Goal: Communication & Community: Answer question/provide support

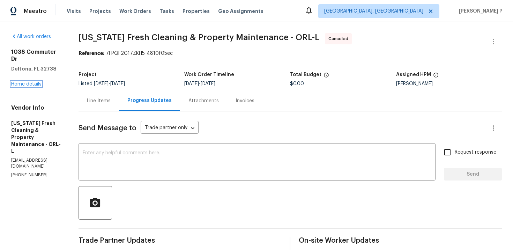
click at [27, 82] on link "Home details" at bounding box center [26, 84] width 30 height 5
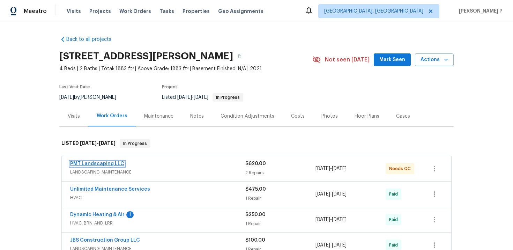
click at [109, 165] on link "PMT Landscaping LLC" at bounding box center [97, 163] width 54 height 5
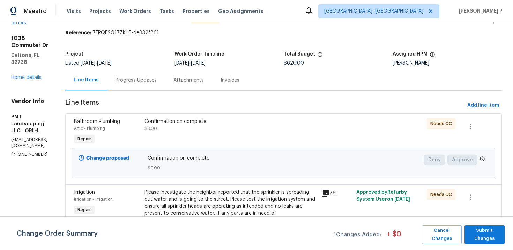
scroll to position [21, 0]
click at [165, 86] on div "Progress Updates" at bounding box center [136, 79] width 58 height 21
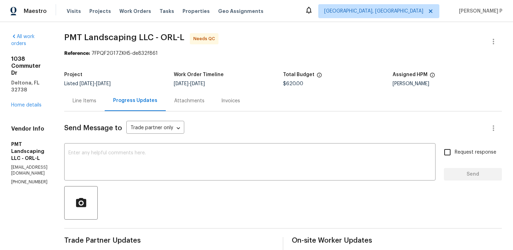
click at [96, 104] on div "Line Items" at bounding box center [85, 100] width 24 height 7
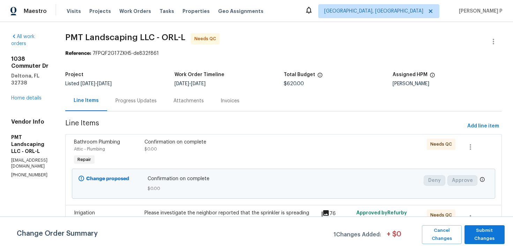
click at [157, 101] on div "Progress Updates" at bounding box center [135, 100] width 41 height 7
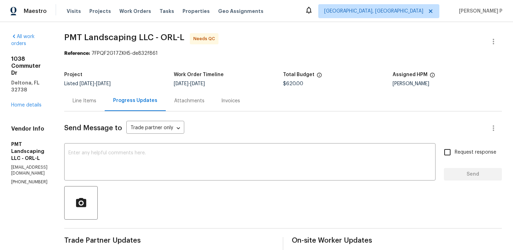
click at [105, 95] on div "Line Items" at bounding box center [84, 100] width 40 height 21
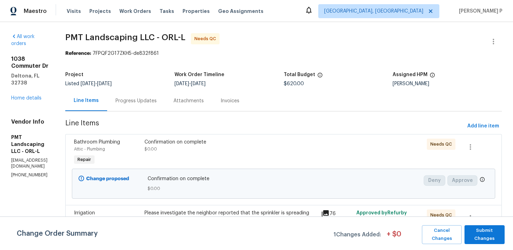
scroll to position [40, 0]
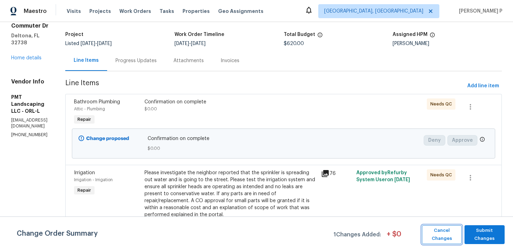
click at [449, 234] on span "Cancel Changes" at bounding box center [441, 234] width 33 height 16
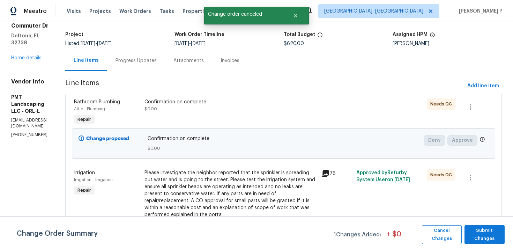
scroll to position [0, 0]
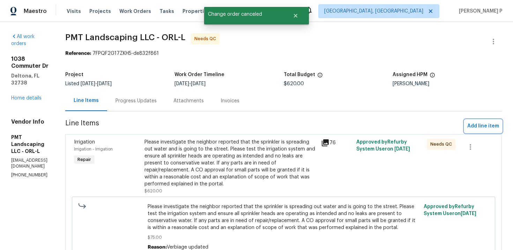
click at [477, 124] on span "Add line item" at bounding box center [483, 126] width 32 height 9
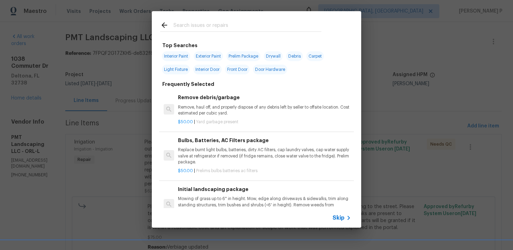
click at [342, 218] on span "Skip" at bounding box center [338, 217] width 12 height 7
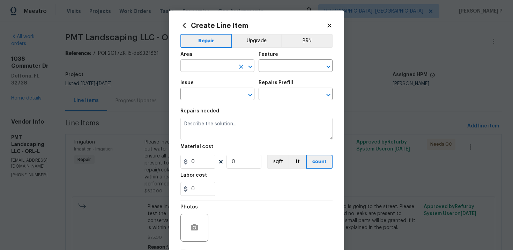
click at [212, 68] on input "text" at bounding box center [207, 66] width 54 height 11
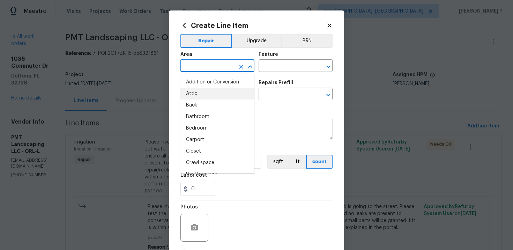
click at [208, 92] on li "Attic" at bounding box center [217, 94] width 74 height 12
type input "Attic"
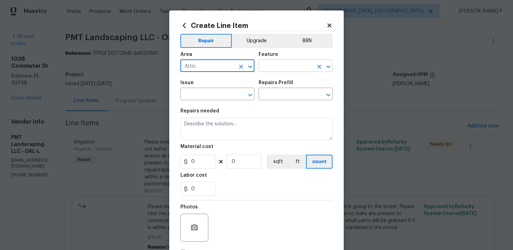
click at [279, 67] on input "text" at bounding box center [285, 66] width 54 height 11
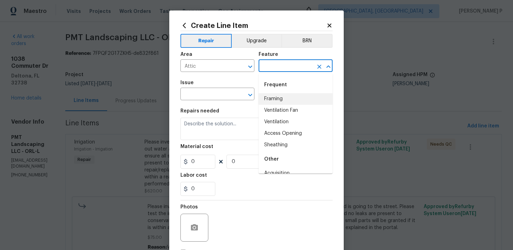
click at [278, 96] on li "Framing" at bounding box center [295, 99] width 74 height 12
type input "Framing"
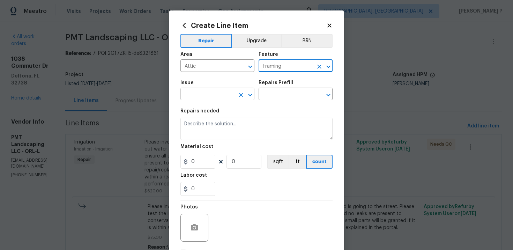
click at [215, 97] on input "text" at bounding box center [207, 94] width 54 height 11
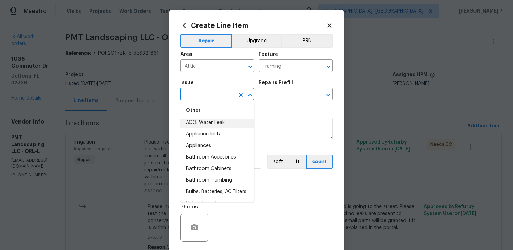
scroll to position [111, 0]
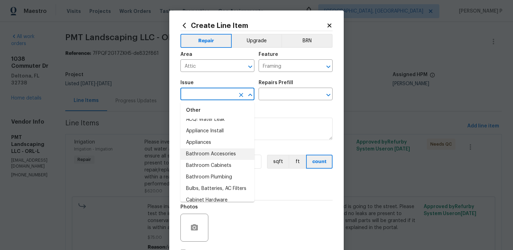
click at [215, 153] on li "Bathroom Accesories" at bounding box center [217, 154] width 74 height 12
type input "Bathroom Accesories"
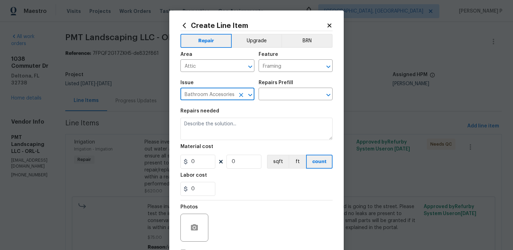
click at [280, 88] on div "Repairs Prefill" at bounding box center [295, 84] width 74 height 9
click at [280, 97] on input "text" at bounding box center [285, 94] width 54 height 11
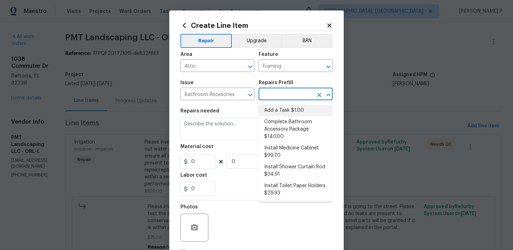
click at [276, 111] on li "Add a Task $1.00" at bounding box center [295, 111] width 74 height 12
type input "Interior Trim"
type input "Add a Task $1.00"
type textarea "HPM to detail"
type input "1"
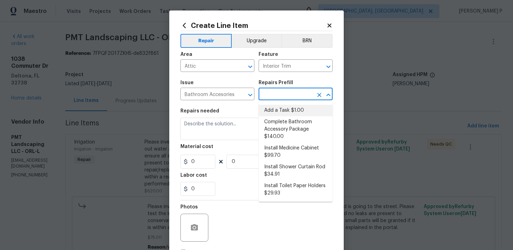
type input "1"
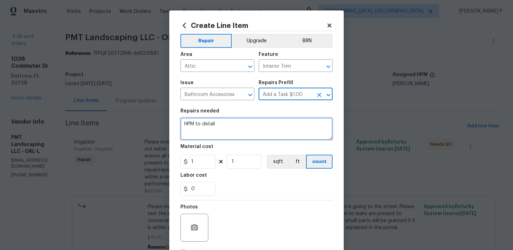
click at [243, 128] on textarea "HPM to detail" at bounding box center [256, 129] width 152 height 22
type textarea "Confirmation on work order completion"
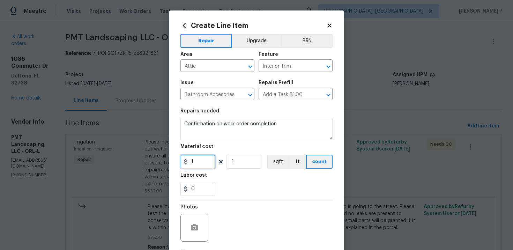
click at [195, 164] on input "1" at bounding box center [197, 162] width 35 height 14
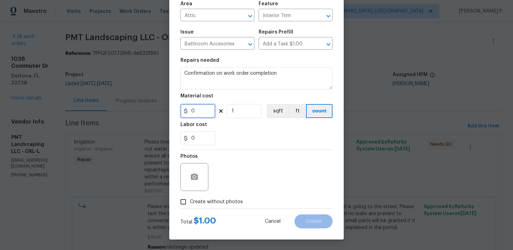
type input "0"
click at [186, 200] on input "Create without photos" at bounding box center [182, 201] width 13 height 13
checkbox input "true"
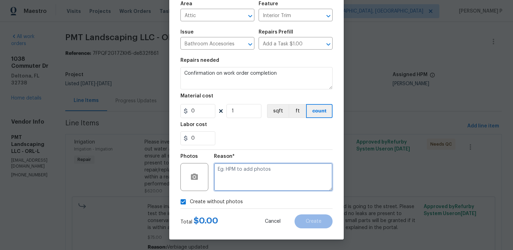
click at [255, 177] on textarea at bounding box center [273, 177] width 119 height 28
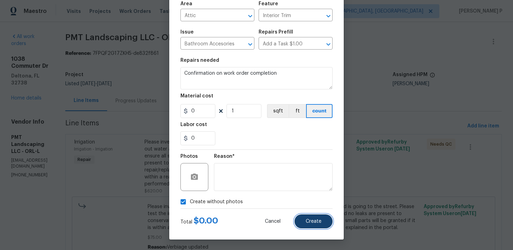
click at [310, 225] on button "Create" at bounding box center [313, 221] width 38 height 14
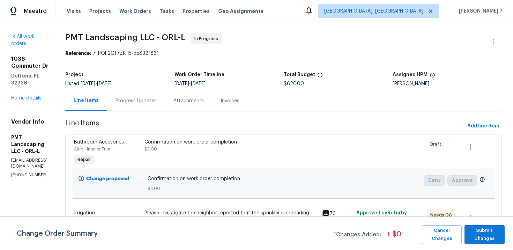
click at [150, 101] on div "Progress Updates" at bounding box center [135, 100] width 41 height 7
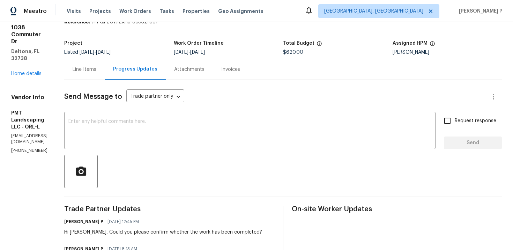
scroll to position [12, 0]
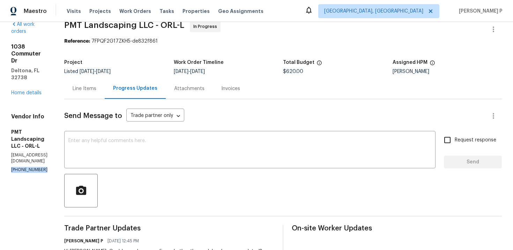
drag, startPoint x: 44, startPoint y: 128, endPoint x: 0, endPoint y: 129, distance: 43.6
copy p "(407) 725-4990"
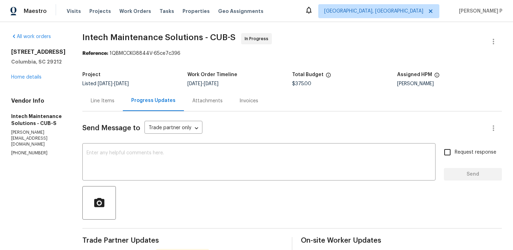
click at [93, 98] on div "Line Items" at bounding box center [103, 100] width 24 height 7
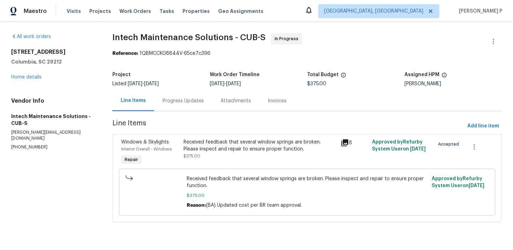
click at [214, 150] on div "Received feedback that several window springs are broken. Please inspect and re…" at bounding box center [259, 145] width 152 height 14
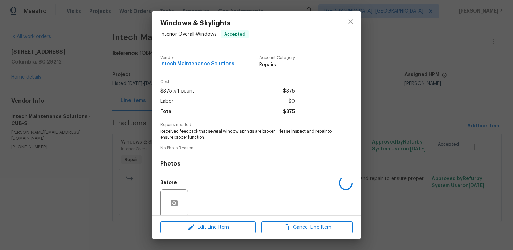
scroll to position [54, 0]
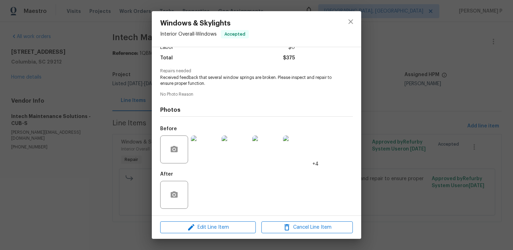
click at [195, 235] on div "Edit Line Item Cancel Line Item" at bounding box center [256, 227] width 209 height 23
click at [205, 229] on span "Edit Line Item" at bounding box center [207, 227] width 91 height 9
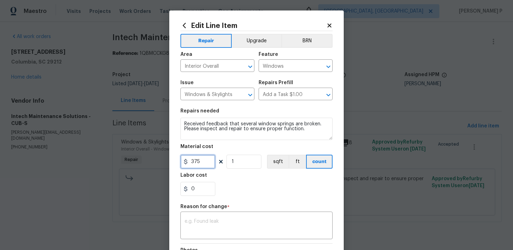
click at [202, 166] on input "375" at bounding box center [197, 162] width 35 height 14
type input "505"
click at [230, 229] on textarea at bounding box center [256, 226] width 144 height 15
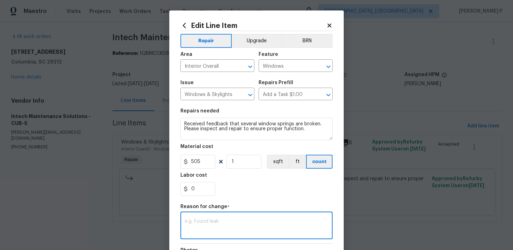
click at [227, 222] on textarea at bounding box center [256, 226] width 144 height 15
paste textarea "155 Doverside Dr, Columbia, SC 29212"
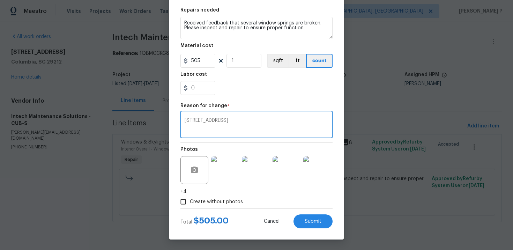
click at [247, 125] on textarea "155 Doverside Dr, Columbia, SC 29212" at bounding box center [256, 125] width 144 height 15
paste textarea "(RP) Updated per vendor’s final cost"
type textarea "(RP) Updated per vendor’s final cost"
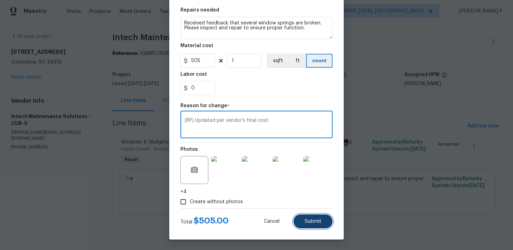
click at [313, 224] on span "Submit" at bounding box center [312, 221] width 17 height 5
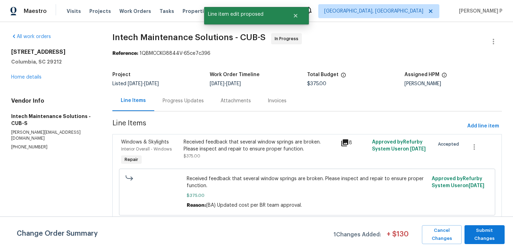
scroll to position [0, 0]
click at [491, 237] on span "Submit Changes" at bounding box center [484, 234] width 33 height 16
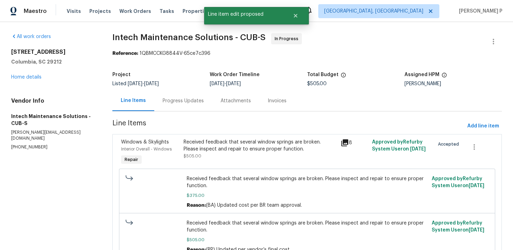
click at [187, 100] on div "Progress Updates" at bounding box center [183, 100] width 41 height 7
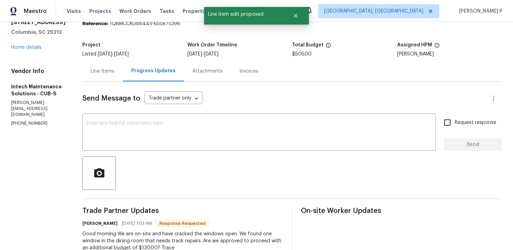
scroll to position [32, 0]
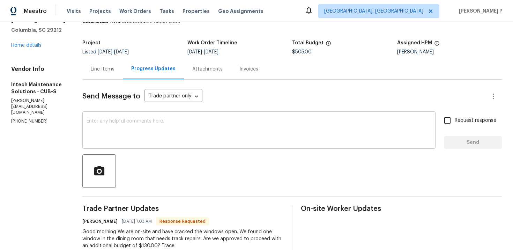
click at [143, 121] on textarea at bounding box center [258, 131] width 345 height 24
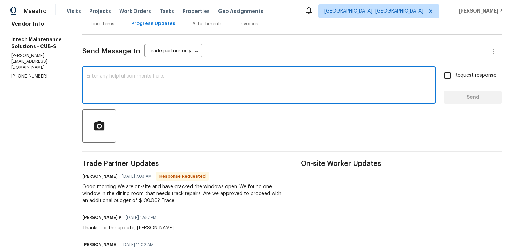
scroll to position [81, 0]
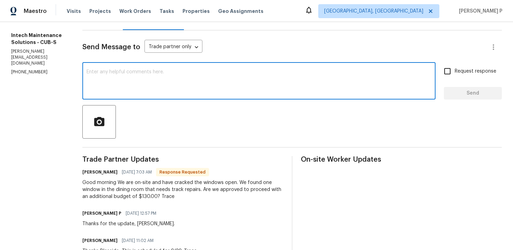
click at [133, 88] on textarea at bounding box center [258, 81] width 345 height 24
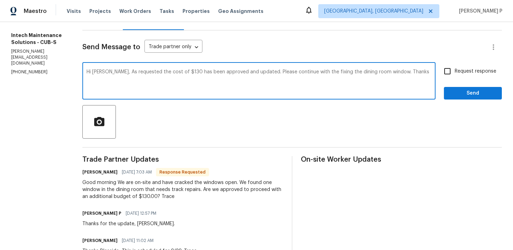
drag, startPoint x: 94, startPoint y: 71, endPoint x: 257, endPoint y: 71, distance: 162.9
click at [257, 71] on textarea "Hi Ellen, As requested the cost of $130 has been approved and updated. Please c…" at bounding box center [258, 81] width 345 height 24
type textarea "Hi Ellen, As requested the cost of $130 has been approved and updated. Please c…"
click at [106, 68] on div "Hi Ellen, As requested the cost of $130 has been approved and updated. Please c…" at bounding box center [258, 82] width 353 height 36
click at [94, 73] on textarea "Hi Ellen, As requested the cost of $130 has been approved and updated. Please c…" at bounding box center [258, 81] width 345 height 24
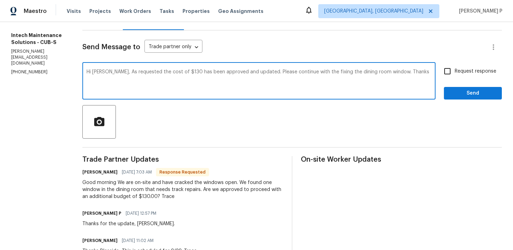
drag, startPoint x: 93, startPoint y: 72, endPoint x: 354, endPoint y: 74, distance: 260.9
click at [354, 74] on textarea "Hi Ellen, As requested the cost of $130 has been approved and updated. Please c…" at bounding box center [258, 81] width 345 height 24
click at [191, 114] on div at bounding box center [291, 121] width 419 height 33
drag, startPoint x: 93, startPoint y: 72, endPoint x: 368, endPoint y: 70, distance: 275.2
click at [368, 70] on textarea "Hi Ellen, As requested the cost of $130 has been approved and updated. Please c…" at bounding box center [258, 81] width 345 height 24
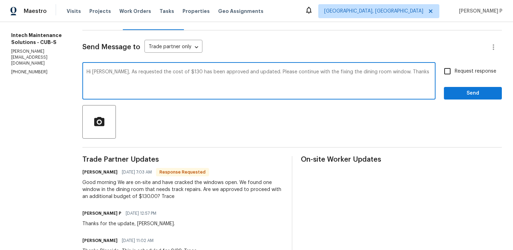
click at [468, 74] on span "Request response" at bounding box center [475, 71] width 42 height 7
click at [454, 74] on input "Request response" at bounding box center [447, 71] width 15 height 15
checkbox input "true"
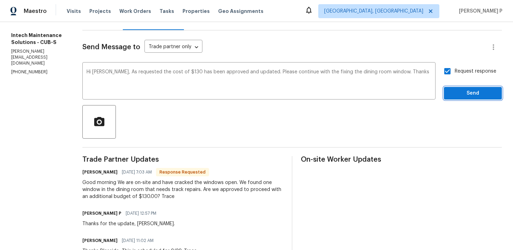
click at [471, 99] on button "Send" at bounding box center [473, 93] width 58 height 13
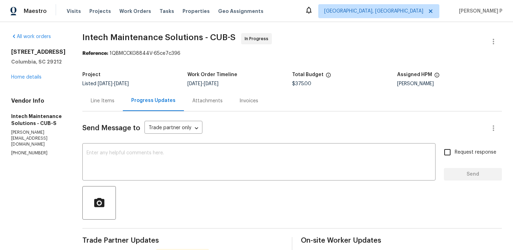
click at [91, 100] on div "Line Items" at bounding box center [103, 100] width 24 height 7
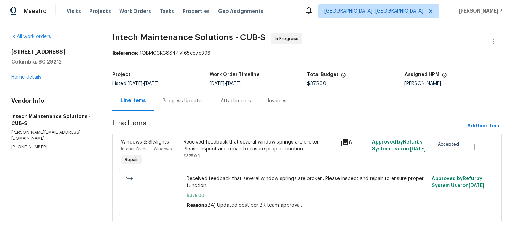
click at [166, 99] on div "Progress Updates" at bounding box center [183, 100] width 41 height 7
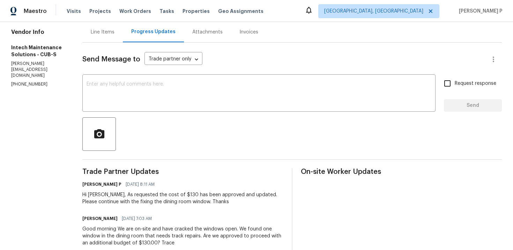
scroll to position [118, 0]
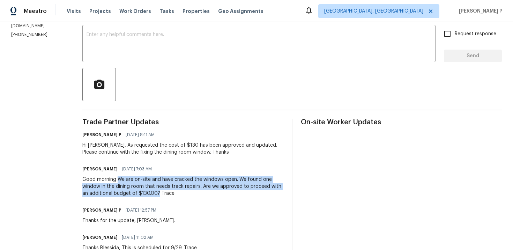
drag, startPoint x: 103, startPoint y: 178, endPoint x: 113, endPoint y: 193, distance: 17.9
click at [113, 193] on div "Good morning We are on-site and have cracked the windows open. We found one win…" at bounding box center [182, 186] width 201 height 21
copy div "We are on-site and have cracked the windows open. We found one window in the di…"
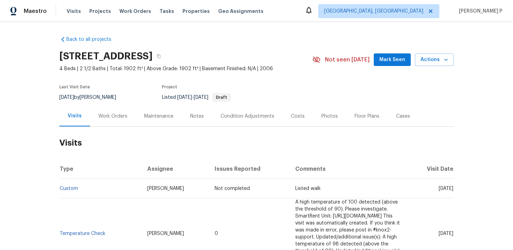
click at [115, 117] on div "Work Orders" at bounding box center [112, 116] width 29 height 7
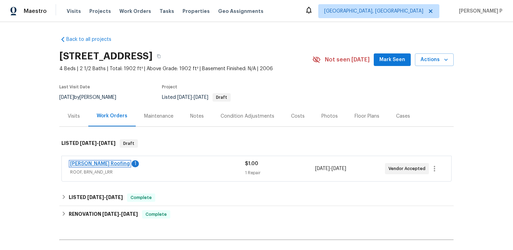
click at [88, 161] on link "Stout Roofing" at bounding box center [100, 163] width 60 height 5
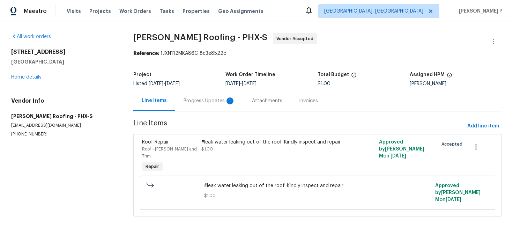
click at [237, 144] on div "#leak water leaking out of the roof. Kindly inspect and repair" at bounding box center [273, 141] width 144 height 7
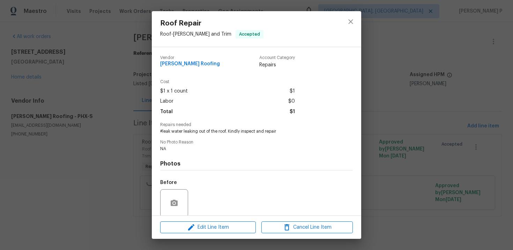
click at [208, 216] on div "Edit Line Item Cancel Line Item" at bounding box center [256, 227] width 209 height 23
click at [208, 226] on span "Edit Line Item" at bounding box center [207, 227] width 91 height 9
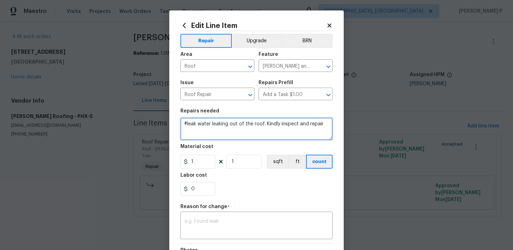
click at [186, 123] on textarea "#leak water leaking out of the roof. Kindly inspect and repair" at bounding box center [256, 129] width 152 height 22
type textarea "#lwoleak water leaking out of the roof. Kindly inspect and repair"
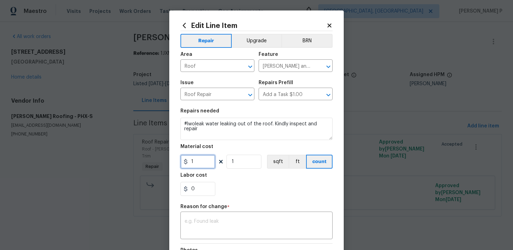
click at [195, 164] on input "1" at bounding box center [197, 162] width 35 height 14
type input "75"
click at [219, 217] on div "x ​" at bounding box center [256, 226] width 152 height 26
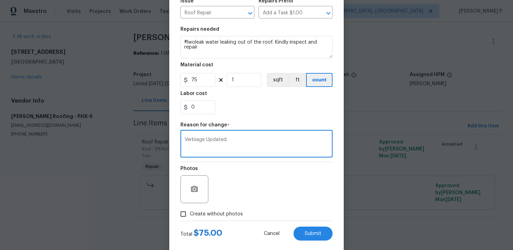
scroll to position [86, 0]
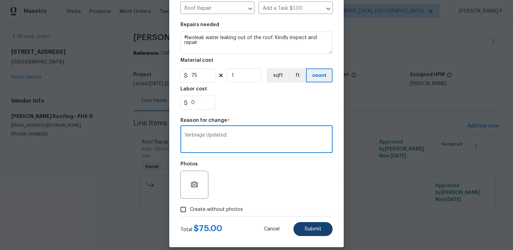
type textarea "Verbiage Updated."
click at [307, 227] on span "Submit" at bounding box center [312, 228] width 17 height 5
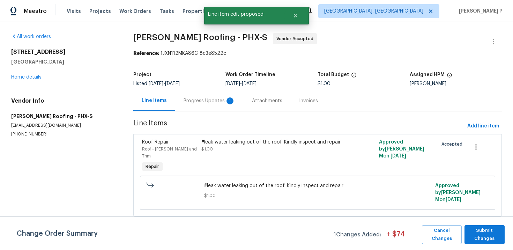
scroll to position [0, 0]
click at [486, 235] on span "Submit Changes" at bounding box center [484, 234] width 33 height 16
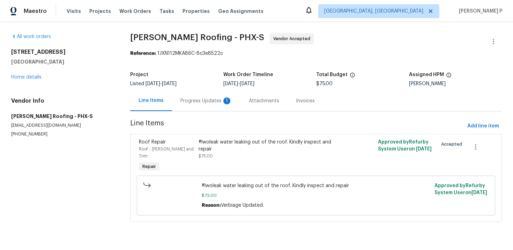
click at [218, 96] on div "Progress Updates 1" at bounding box center [206, 100] width 68 height 21
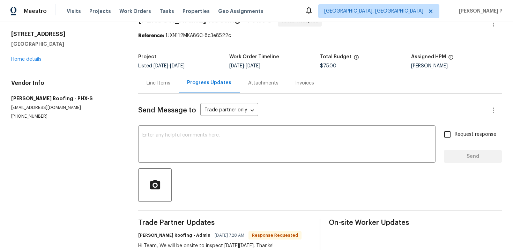
scroll to position [21, 0]
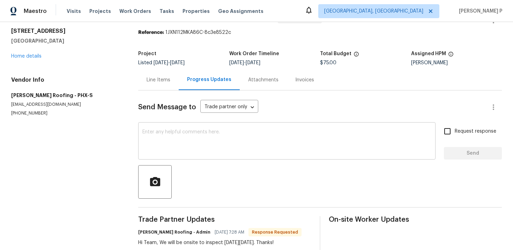
click at [208, 142] on textarea at bounding box center [286, 141] width 289 height 24
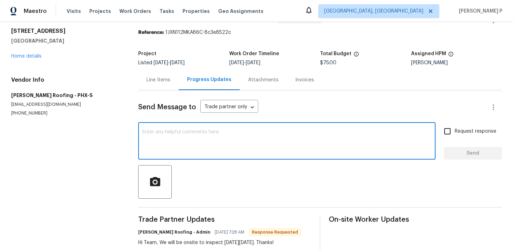
paste textarea "Hi, this is Ramyasri with Opendoor. I’m confirming you received the WO for the …"
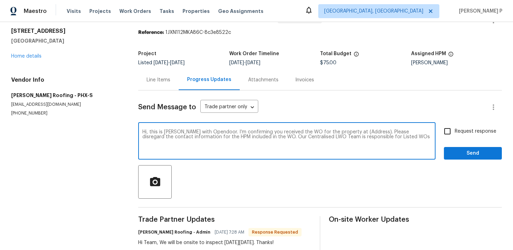
drag, startPoint x: 352, startPoint y: 131, endPoint x: 369, endPoint y: 131, distance: 17.8
click at [369, 131] on textarea "Hi, this is Ramyasri with Opendoor. I’m confirming you received the WO for the …" at bounding box center [286, 141] width 289 height 24
paste textarea "1175 E Prickly Pear St, Casa Grande, AZ 85122"
type textarea "Hi, this is Ramyasri with Opendoor. I’m confirming you received the WO for the …"
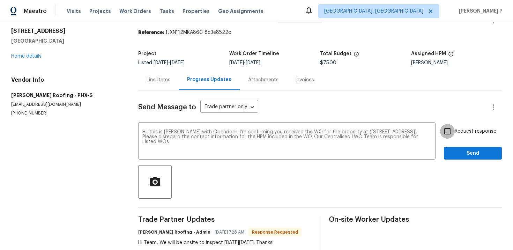
click at [453, 125] on input "Request response" at bounding box center [447, 131] width 15 height 15
checkbox input "true"
click at [465, 148] on button "Send" at bounding box center [473, 153] width 58 height 13
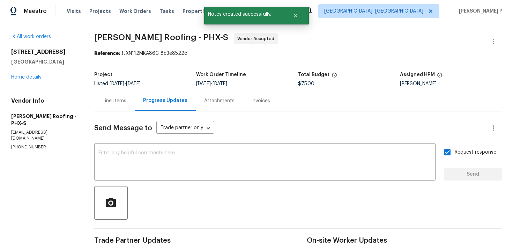
scroll to position [85, 0]
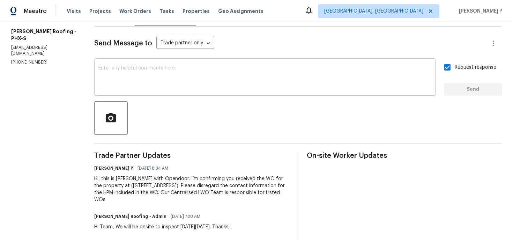
click at [175, 78] on textarea at bounding box center [264, 78] width 333 height 24
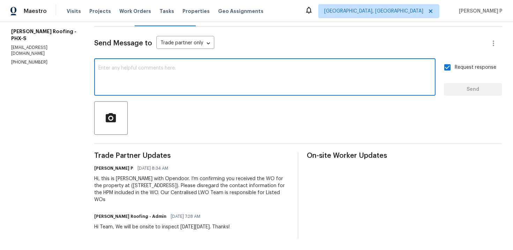
paste textarea "Thank you for accepting the work order and providing the scheduled date."
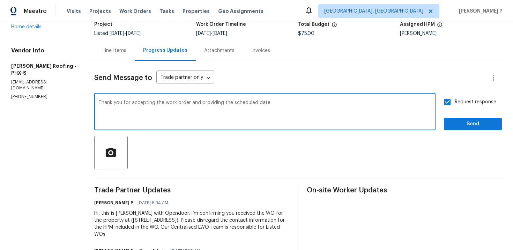
type textarea "Thank you for accepting the work order and providing the scheduled date."
click at [461, 123] on span "Send" at bounding box center [472, 124] width 47 height 9
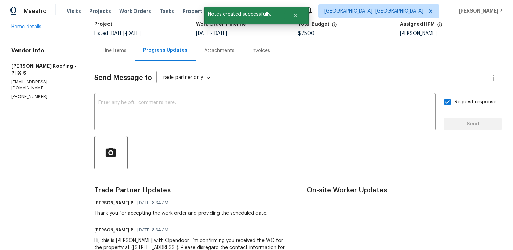
scroll to position [112, 0]
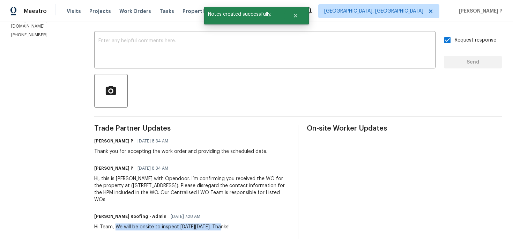
drag, startPoint x: 113, startPoint y: 226, endPoint x: 217, endPoint y: 226, distance: 103.9
click at [217, 226] on div "Hi Team, We will be onsite to inspect on Thursday, 10/2. Thanks!" at bounding box center [161, 226] width 135 height 7
copy div "We will be onsite to inspect on Thursday, 10/2"
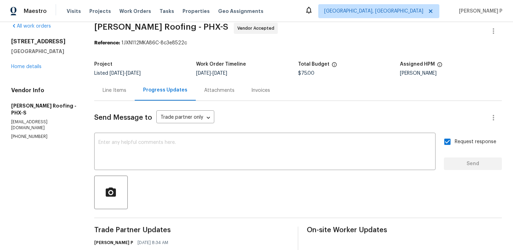
scroll to position [0, 0]
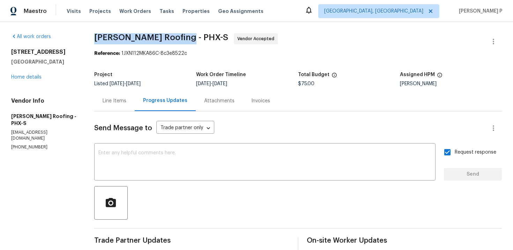
drag, startPoint x: 91, startPoint y: 38, endPoint x: 176, endPoint y: 38, distance: 85.1
click at [176, 38] on span "Stout Roofing - PHX-S" at bounding box center [161, 37] width 134 height 8
copy span "Stout Roofing - PHX-S"
drag, startPoint x: 91, startPoint y: 36, endPoint x: 176, endPoint y: 38, distance: 85.1
click at [176, 38] on span "[PERSON_NAME] Roofing - PHX-S" at bounding box center [161, 37] width 134 height 8
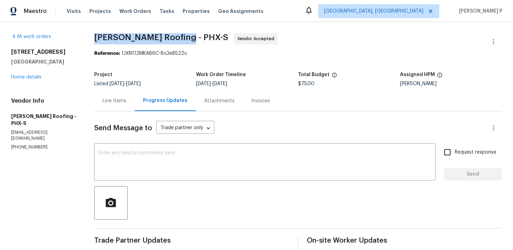
copy span "[PERSON_NAME] Roofing - PHX-S"
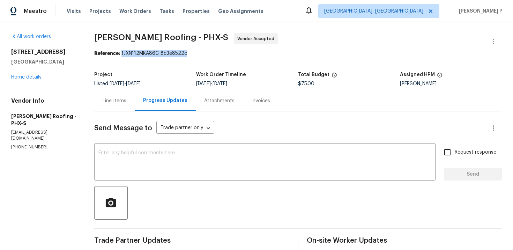
drag, startPoint x: 119, startPoint y: 51, endPoint x: 199, endPoint y: 51, distance: 80.2
click at [198, 51] on div "Reference: 1JXN112MKA86C-8c3e8522c" at bounding box center [297, 53] width 407 height 7
copy div "1JXN112MKA86C-8c3e8522c"
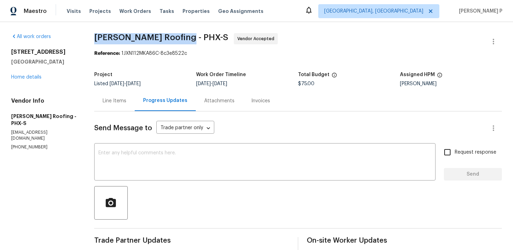
drag, startPoint x: 92, startPoint y: 37, endPoint x: 179, endPoint y: 37, distance: 86.8
click at [179, 37] on span "[PERSON_NAME] Roofing - PHX-S Vendor Accepted" at bounding box center [289, 41] width 391 height 17
copy span "[PERSON_NAME] Roofing - PHX-S"
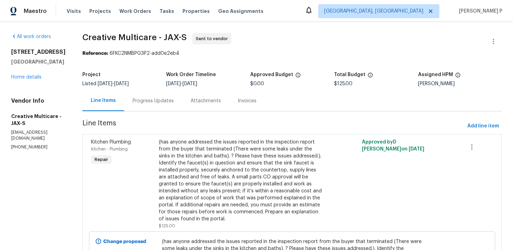
drag, startPoint x: 10, startPoint y: 50, endPoint x: 78, endPoint y: 50, distance: 67.3
click at [78, 50] on div "All work orders 7620 Baymeadows Cir W Apt 2233 Jacksonville, FL 32256 Home deta…" at bounding box center [256, 179] width 513 height 314
copy h2 "7620 Baymeadows Cir W"
click at [10, 52] on div "All work orders 7620 Baymeadows Cir W Apt 2233 Jacksonville, FL 32256 Home deta…" at bounding box center [256, 179] width 513 height 314
drag, startPoint x: 11, startPoint y: 51, endPoint x: 25, endPoint y: 55, distance: 14.7
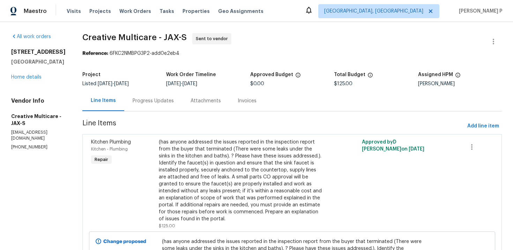
click at [25, 55] on h2 "7620 Baymeadows Cir W Apt 2233" at bounding box center [38, 51] width 54 height 7
copy h2 "7620 Baymeadows Cir W Apt 2233"
drag, startPoint x: 224, startPoint y: 40, endPoint x: 261, endPoint y: 39, distance: 36.3
click at [261, 39] on span "Creative Multicare - JAX-S Sent to vendor" at bounding box center [283, 41] width 402 height 17
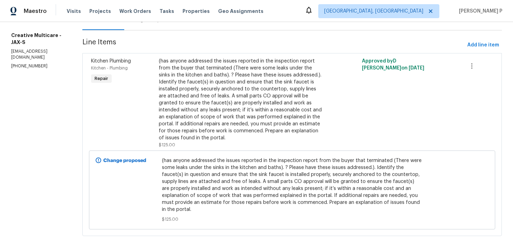
scroll to position [93, 0]
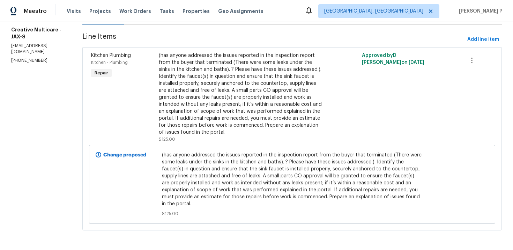
click at [214, 96] on div "(has anyone addressed the issues reported in the inspection report from the buy…" at bounding box center [241, 94] width 165 height 84
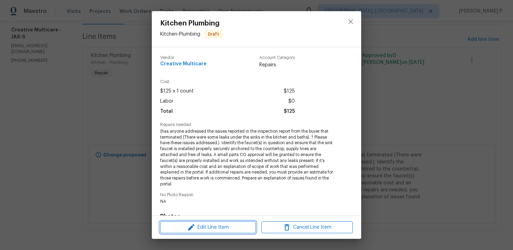
click at [215, 227] on span "Edit Line Item" at bounding box center [207, 227] width 91 height 9
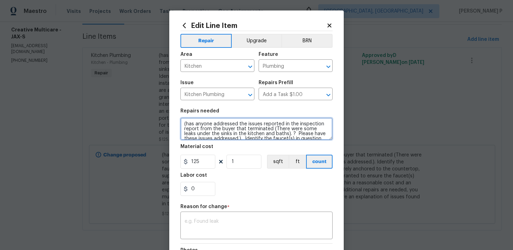
drag, startPoint x: 274, startPoint y: 128, endPoint x: 171, endPoint y: 119, distance: 102.9
click at [171, 119] on div "Edit Line Item Repair Upgrade BRN Area Kitchen ​ Feature Plumbing ​ Issue Kitch…" at bounding box center [256, 171] width 174 height 323
drag, startPoint x: 196, startPoint y: 129, endPoint x: 291, endPoint y: 129, distance: 94.5
click at [291, 129] on textarea "There were some leaks under the sinks in the kitchen and baths). ? Please have …" at bounding box center [256, 129] width 152 height 22
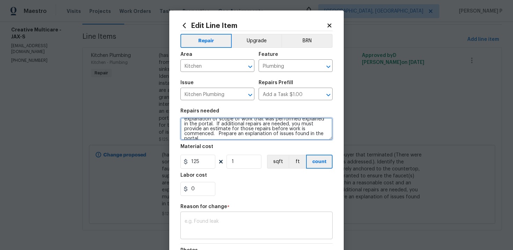
type textarea "There were some leaks under the sinks in the kitchen and baths. Identify the fa…"
click at [240, 227] on textarea at bounding box center [256, 226] width 144 height 15
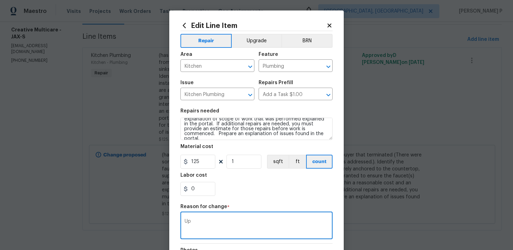
type textarea "U"
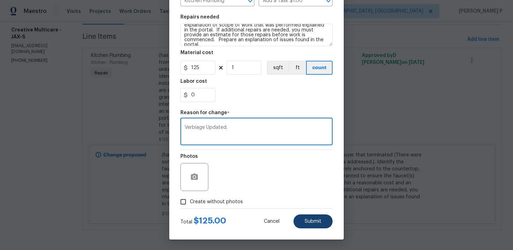
type textarea "Verbiage Updated."
click at [311, 216] on button "Submit" at bounding box center [312, 221] width 39 height 14
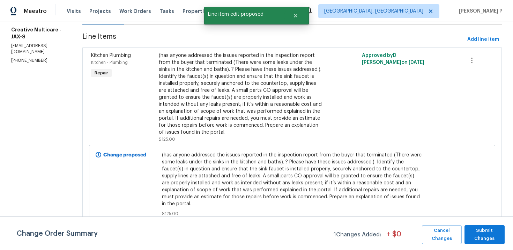
scroll to position [0, 0]
click at [479, 245] on div "Change Order Summary 1 Changes Added: + $ 0 Cancel Changes Submit Changes" at bounding box center [256, 232] width 513 height 33
click at [480, 238] on span "Submit Changes" at bounding box center [484, 234] width 33 height 16
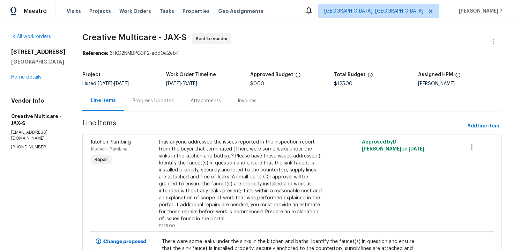
click at [174, 102] on div "Progress Updates" at bounding box center [153, 100] width 41 height 7
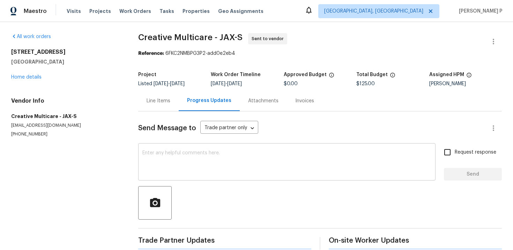
scroll to position [9, 0]
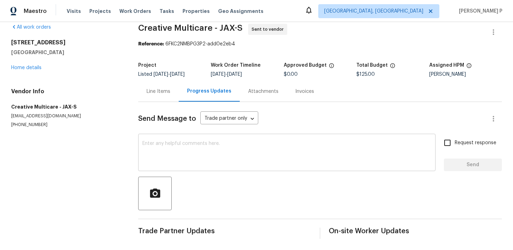
click at [195, 144] on textarea at bounding box center [286, 153] width 289 height 24
paste textarea "Hi, this is Ramyasri with Opendoor. I’m confirming you received the WO for the …"
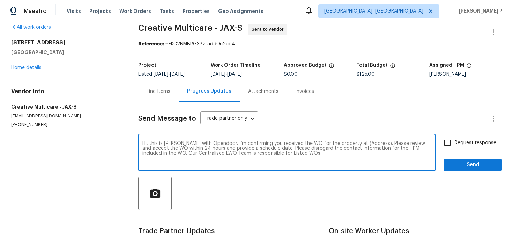
drag, startPoint x: 349, startPoint y: 142, endPoint x: 371, endPoint y: 142, distance: 22.0
click at [371, 142] on textarea "Hi, this is Ramyasri with Opendoor. I’m confirming you received the WO for the …" at bounding box center [286, 153] width 289 height 24
paste textarea "7620 Baymeadows Cir W Apt 2233, Jacksonville, FL 32256"
type textarea "Hi, this is Ramyasri with Opendoor. I’m confirming you received the WO for the …"
click at [451, 142] on input "Request response" at bounding box center [447, 142] width 15 height 15
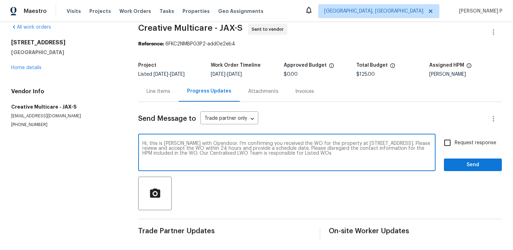
checkbox input "true"
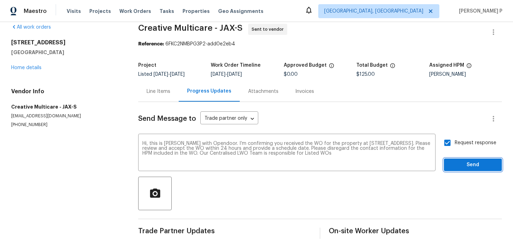
click at [454, 170] on button "Send" at bounding box center [473, 164] width 58 height 13
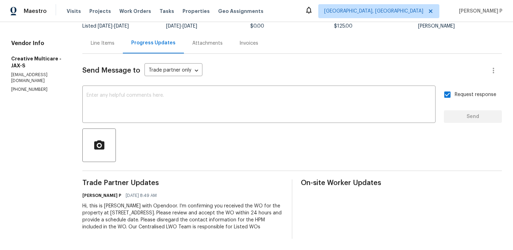
scroll to position [0, 0]
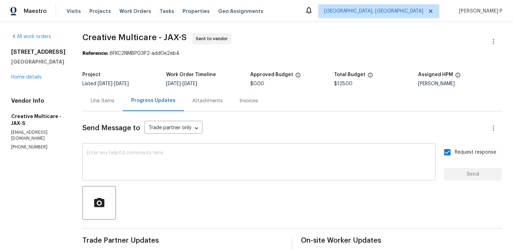
click at [208, 166] on textarea at bounding box center [258, 162] width 345 height 24
paste textarea "Attention All Work Orders must include before-photos (both close-up and wide-an…"
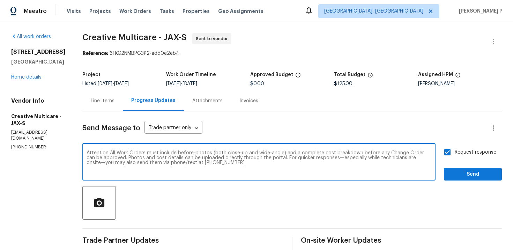
type textarea "Attention All Work Orders must include before-photos (both close-up and wide-an…"
click at [471, 174] on span "Send" at bounding box center [472, 174] width 47 height 9
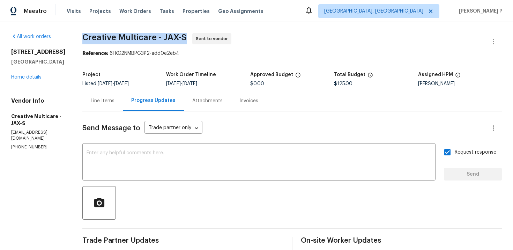
drag, startPoint x: 114, startPoint y: 37, endPoint x: 217, endPoint y: 37, distance: 102.5
click at [217, 37] on span "Creative Multicare - JAX-S Sent to vendor" at bounding box center [283, 41] width 402 height 17
copy span "Creative Multicare - JAX-S"
click at [128, 47] on span "Creative Multicare - JAX-S Sent to vendor" at bounding box center [283, 41] width 402 height 17
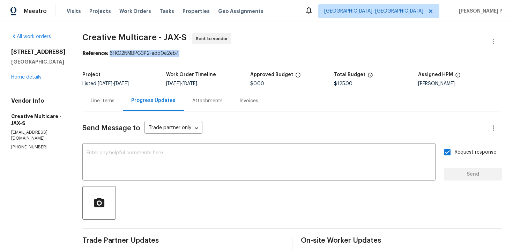
drag, startPoint x: 142, startPoint y: 53, endPoint x: 218, endPoint y: 53, distance: 76.0
click at [218, 53] on div "Reference: 6FKC2NMBPG3P2-add0e2eb4" at bounding box center [291, 53] width 419 height 7
copy div "6FKC2NMBPG3P2-add0e2eb4"
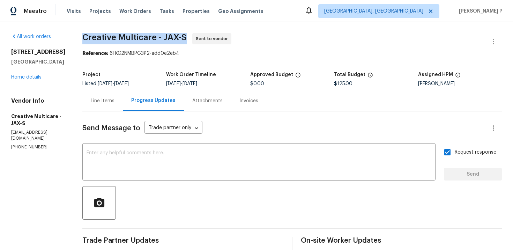
drag, startPoint x: 113, startPoint y: 36, endPoint x: 220, endPoint y: 36, distance: 107.8
click at [220, 36] on div "All work orders 7620 Baymeadows Cir W Apt 2233 Jacksonville, FL 32256 Home deta…" at bounding box center [256, 192] width 513 height 340
copy span "Creative Multicare - JAX-S"
click at [197, 205] on div at bounding box center [291, 202] width 419 height 33
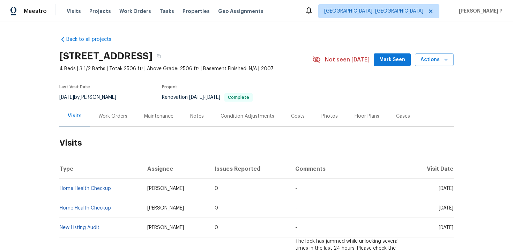
click at [115, 123] on div "Work Orders" at bounding box center [113, 116] width 46 height 21
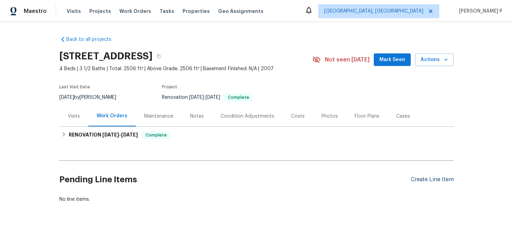
click at [417, 176] on div "Create Line Item" at bounding box center [432, 179] width 43 height 7
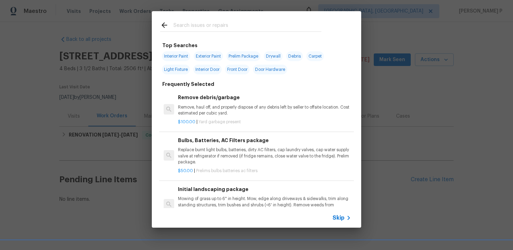
click at [336, 210] on div "Skip" at bounding box center [256, 218] width 209 height 20
click at [338, 219] on span "Skip" at bounding box center [338, 217] width 12 height 7
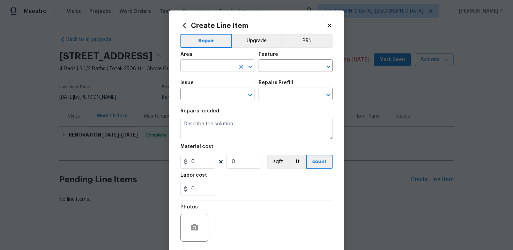
click at [210, 68] on input "text" at bounding box center [207, 66] width 54 height 11
click at [218, 97] on li "Interior Overall" at bounding box center [217, 94] width 74 height 12
type input "Interior Overall"
click at [279, 66] on input "text" at bounding box center [285, 66] width 54 height 11
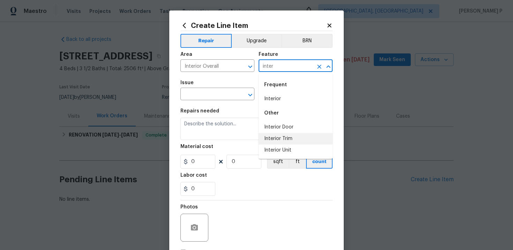
click at [284, 134] on li "Interior Trim" at bounding box center [295, 139] width 74 height 12
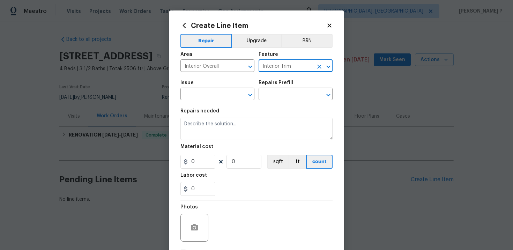
type input "Interior Trim"
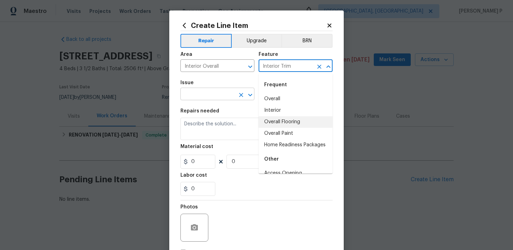
click at [238, 91] on button "Clear" at bounding box center [241, 95] width 10 height 10
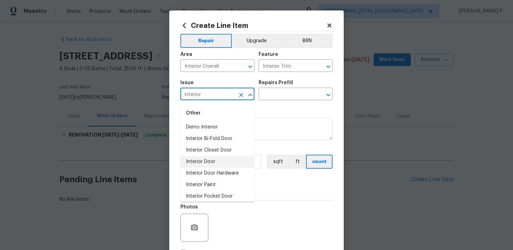
scroll to position [26, 0]
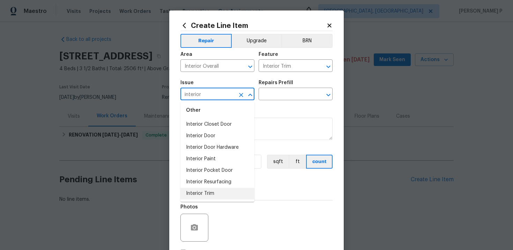
click at [200, 192] on li "Interior Trim" at bounding box center [217, 194] width 74 height 12
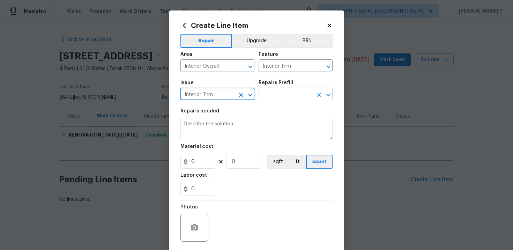
type input "Interior Trim"
click at [281, 93] on input "text" at bounding box center [285, 94] width 54 height 11
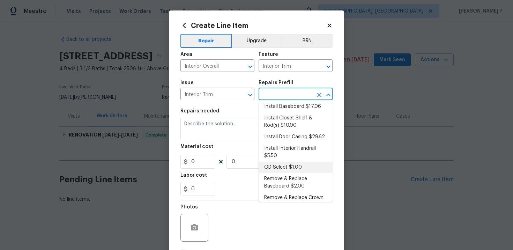
scroll to position [18, 0]
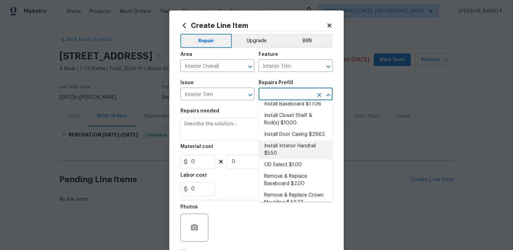
click at [286, 149] on li "Install Interior Handrail $5.50" at bounding box center [295, 149] width 74 height 19
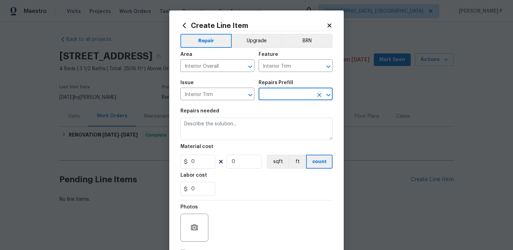
type input "Install Interior Handrail $5.50"
type textarea "Install 1-1/2” X 1-11/16” pine/paint grade handrail where outlined by the PM. E…"
type input "5.5"
type input "1"
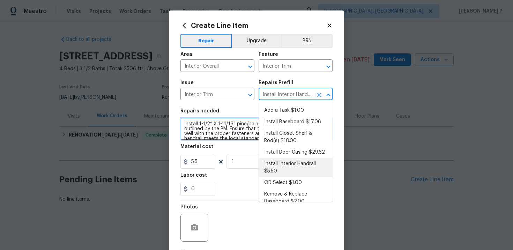
click at [216, 126] on textarea "Install 1-1/2” X 1-11/16” pine/paint grade handrail where outlined by the PM. E…" at bounding box center [256, 129] width 152 height 22
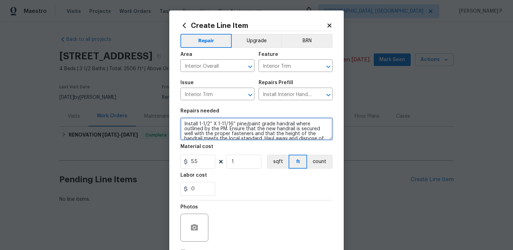
click at [216, 127] on textarea "Install 1-1/2” X 1-11/16” pine/paint grade handrail where outlined by the PM. E…" at bounding box center [256, 129] width 152 height 22
paste textarea "Repair or secure the loose hand railing between the first and second floor"
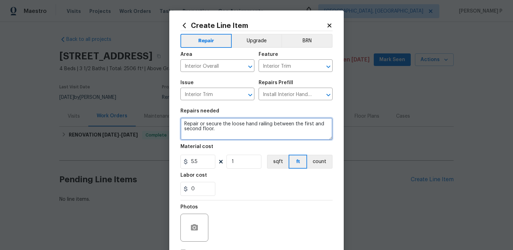
type textarea "Repair or secure the loose hand railing between the first and second floor."
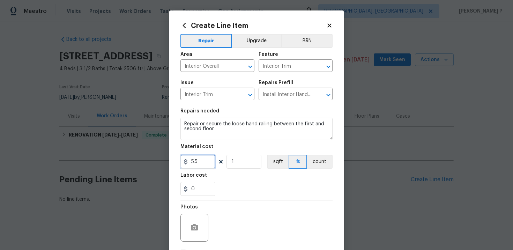
click at [200, 165] on input "5.5" at bounding box center [197, 162] width 35 height 14
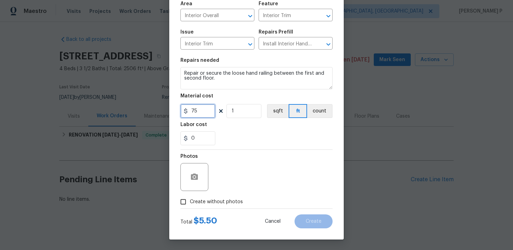
type input "75"
click at [184, 204] on input "Create without photos" at bounding box center [182, 201] width 13 height 13
checkbox input "true"
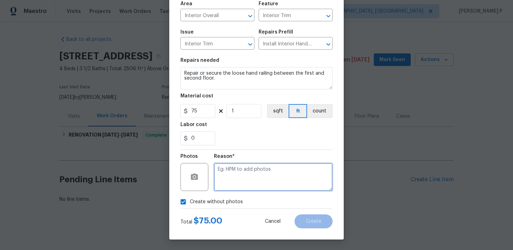
click at [284, 168] on textarea at bounding box center [273, 177] width 119 height 28
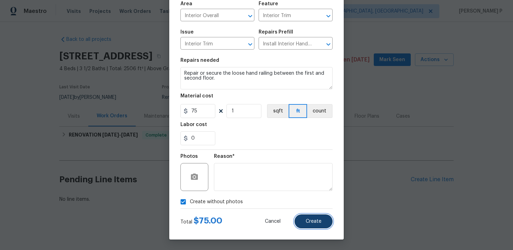
click at [310, 223] on span "Create" at bounding box center [314, 221] width 16 height 5
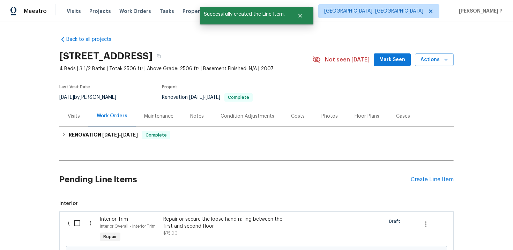
click at [76, 222] on input "checkbox" at bounding box center [80, 223] width 20 height 15
checkbox input "true"
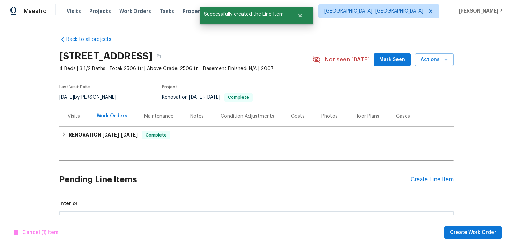
scroll to position [80, 0]
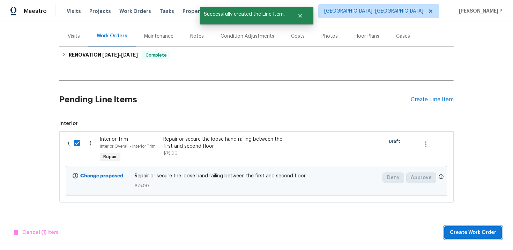
click at [469, 229] on span "Create Work Order" at bounding box center [473, 232] width 46 height 9
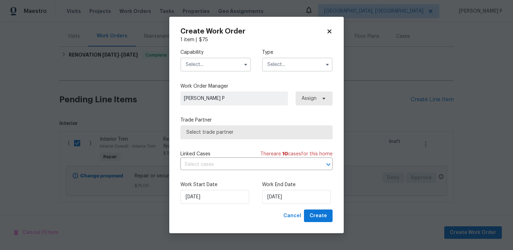
click at [276, 66] on input "text" at bounding box center [297, 65] width 70 height 14
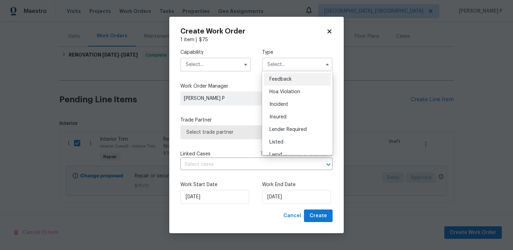
click at [281, 82] on div "Feedback" at bounding box center [297, 79] width 67 height 13
type input "Feedback"
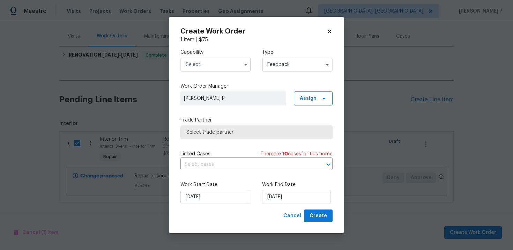
click at [219, 65] on input "text" at bounding box center [215, 65] width 70 height 14
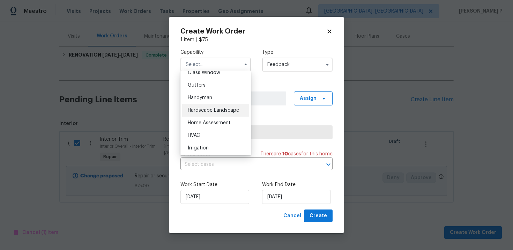
scroll to position [368, 0]
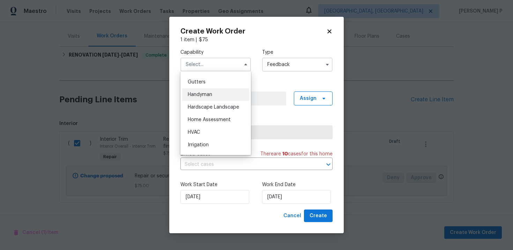
click at [205, 94] on span "Handyman" at bounding box center [200, 94] width 24 height 5
type input "Handyman"
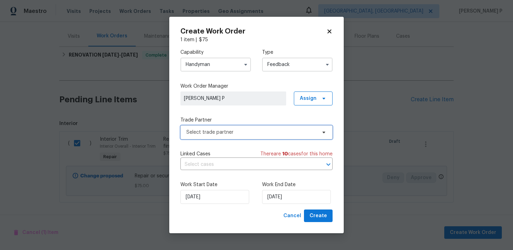
click at [220, 137] on span "Select trade partner" at bounding box center [256, 132] width 152 height 14
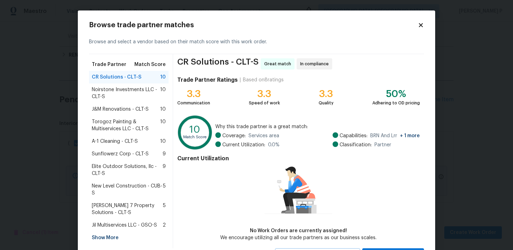
click at [117, 89] on span "Noirstone Investments LLC - CLT-S" at bounding box center [126, 93] width 68 height 14
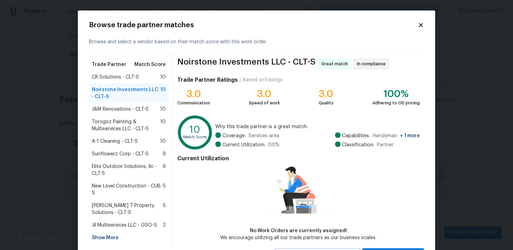
click at [118, 78] on span "CR Solutions - CLT-S" at bounding box center [115, 77] width 47 height 7
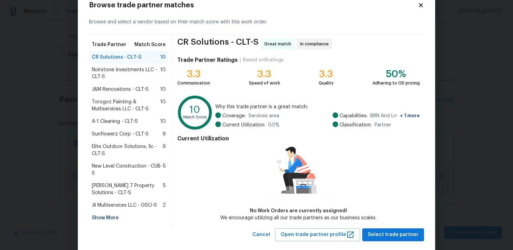
scroll to position [32, 0]
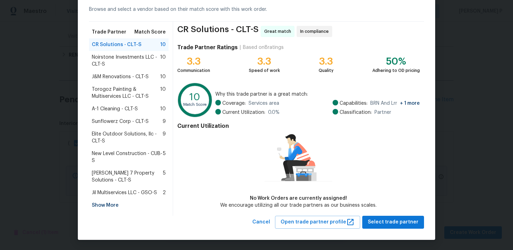
click at [111, 92] on span "Torogoz Painting & Multiservices LLC - CLT-S" at bounding box center [126, 93] width 68 height 14
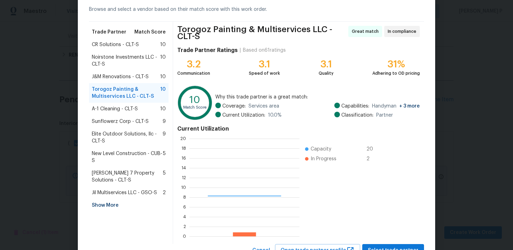
scroll to position [98, 110]
click at [116, 45] on span "CR Solutions - CLT-S" at bounding box center [115, 44] width 47 height 7
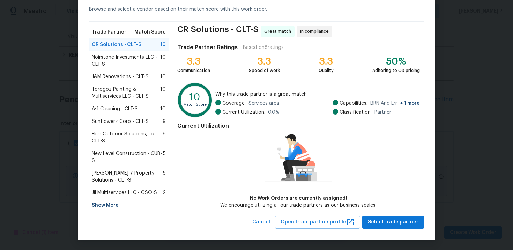
click at [394, 229] on div "Browse trade partner matches Browse and select a vendor based on their match sc…" at bounding box center [256, 109] width 357 height 262
click at [394, 223] on span "Select trade partner" at bounding box center [393, 222] width 51 height 9
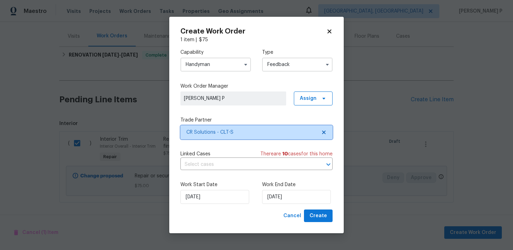
scroll to position [0, 0]
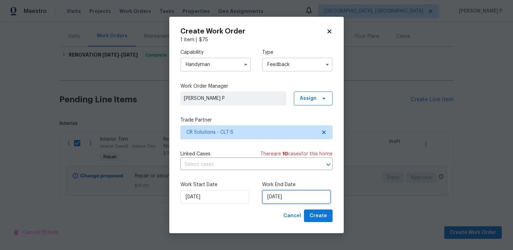
click at [292, 203] on input "[DATE]" at bounding box center [296, 197] width 69 height 14
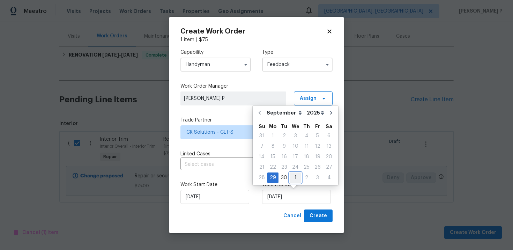
click at [294, 179] on div "1" at bounding box center [295, 178] width 12 height 10
type input "[DATE]"
select select "9"
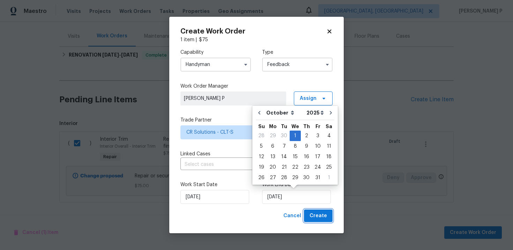
click at [314, 211] on button "Create" at bounding box center [318, 215] width 29 height 13
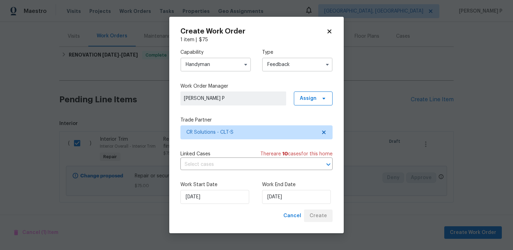
checkbox input "false"
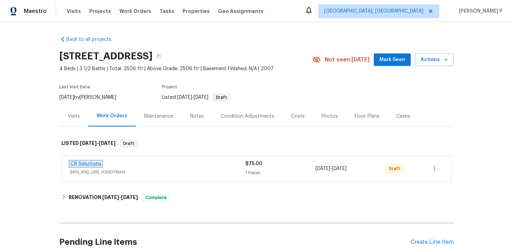
click at [91, 164] on link "CR Solutions" at bounding box center [85, 163] width 31 height 5
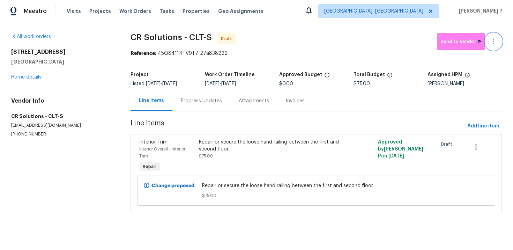
click at [493, 43] on icon "button" at bounding box center [492, 42] width 1 height 6
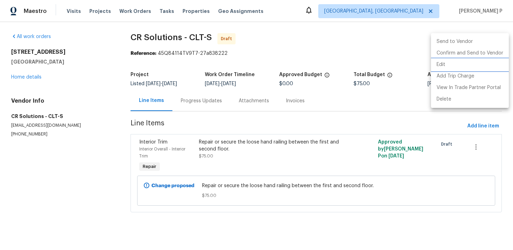
click at [451, 69] on li "Edit" at bounding box center [470, 65] width 78 height 12
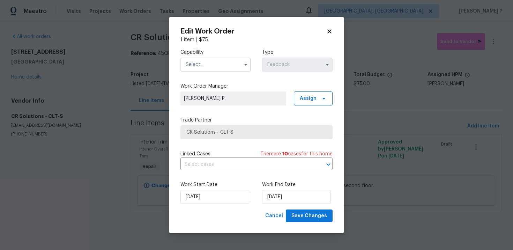
click at [203, 61] on input "text" at bounding box center [215, 65] width 70 height 14
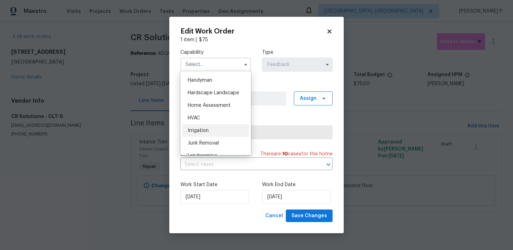
scroll to position [364, 0]
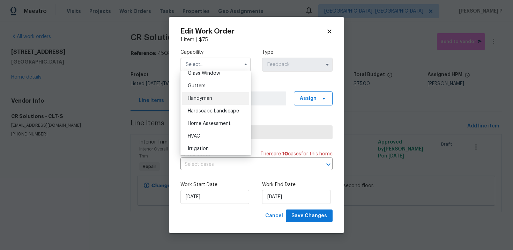
click at [201, 96] on span "Handyman" at bounding box center [200, 98] width 24 height 5
type input "Handyman"
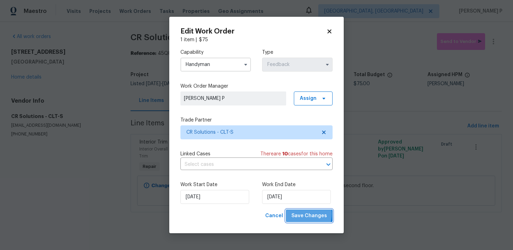
click at [304, 214] on span "Save Changes" at bounding box center [309, 215] width 36 height 9
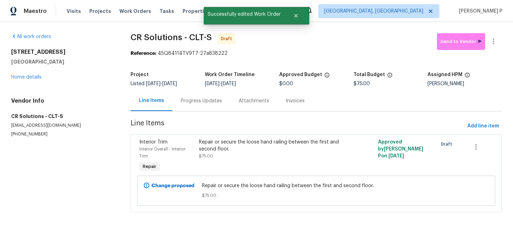
click at [217, 98] on div "Progress Updates" at bounding box center [201, 100] width 41 height 7
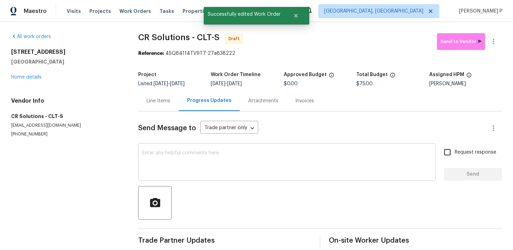
click at [194, 155] on textarea at bounding box center [286, 162] width 289 height 24
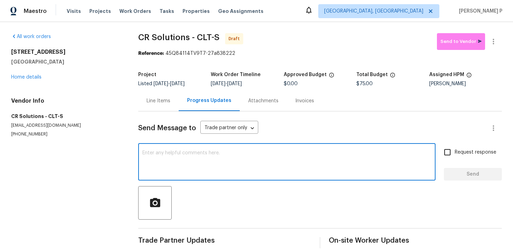
paste textarea "Hi, this is [PERSON_NAME] with Opendoor. I’m confirming you received the WO for…"
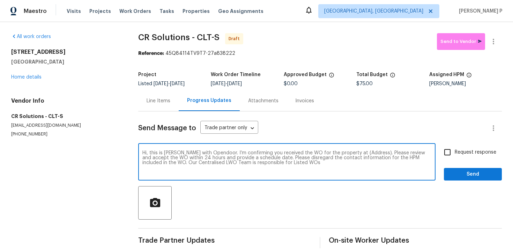
drag, startPoint x: 349, startPoint y: 153, endPoint x: 371, endPoint y: 151, distance: 22.4
click at [371, 151] on textarea "Hi, this is [PERSON_NAME] with Opendoor. I’m confirming you received the WO for…" at bounding box center [286, 162] width 289 height 24
paste textarea "[STREET_ADDRESS]"
type textarea "Hi, this is [PERSON_NAME] with Opendoor. I’m confirming you received the WO for…"
click at [469, 150] on span "Request response" at bounding box center [475, 152] width 42 height 7
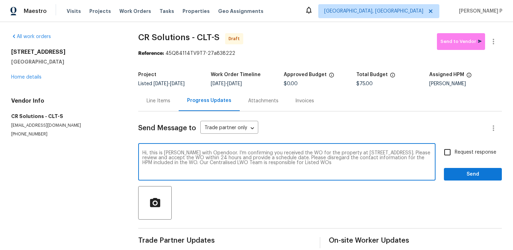
click at [454, 150] on input "Request response" at bounding box center [447, 152] width 15 height 15
checkbox input "true"
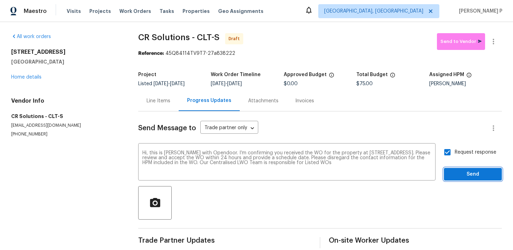
click at [466, 177] on span "Send" at bounding box center [472, 174] width 47 height 9
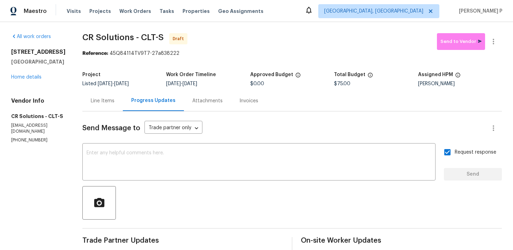
click at [197, 210] on div at bounding box center [291, 202] width 419 height 33
click at [195, 151] on textarea at bounding box center [258, 162] width 345 height 24
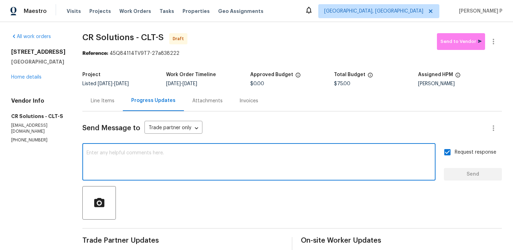
paste textarea "Attention All Work Orders must include before-photos (both close-up and wide-an…"
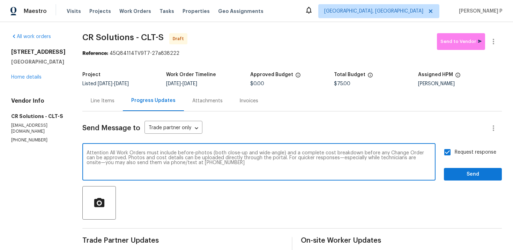
type textarea "Attention All Work Orders must include before-photos (both close-up and wide-an…"
click at [475, 174] on span "Send" at bounding box center [472, 174] width 47 height 9
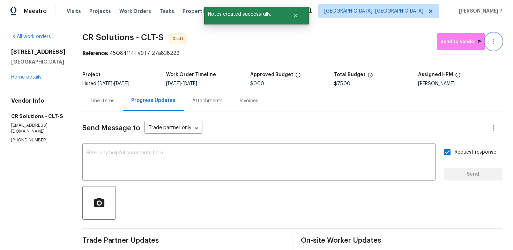
click at [497, 46] on button "button" at bounding box center [493, 41] width 17 height 17
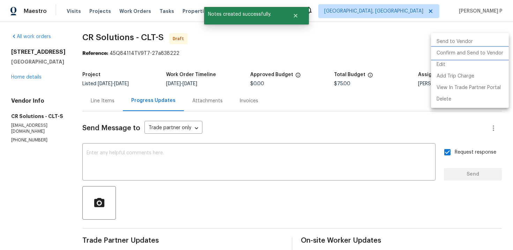
click at [469, 57] on li "Confirm and Send to Vendor" at bounding box center [470, 53] width 78 height 12
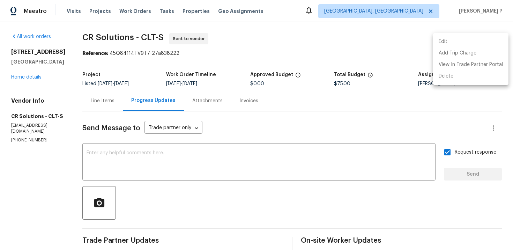
click at [83, 35] on div at bounding box center [256, 125] width 513 height 250
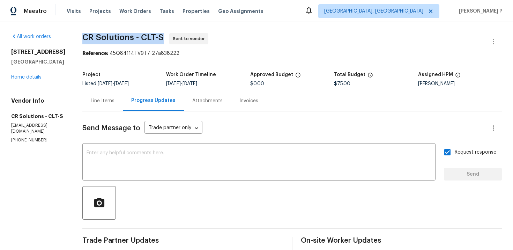
drag, startPoint x: 78, startPoint y: 35, endPoint x: 159, endPoint y: 36, distance: 81.3
click at [159, 36] on div "All work orders [STREET_ADDRESS] Home details Vendor Info CR Solutions - CLT-S …" at bounding box center [256, 192] width 513 height 340
copy span "CR Solutions - CLT-S"
click at [84, 41] on span "CR Solutions - CLT-S" at bounding box center [122, 37] width 81 height 8
drag, startPoint x: 81, startPoint y: 39, endPoint x: 163, endPoint y: 38, distance: 82.0
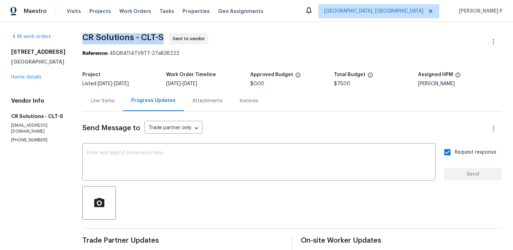
click at [163, 38] on span "CR Solutions - CLT-S Sent to vendor" at bounding box center [283, 41] width 402 height 17
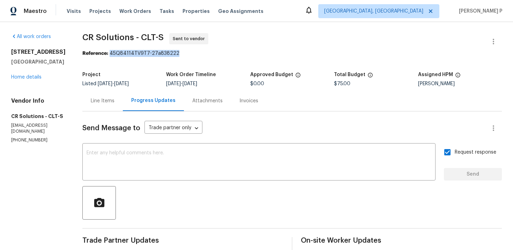
drag, startPoint x: 107, startPoint y: 54, endPoint x: 218, endPoint y: 54, distance: 110.9
click at [216, 54] on div "Reference: 45Q84114TV9T7-27a838222" at bounding box center [291, 53] width 419 height 7
copy div "45Q84114TV9T7-27a838222"
click at [107, 104] on div "Line Items" at bounding box center [103, 100] width 24 height 7
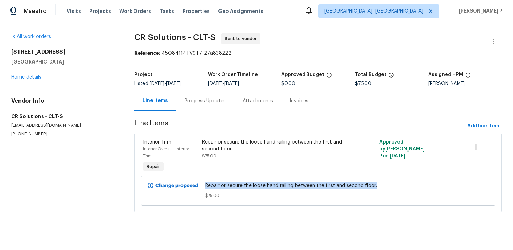
drag, startPoint x: 207, startPoint y: 186, endPoint x: 376, endPoint y: 186, distance: 168.5
click at [376, 186] on span "Repair or secure the loose hand railing between the first and second floor." at bounding box center [318, 185] width 226 height 7
copy span "Repair or secure the loose hand railing between the first and second floor."
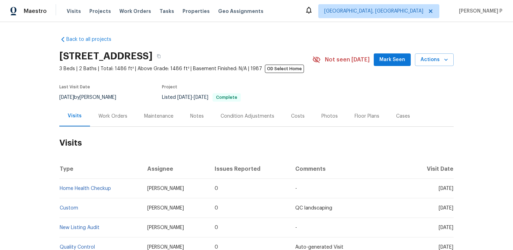
click at [105, 116] on div "Work Orders" at bounding box center [112, 116] width 29 height 7
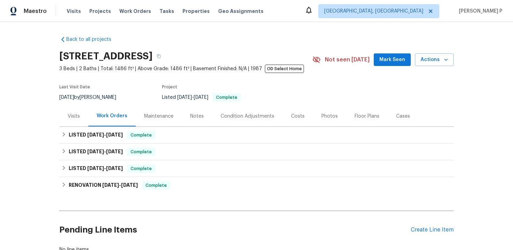
scroll to position [51, 0]
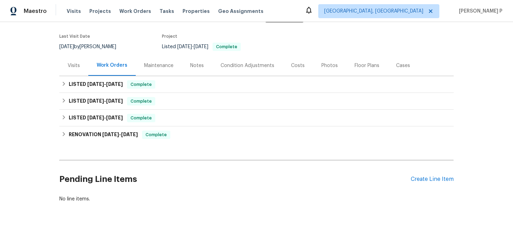
click at [430, 175] on div "Pending Line Items Create Line Item" at bounding box center [256, 179] width 394 height 32
click at [429, 180] on div "Create Line Item" at bounding box center [432, 179] width 43 height 7
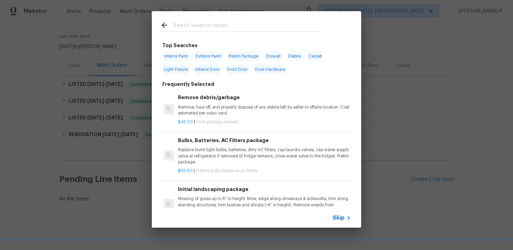
click at [337, 215] on span "Skip" at bounding box center [338, 217] width 12 height 7
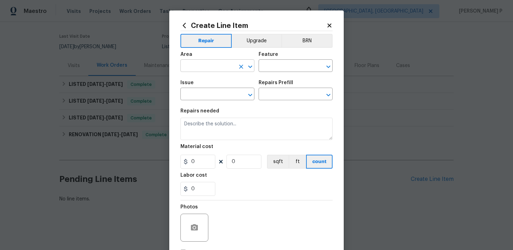
click at [202, 63] on input "text" at bounding box center [207, 66] width 54 height 11
click at [204, 95] on li "Exterior Overall" at bounding box center [217, 94] width 74 height 12
type input "Exterior Overall"
click at [273, 68] on input "text" at bounding box center [285, 66] width 54 height 11
click at [273, 99] on li "Pests" at bounding box center [295, 99] width 74 height 12
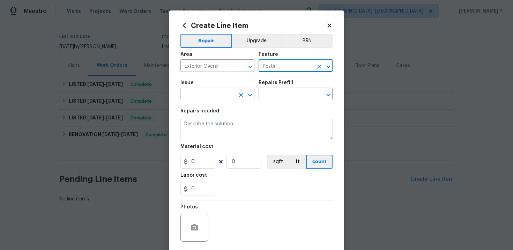
type input "Pests"
click at [218, 93] on input "text" at bounding box center [207, 94] width 54 height 11
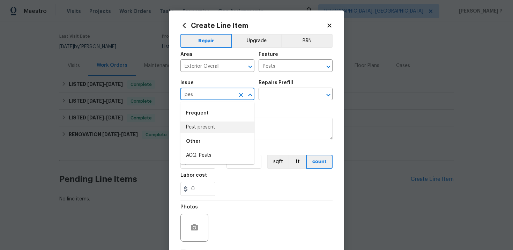
click at [220, 127] on li "Pest present" at bounding box center [217, 127] width 74 height 12
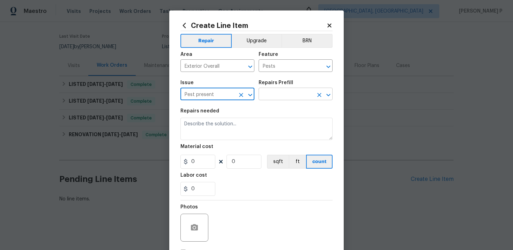
type input "Pest present"
click at [274, 96] on input "text" at bounding box center [285, 94] width 54 height 11
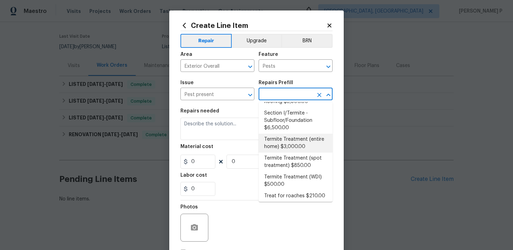
scroll to position [128, 0]
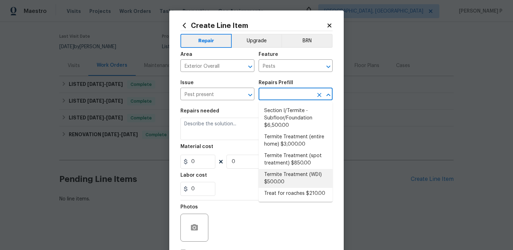
click at [284, 172] on li "Termite Treatment (WDI) $500.00" at bounding box center [295, 178] width 74 height 19
type input "Termite Treatment (WDI) $500.00"
type textarea "Pre-treat for areas conducive to WDI infestation and provide a clean WDI report."
type input "500"
type input "1"
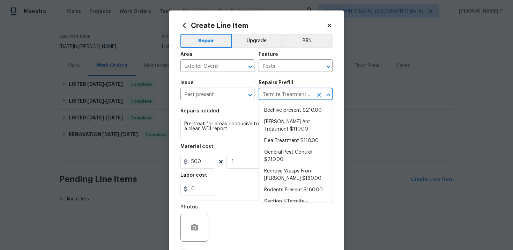
scroll to position [114, 0]
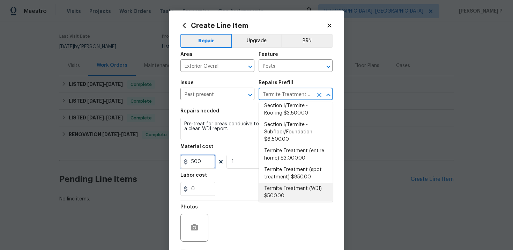
click at [205, 157] on input "500" at bounding box center [197, 162] width 35 height 14
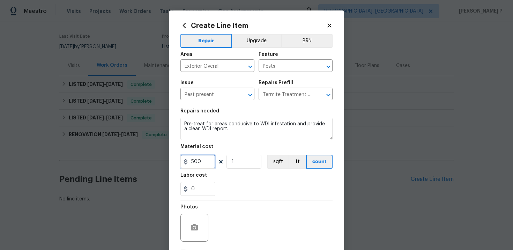
click at [205, 157] on input "500" at bounding box center [197, 162] width 35 height 14
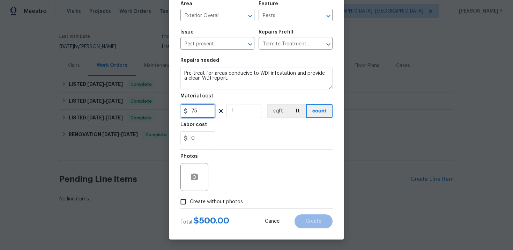
type input "75"
click at [187, 202] on input "Create without photos" at bounding box center [182, 201] width 13 height 13
checkbox input "true"
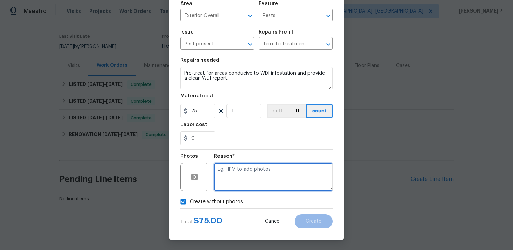
click at [245, 179] on textarea at bounding box center [273, 177] width 119 height 28
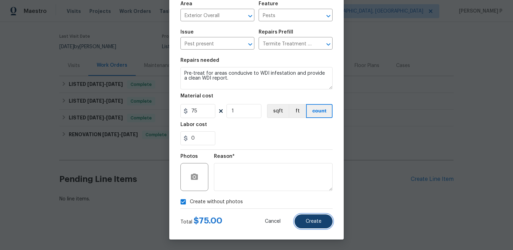
click at [310, 225] on button "Create" at bounding box center [313, 221] width 38 height 14
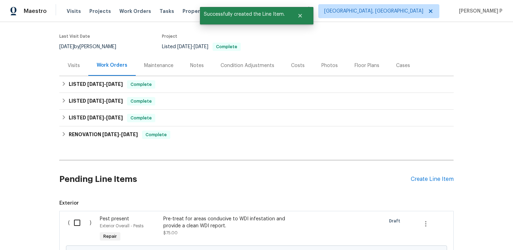
scroll to position [120, 0]
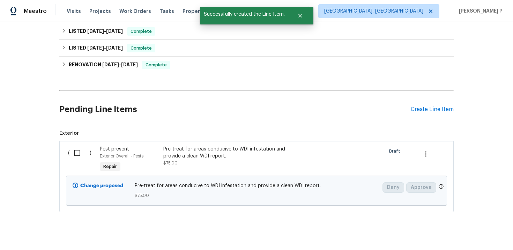
click at [77, 150] on input "checkbox" at bounding box center [80, 152] width 20 height 15
checkbox input "true"
click at [494, 237] on button "Create Work Order" at bounding box center [473, 232] width 58 height 13
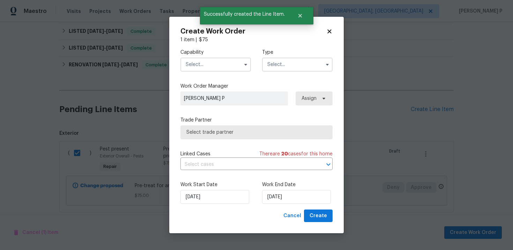
click at [282, 68] on input "text" at bounding box center [297, 65] width 70 height 14
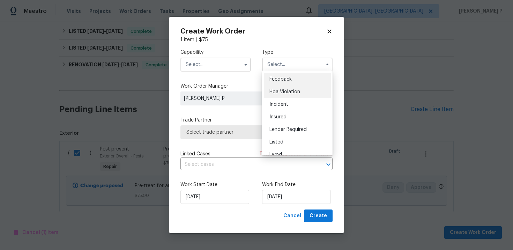
click at [281, 89] on div "Hoa Violation" at bounding box center [297, 91] width 67 height 13
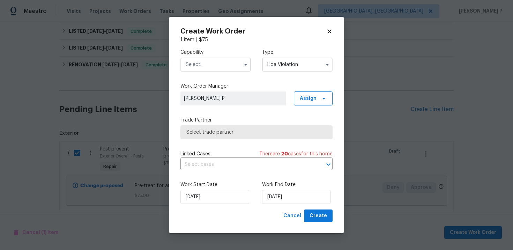
click at [281, 63] on input "Hoa Violation" at bounding box center [297, 65] width 70 height 14
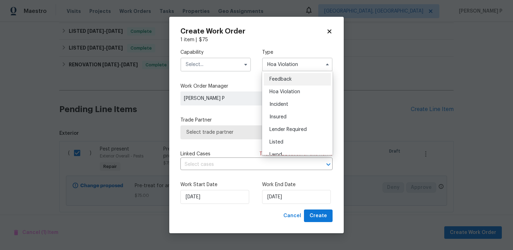
click at [280, 84] on div "Feedback" at bounding box center [297, 79] width 67 height 13
type input "Feedback"
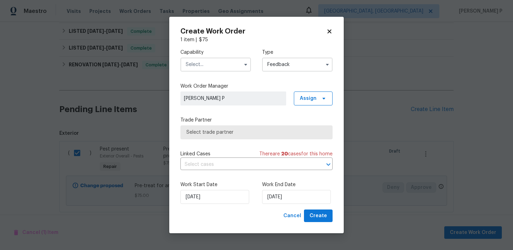
click at [211, 66] on input "text" at bounding box center [215, 65] width 70 height 14
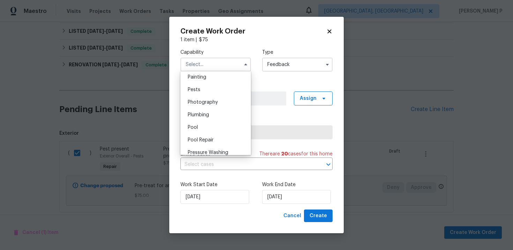
scroll to position [589, 0]
click at [199, 82] on div "Pests" at bounding box center [215, 88] width 67 height 13
type input "Pests"
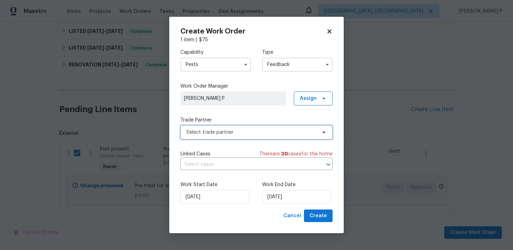
click at [213, 137] on span "Select trade partner" at bounding box center [256, 132] width 152 height 14
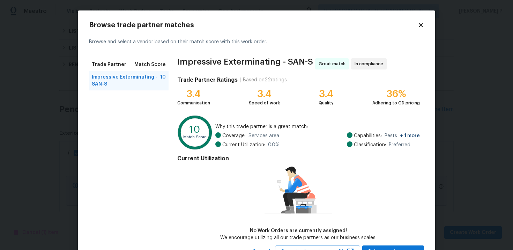
scroll to position [29, 0]
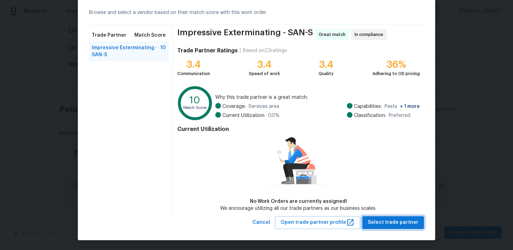
click at [398, 222] on span "Select trade partner" at bounding box center [393, 222] width 51 height 9
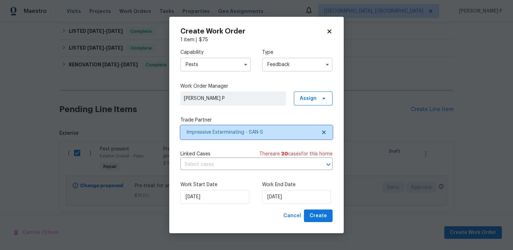
scroll to position [0, 0]
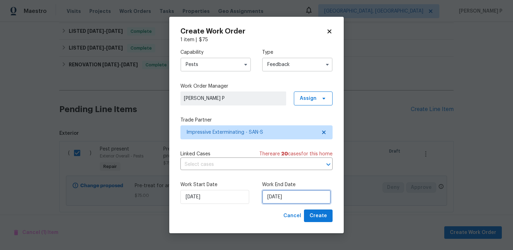
click at [272, 202] on input "[DATE]" at bounding box center [296, 197] width 69 height 14
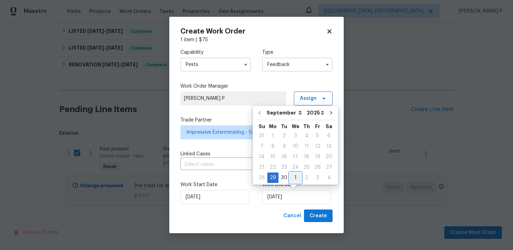
click at [294, 178] on div "1" at bounding box center [295, 178] width 12 height 10
type input "[DATE]"
select select "9"
click at [329, 226] on div "Create Work Order 1 item | $ 75 Capability Pests Type Feedback Work Order Manag…" at bounding box center [256, 125] width 174 height 217
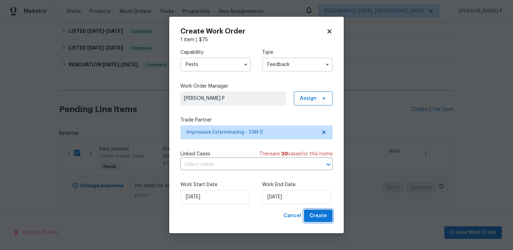
click at [326, 214] on span "Create" at bounding box center [317, 215] width 17 height 9
checkbox input "false"
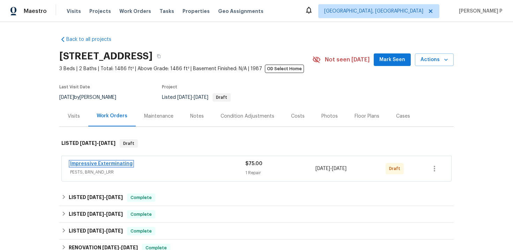
click at [88, 163] on link "Impressive Exterminating" at bounding box center [101, 163] width 62 height 5
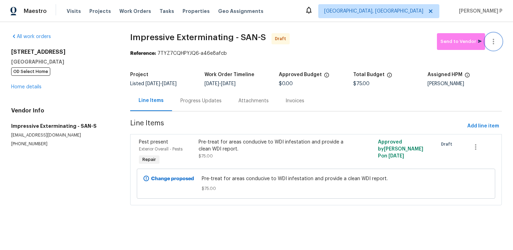
click at [495, 40] on icon "button" at bounding box center [493, 41] width 8 height 8
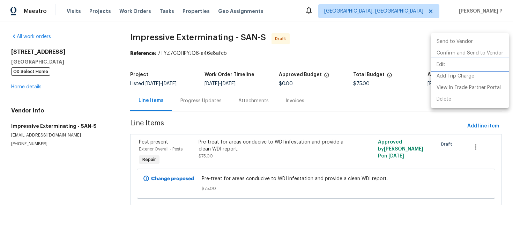
click at [460, 66] on li "Edit" at bounding box center [470, 65] width 78 height 12
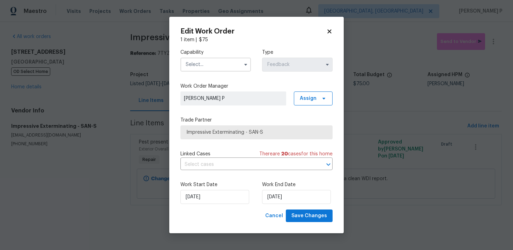
click at [224, 63] on input "text" at bounding box center [215, 65] width 70 height 14
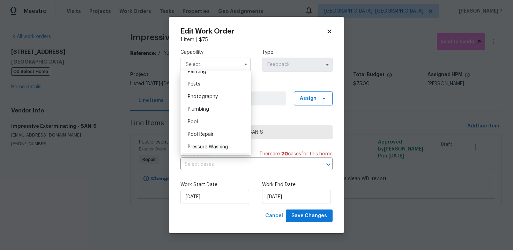
scroll to position [576, 0]
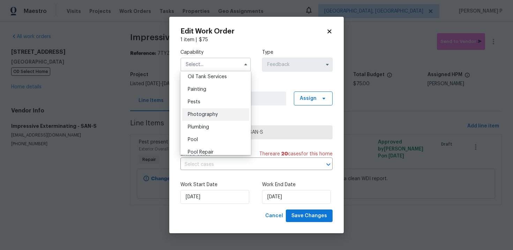
click at [202, 108] on div "Photography" at bounding box center [215, 114] width 67 height 13
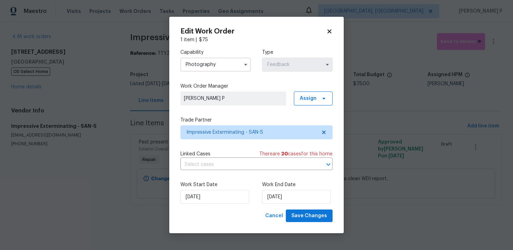
click at [225, 61] on input "Photography" at bounding box center [215, 65] width 70 height 14
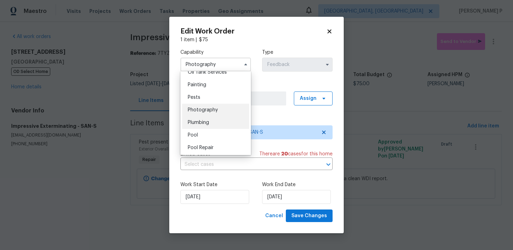
scroll to position [574, 0]
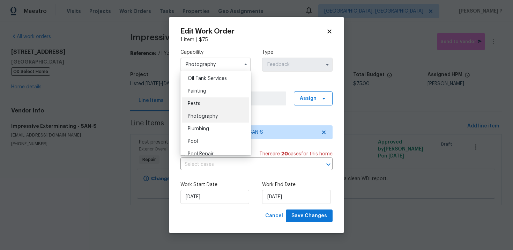
click at [206, 103] on div "Pests" at bounding box center [215, 103] width 67 height 13
type input "Pests"
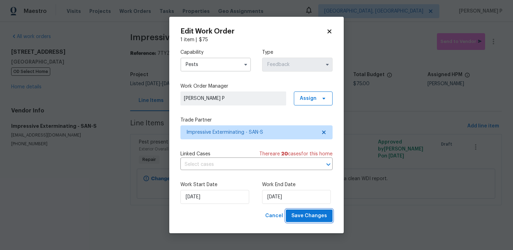
click at [304, 215] on span "Save Changes" at bounding box center [309, 215] width 36 height 9
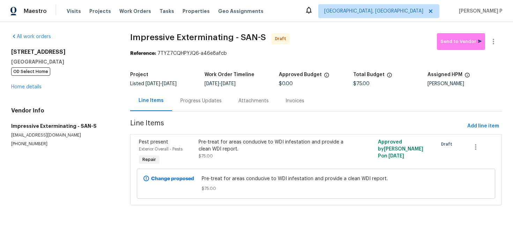
click at [209, 141] on div "Pre-treat for areas conducive to WDI infestation and provide a clean WDI report." at bounding box center [270, 145] width 145 height 14
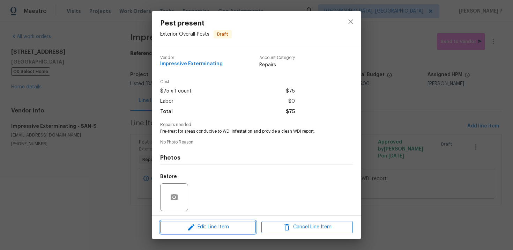
click at [203, 221] on button "Edit Line Item" at bounding box center [208, 227] width 96 height 12
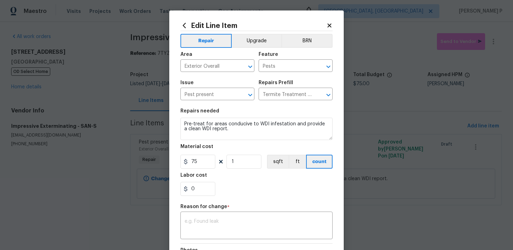
click at [81, 133] on body "Maestro Visits Projects Work Orders Tasks Properties Geo Assignments [GEOGRAPHI…" at bounding box center [256, 112] width 513 height 225
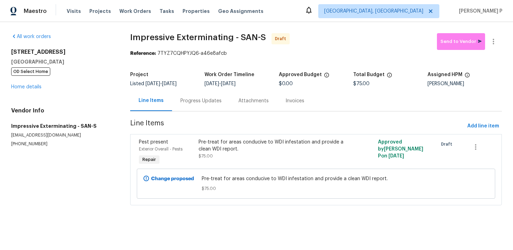
click at [240, 143] on div "Pre-treat for areas conducive to WDI infestation and provide a clean WDI report." at bounding box center [270, 145] width 145 height 14
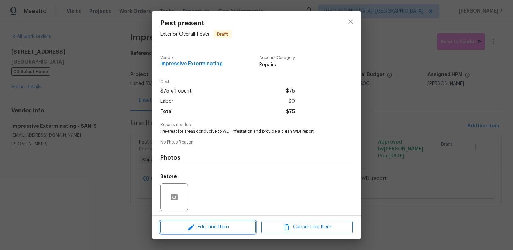
click at [187, 225] on icon "button" at bounding box center [191, 227] width 8 height 8
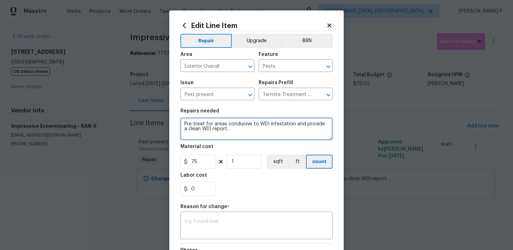
drag, startPoint x: 184, startPoint y: 125, endPoint x: 236, endPoint y: 133, distance: 53.0
click at [236, 133] on textarea "Pre-treat for areas conducive to WDI infestation and provide a clean WDI report." at bounding box center [256, 129] width 152 height 22
paste textarea "There are termite drops found at garage floor. Please assess this feedback and …"
type textarea "There are termite drops found at garage floor. Please assess this feedback and …"
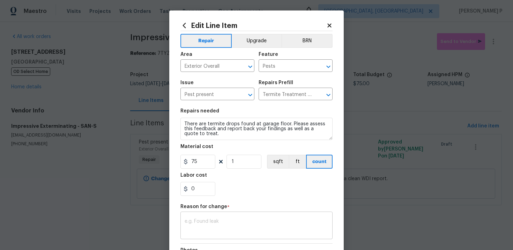
click at [213, 216] on div "x ​" at bounding box center [256, 226] width 152 height 26
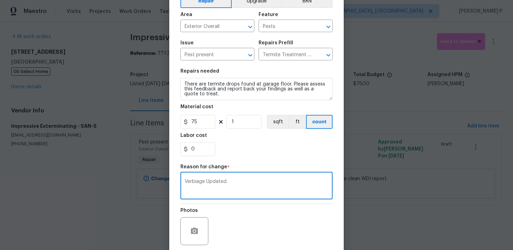
scroll to position [94, 0]
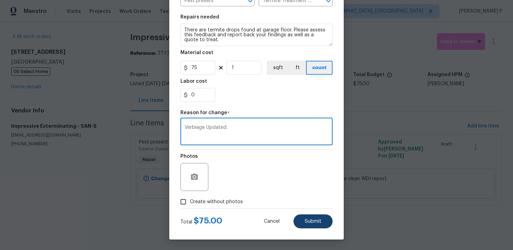
type textarea "Verbiage Updated."
click at [314, 219] on span "Submit" at bounding box center [312, 221] width 17 height 5
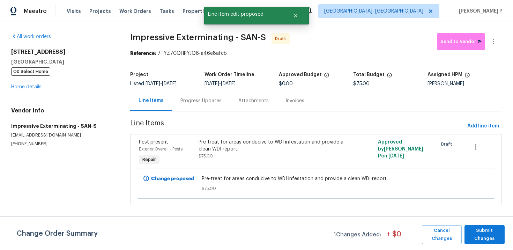
scroll to position [0, 0]
click at [486, 236] on span "Submit Changes" at bounding box center [484, 234] width 33 height 16
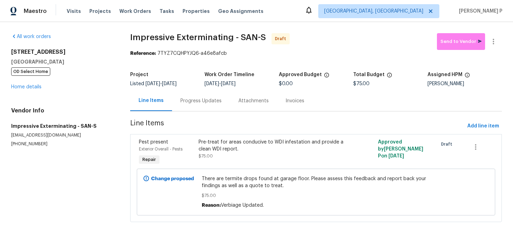
click at [198, 95] on div "Progress Updates" at bounding box center [201, 100] width 58 height 21
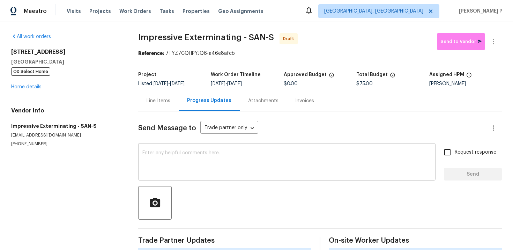
click at [195, 177] on div "x ​" at bounding box center [286, 163] width 297 height 36
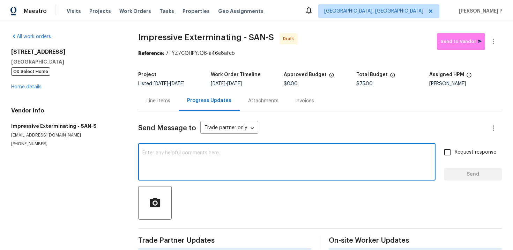
paste textarea "Hi, this is [PERSON_NAME] with Opendoor. I’m confirming you received the WO for…"
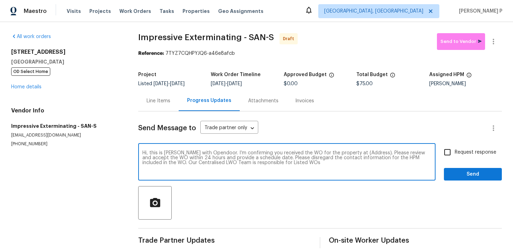
drag, startPoint x: 349, startPoint y: 152, endPoint x: 371, endPoint y: 152, distance: 22.7
click at [371, 152] on textarea "Hi, this is [PERSON_NAME] with Opendoor. I’m confirming you received the WO for…" at bounding box center [286, 162] width 289 height 24
click at [346, 152] on textarea "Hi, this is [PERSON_NAME] with Opendoor. I’m confirming you received the WO for…" at bounding box center [286, 162] width 289 height 24
drag, startPoint x: 349, startPoint y: 152, endPoint x: 369, endPoint y: 152, distance: 20.2
click at [369, 152] on textarea "Hi, this is [PERSON_NAME] with Opendoor. I’m confirming you received the WO for…" at bounding box center [286, 162] width 289 height 24
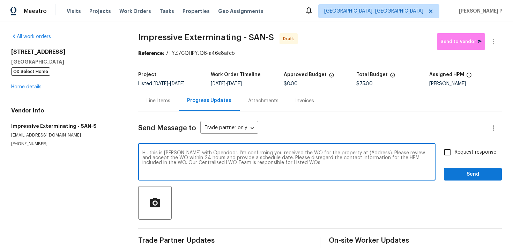
click at [348, 152] on textarea "Hi, this is [PERSON_NAME] with Opendoor. I’m confirming you received the WO for…" at bounding box center [286, 162] width 289 height 24
drag, startPoint x: 350, startPoint y: 152, endPoint x: 372, endPoint y: 152, distance: 22.0
click at [372, 152] on textarea "Hi, this is [PERSON_NAME] with Opendoor. I’m confirming you received the WO for…" at bounding box center [286, 162] width 289 height 24
paste textarea "[STREET_ADDRESS]"
type textarea "Hi, this is [PERSON_NAME] with Opendoor. I’m confirming you received the WO for…"
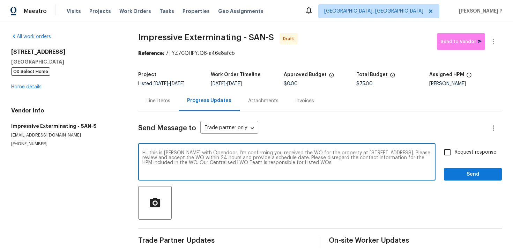
click at [460, 152] on span "Request response" at bounding box center [475, 152] width 42 height 7
click at [454, 152] on input "Request response" at bounding box center [447, 152] width 15 height 15
checkbox input "true"
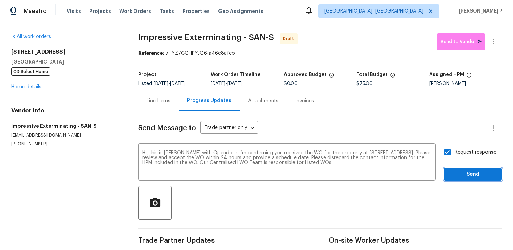
click at [457, 177] on span "Send" at bounding box center [472, 174] width 47 height 9
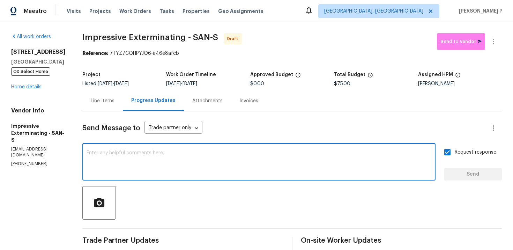
click at [175, 168] on textarea at bounding box center [258, 162] width 345 height 24
paste textarea "Attention All Work Orders must include before-photos (both close-up and wide-an…"
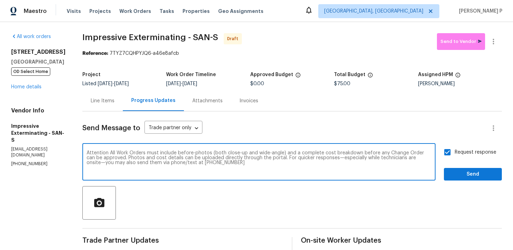
type textarea "Attention All Work Orders must include before-photos (both close-up and wide-an…"
click at [470, 172] on span "Send" at bounding box center [472, 174] width 47 height 9
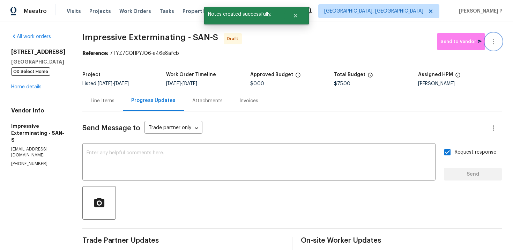
click at [494, 41] on icon "button" at bounding box center [493, 41] width 8 height 8
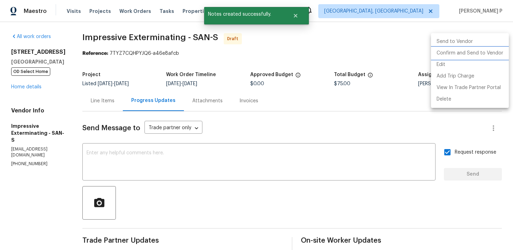
click at [456, 51] on li "Confirm and Send to Vendor" at bounding box center [470, 53] width 78 height 12
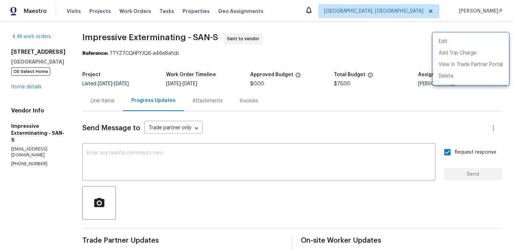
click at [86, 40] on div at bounding box center [256, 125] width 513 height 250
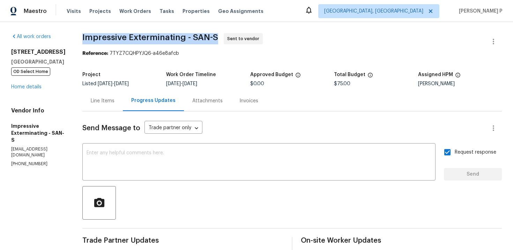
drag, startPoint x: 86, startPoint y: 39, endPoint x: 222, endPoint y: 39, distance: 135.7
click at [222, 39] on span "Impressive Exterminating - SAN-S Sent to vendor" at bounding box center [283, 41] width 402 height 17
copy span "Impressive Exterminating - SAN-S"
click at [27, 86] on link "Home details" at bounding box center [26, 86] width 30 height 5
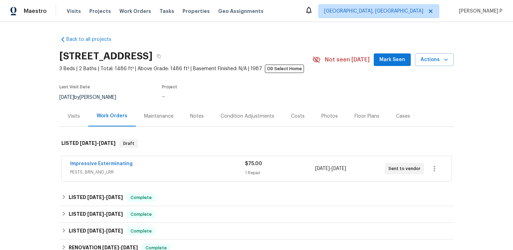
scroll to position [113, 0]
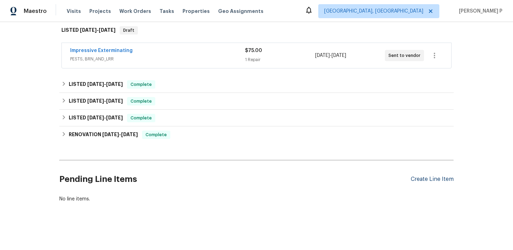
click at [446, 177] on div "Create Line Item" at bounding box center [432, 179] width 43 height 7
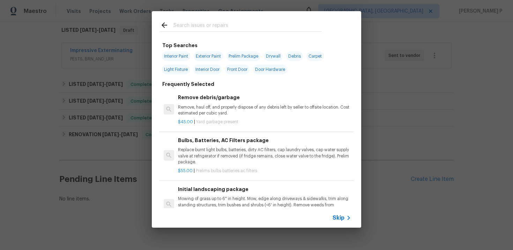
click at [337, 214] on span "Skip" at bounding box center [338, 217] width 12 height 7
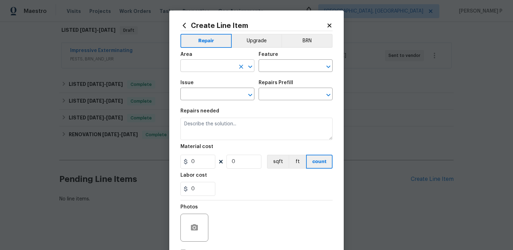
click at [210, 65] on input "text" at bounding box center [207, 66] width 54 height 11
click at [203, 100] on ul "Interior Addition Interior Overall" at bounding box center [217, 88] width 74 height 29
click at [209, 89] on li "Interior Overall" at bounding box center [217, 94] width 74 height 12
type input "Interior Overall"
click at [273, 67] on input "text" at bounding box center [285, 66] width 54 height 11
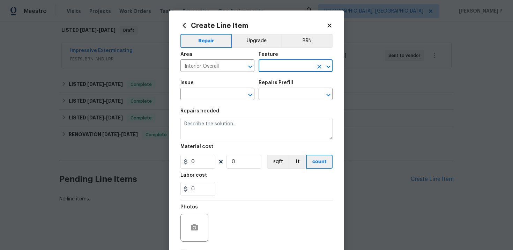
click at [282, 66] on input "text" at bounding box center [285, 66] width 54 height 11
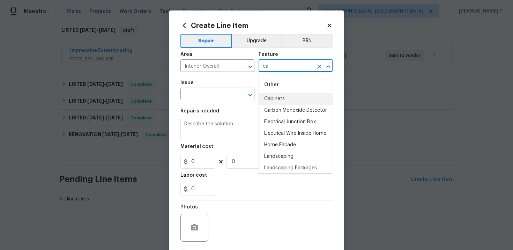
click at [284, 97] on li "Cabinets" at bounding box center [295, 99] width 74 height 12
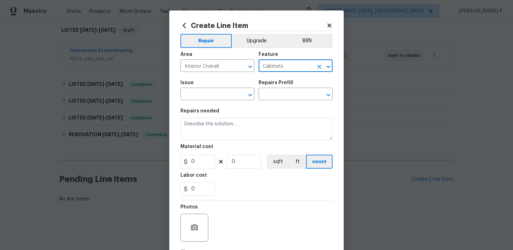
type input "Cabinets"
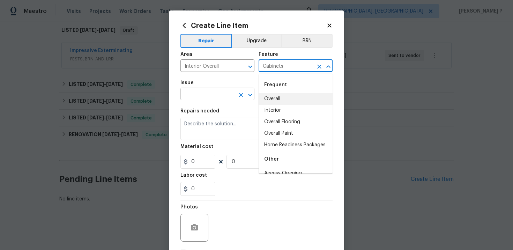
click at [211, 91] on input "text" at bounding box center [207, 94] width 54 height 11
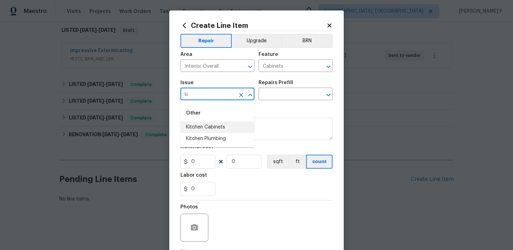
click at [216, 126] on li "Kitchen Cabinets" at bounding box center [217, 127] width 74 height 12
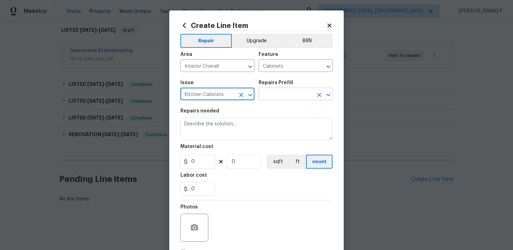
type input "Kitchen Cabinets"
click at [276, 93] on input "text" at bounding box center [285, 94] width 54 height 11
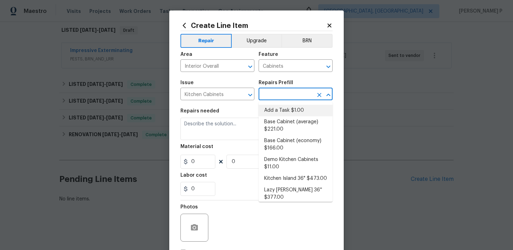
click at [288, 110] on li "Add a Task $1.00" at bounding box center [295, 111] width 74 height 12
type input "Add a Task $1.00"
type textarea "HPM to detail"
type input "1"
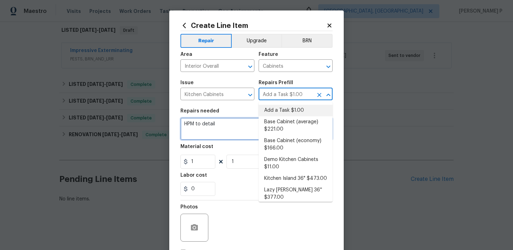
click at [213, 137] on textarea "HPM to detail" at bounding box center [256, 129] width 152 height 22
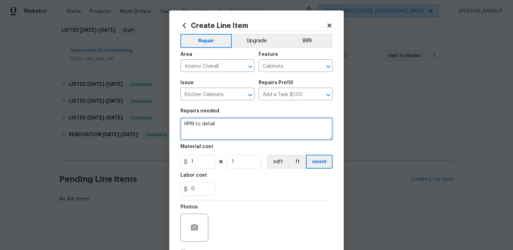
click at [213, 137] on textarea "HPM to detail" at bounding box center [256, 129] width 152 height 22
paste textarea "Kitchen drawers are fall-apart, wood flooring are peeling off and loose. Please…"
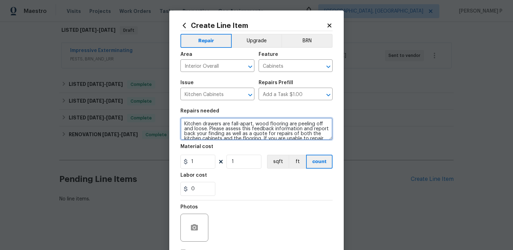
scroll to position [11, 0]
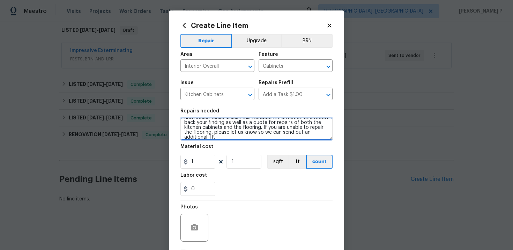
type textarea "Kitchen drawers are fall-apart, wood flooring are peeling off and loose. Please…"
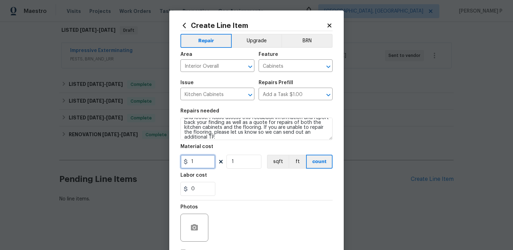
click at [202, 160] on input "1" at bounding box center [197, 162] width 35 height 14
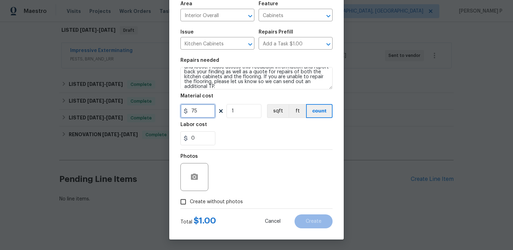
type input "75"
click at [186, 198] on input "Create without photos" at bounding box center [182, 201] width 13 height 13
checkbox input "true"
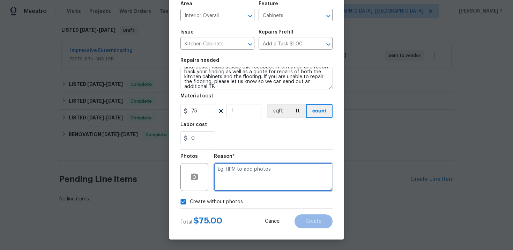
click at [240, 175] on textarea at bounding box center [273, 177] width 119 height 28
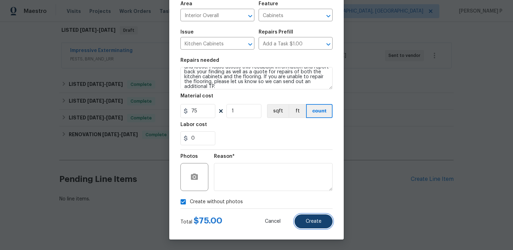
click at [316, 227] on button "Create" at bounding box center [313, 221] width 38 height 14
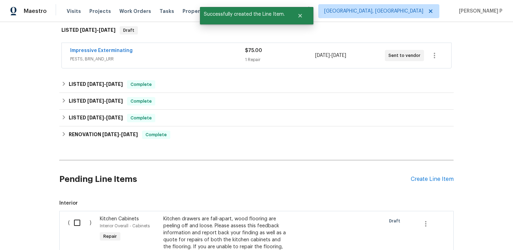
click at [76, 223] on input "checkbox" at bounding box center [80, 222] width 20 height 15
checkbox input "true"
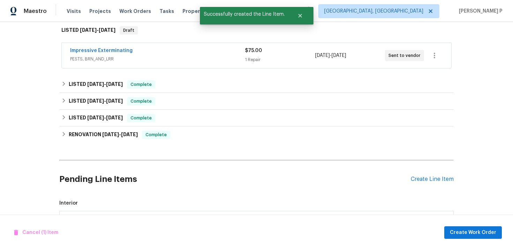
scroll to position [235, 0]
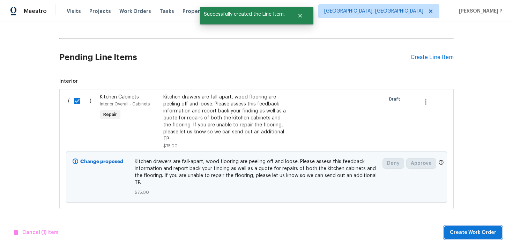
click at [469, 229] on span "Create Work Order" at bounding box center [473, 232] width 46 height 9
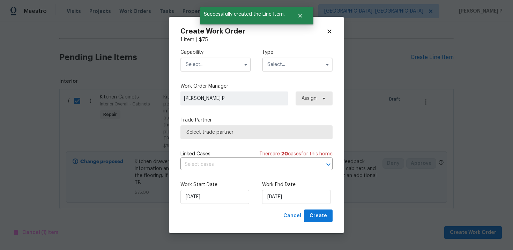
click at [283, 68] on input "text" at bounding box center [297, 65] width 70 height 14
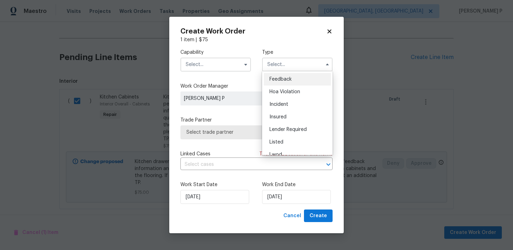
click at [278, 83] on div "Feedback" at bounding box center [297, 79] width 67 height 13
type input "Feedback"
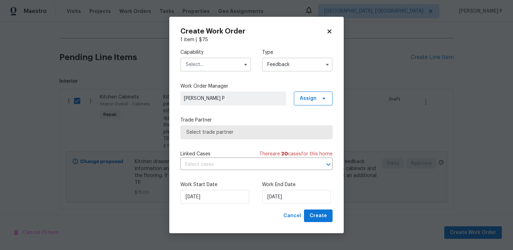
click at [220, 67] on input "text" at bounding box center [215, 65] width 70 height 14
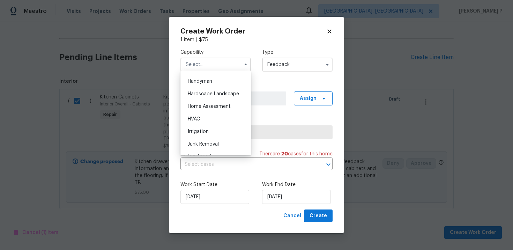
scroll to position [382, 0]
click at [205, 80] on span "Handyman" at bounding box center [200, 80] width 24 height 5
type input "Handyman"
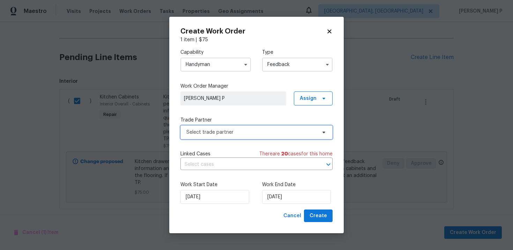
click at [226, 135] on span "Select trade partner" at bounding box center [251, 132] width 130 height 7
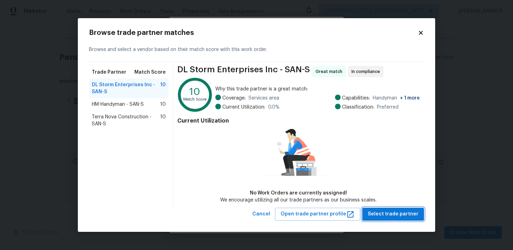
click at [397, 216] on span "Select trade partner" at bounding box center [393, 214] width 51 height 9
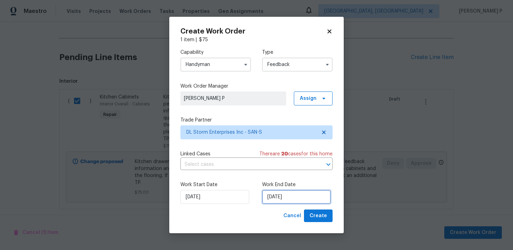
click at [289, 194] on input "[DATE]" at bounding box center [296, 197] width 69 height 14
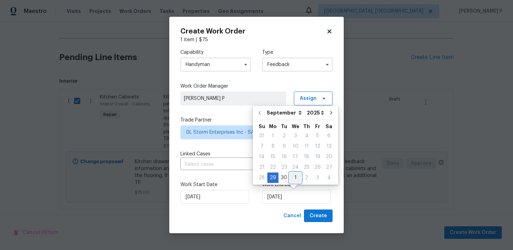
click at [293, 179] on div "1" at bounding box center [295, 178] width 12 height 10
type input "10/1/2025"
select select "9"
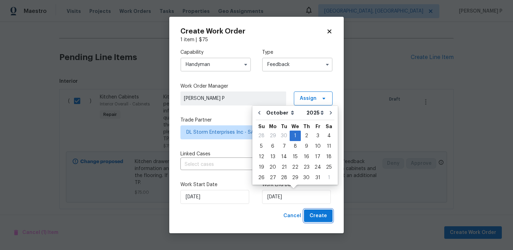
click at [320, 220] on button "Create" at bounding box center [318, 215] width 29 height 13
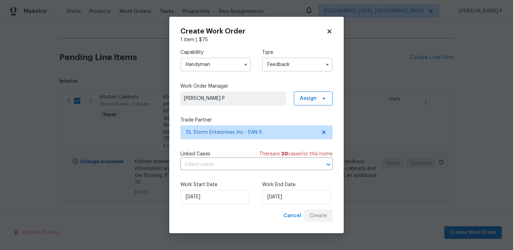
checkbox input "false"
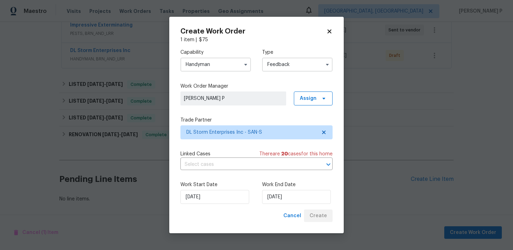
scroll to position [138, 0]
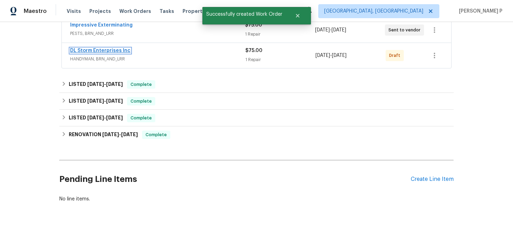
click at [97, 51] on link "DL Storm Enterprises Inc" at bounding box center [100, 50] width 60 height 5
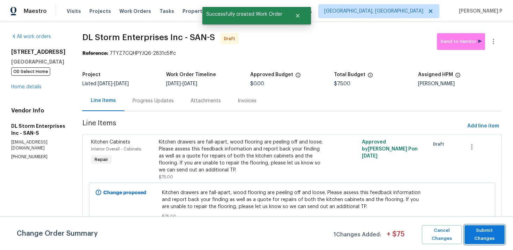
click at [481, 226] on span "Submit Changes" at bounding box center [484, 234] width 33 height 16
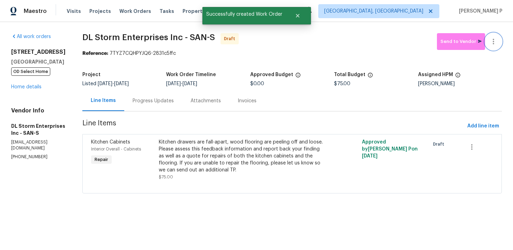
click at [497, 42] on icon "button" at bounding box center [493, 41] width 8 height 8
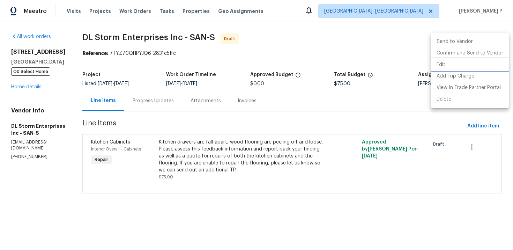
click at [433, 62] on li "Edit" at bounding box center [470, 65] width 78 height 12
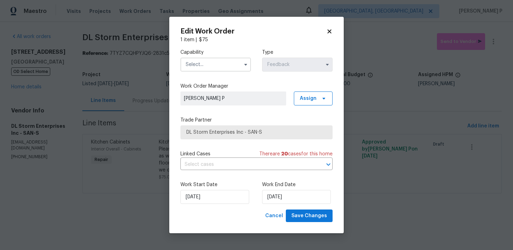
click at [222, 60] on input "text" at bounding box center [215, 65] width 70 height 14
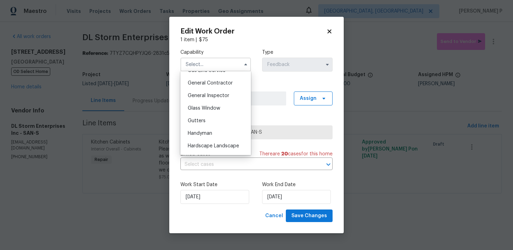
scroll to position [331, 0]
click at [197, 127] on div "Handyman" at bounding box center [215, 131] width 67 height 13
type input "Handyman"
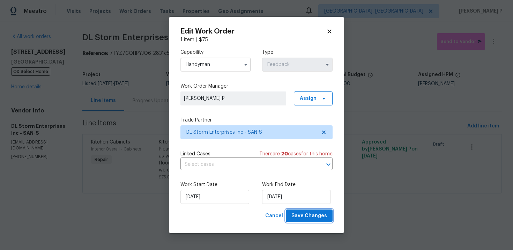
click at [304, 213] on span "Save Changes" at bounding box center [309, 215] width 36 height 9
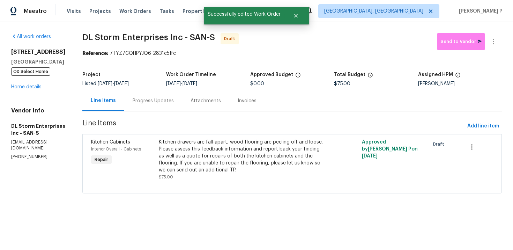
click at [170, 99] on div "Progress Updates" at bounding box center [153, 100] width 41 height 7
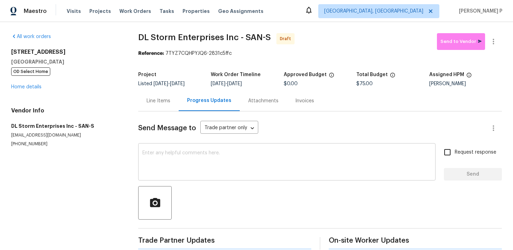
click at [172, 157] on textarea at bounding box center [286, 162] width 289 height 24
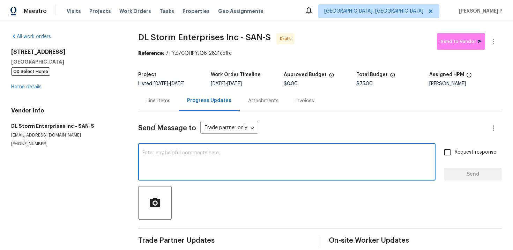
paste textarea "Hi, this is Ramyasri with Opendoor. I’m confirming you received the WO for the …"
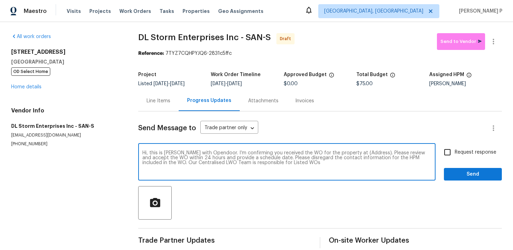
drag, startPoint x: 349, startPoint y: 153, endPoint x: 371, endPoint y: 152, distance: 22.4
click at [371, 152] on textarea "Hi, this is Ramyasri with Opendoor. I’m confirming you received the WO for the …" at bounding box center [286, 162] width 289 height 24
paste textarea "8862 La Cartera St, San Diego, CA 92129"
type textarea "Hi, this is Ramyasri with Opendoor. I’m confirming you received the WO for the …"
click at [453, 151] on input "Request response" at bounding box center [447, 152] width 15 height 15
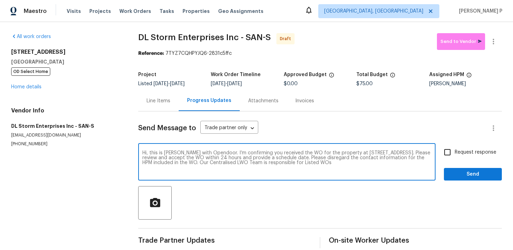
checkbox input "true"
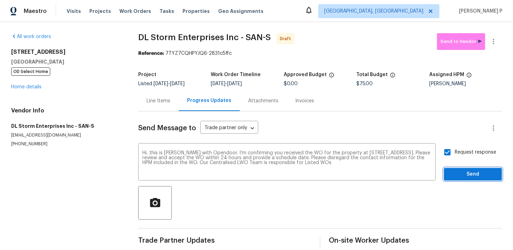
click at [455, 171] on span "Send" at bounding box center [472, 174] width 47 height 9
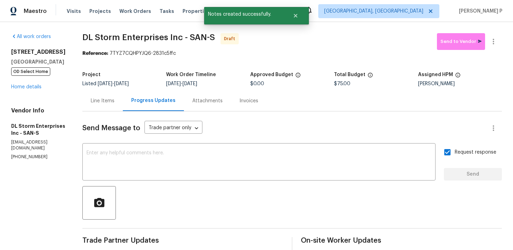
scroll to position [65, 0]
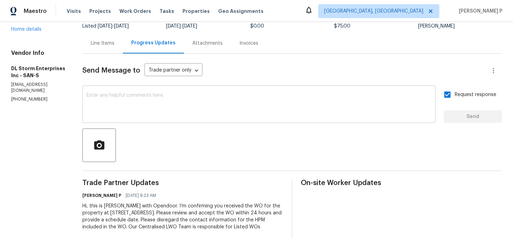
click at [176, 93] on textarea at bounding box center [258, 105] width 345 height 24
paste textarea "Attention All Work Orders must include before-photos (both close-up and wide-an…"
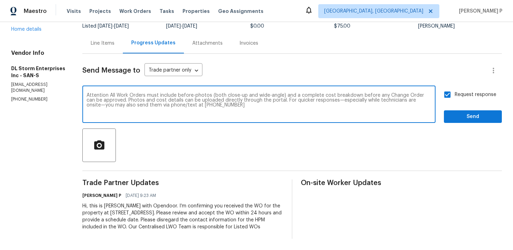
type textarea "Attention All Work Orders must include before-photos (both close-up and wide-an…"
click at [466, 112] on span "Send" at bounding box center [472, 116] width 47 height 9
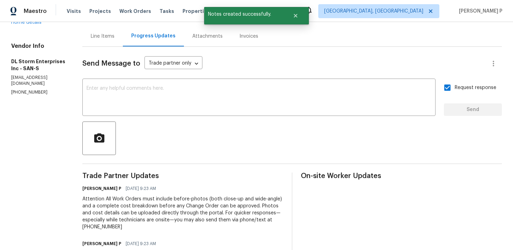
scroll to position [0, 0]
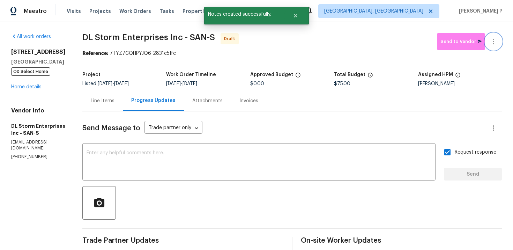
click at [491, 45] on icon "button" at bounding box center [493, 41] width 8 height 8
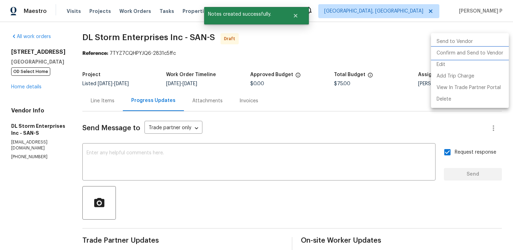
click at [472, 56] on li "Confirm and Send to Vendor" at bounding box center [470, 53] width 78 height 12
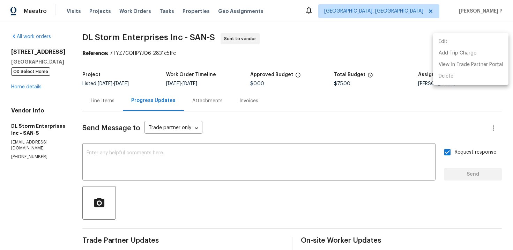
click at [87, 33] on div at bounding box center [256, 125] width 513 height 250
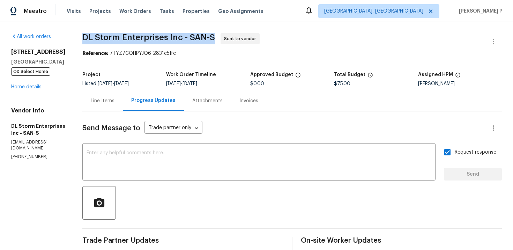
drag, startPoint x: 92, startPoint y: 37, endPoint x: 221, endPoint y: 37, distance: 128.7
click at [215, 37] on span "DL Storm Enterprises Inc - SAN-S" at bounding box center [148, 37] width 133 height 8
copy span "DL Storm Enterprises Inc - SAN-S"
click at [123, 55] on div "Reference: 7TYZ7CQHPYJQ6-2831c5ffc" at bounding box center [291, 53] width 419 height 7
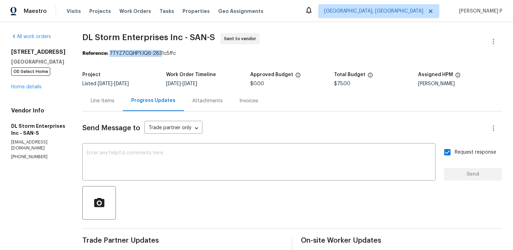
drag, startPoint x: 120, startPoint y: 54, endPoint x: 203, endPoint y: 54, distance: 83.4
click at [203, 54] on div "Reference: 7TYZ7CQHPYJQ6-2831c5ffc" at bounding box center [291, 53] width 419 height 7
copy div "7TYZ7CQHPYJQ6-2831c5ffc"
click at [114, 97] on div "Line Items" at bounding box center [102, 100] width 40 height 21
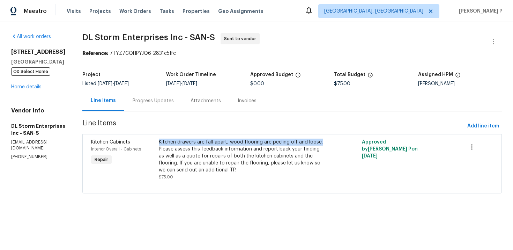
drag, startPoint x: 166, startPoint y: 142, endPoint x: 328, endPoint y: 139, distance: 161.5
click at [326, 139] on div "Kitchen drawers are fall-apart, wood flooring are peeling off and loose. Please…" at bounding box center [241, 159] width 169 height 46
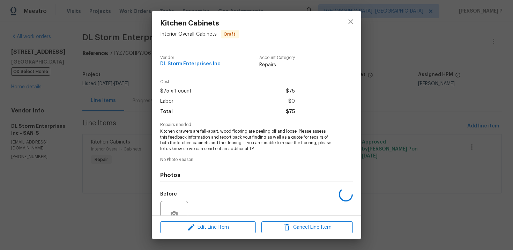
copy div "Kitchen drawers are fall-apart, wood flooring are peeling off and loose."
drag, startPoint x: 160, startPoint y: 131, endPoint x: 297, endPoint y: 132, distance: 137.1
click at [297, 132] on span "Kitchen drawers are fall-apart, wood flooring are peeling off and loose. Please…" at bounding box center [246, 139] width 173 height 23
copy span "Kitchen drawers are fall-apart, wood flooring are peeling off and loose."
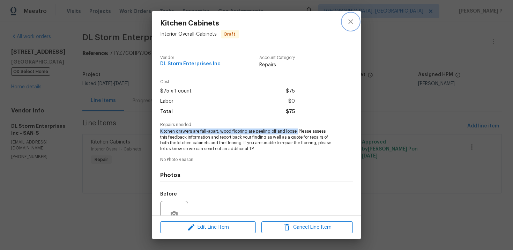
click at [353, 20] on icon "close" at bounding box center [350, 21] width 8 height 8
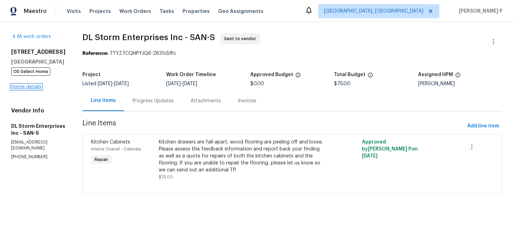
click at [28, 89] on link "Home details" at bounding box center [26, 86] width 30 height 5
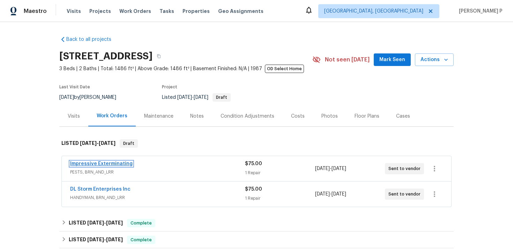
click at [115, 165] on link "Impressive Exterminating" at bounding box center [101, 163] width 62 height 5
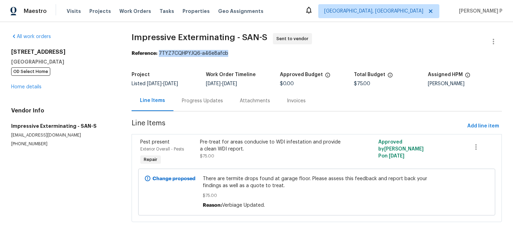
drag, startPoint x: 162, startPoint y: 54, endPoint x: 253, endPoint y: 54, distance: 91.4
click at [253, 54] on div "Reference: 7TYZ7CQHPYJQ6-a46e8afcb" at bounding box center [316, 53] width 370 height 7
copy div "7TYZ7CQHPYJQ6-a46e8afcb"
drag, startPoint x: 131, startPoint y: 36, endPoint x: 167, endPoint y: 36, distance: 35.9
click at [167, 36] on div "All work orders 8862 La Cartera St San Diego, CA 92129 OD Select Home Home deta…" at bounding box center [256, 131] width 513 height 219
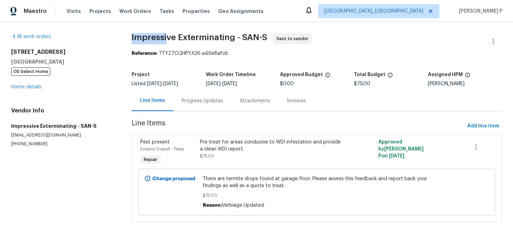
click at [171, 36] on span "Impressive Exterminating - SAN-S" at bounding box center [199, 37] width 136 height 8
drag, startPoint x: 135, startPoint y: 38, endPoint x: 266, endPoint y: 36, distance: 131.8
click at [266, 36] on span "Impressive Exterminating - SAN-S" at bounding box center [199, 37] width 136 height 8
copy span "Impressive Exterminating - SAN-S"
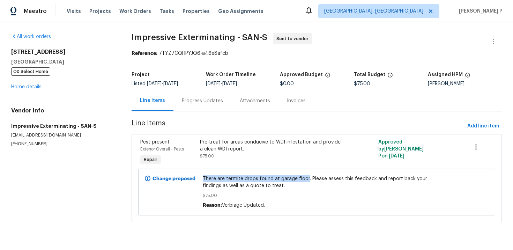
drag, startPoint x: 204, startPoint y: 179, endPoint x: 307, endPoint y: 178, distance: 103.2
click at [307, 178] on div "There are termite drops found at garage floor. Please assess this feedback and …" at bounding box center [317, 192] width 232 height 38
copy span "There are termite drops found at garage floor"
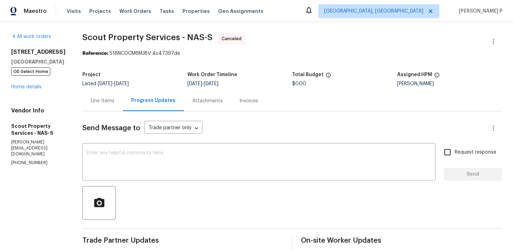
click at [27, 90] on div "[STREET_ADDRESS] OD Select Home Home details" at bounding box center [38, 69] width 54 height 42
click at [28, 89] on link "Home details" at bounding box center [26, 86] width 30 height 5
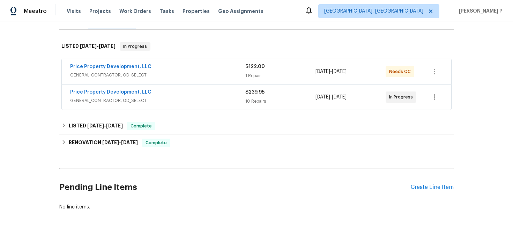
scroll to position [105, 0]
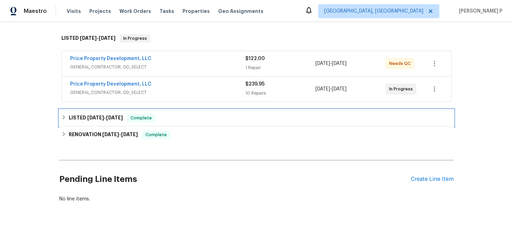
click at [104, 115] on span "[DATE]" at bounding box center [95, 117] width 17 height 5
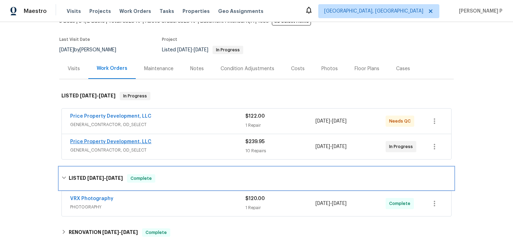
scroll to position [48, 0]
click at [105, 176] on span "[DATE] - [DATE]" at bounding box center [105, 177] width 36 height 5
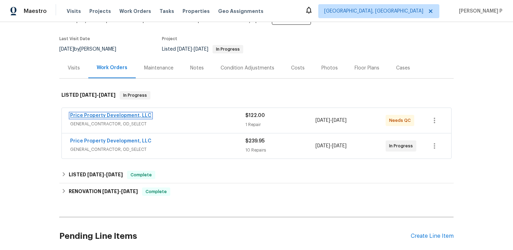
click at [125, 115] on link "Price Property Development, LLC" at bounding box center [110, 115] width 81 height 5
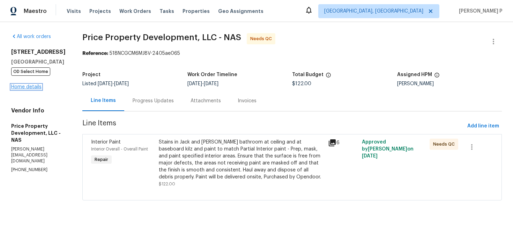
click at [25, 88] on link "Home details" at bounding box center [26, 86] width 30 height 5
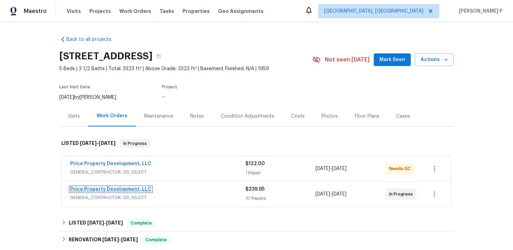
click at [96, 189] on link "Price Property Development, LLC" at bounding box center [110, 189] width 81 height 5
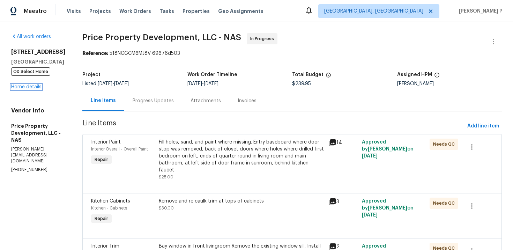
click at [31, 88] on link "Home details" at bounding box center [26, 86] width 30 height 5
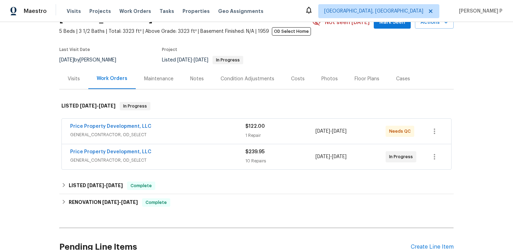
scroll to position [39, 0]
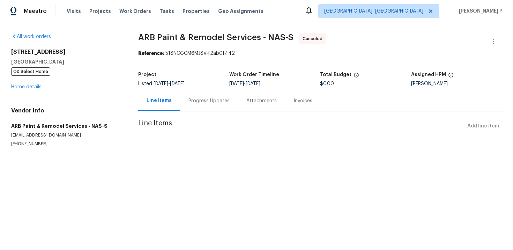
click at [217, 99] on div "Progress Updates" at bounding box center [208, 100] width 41 height 7
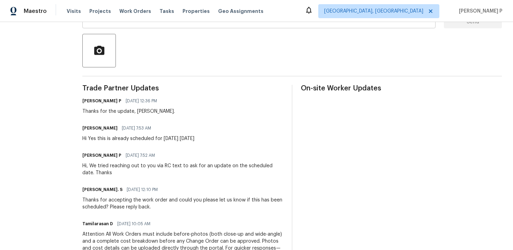
scroll to position [235, 0]
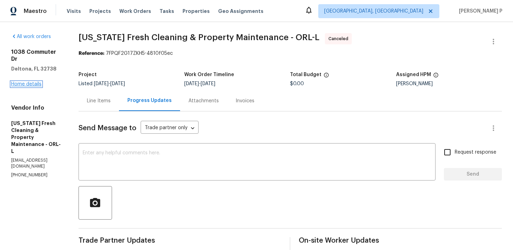
click at [27, 82] on link "Home details" at bounding box center [26, 84] width 30 height 5
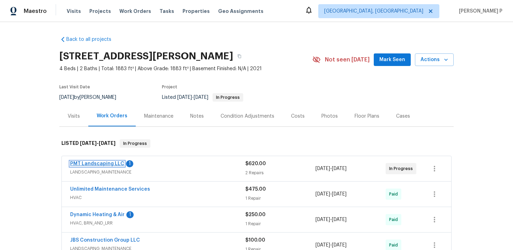
click at [109, 164] on link "PMT Landscaping LLC" at bounding box center [97, 163] width 54 height 5
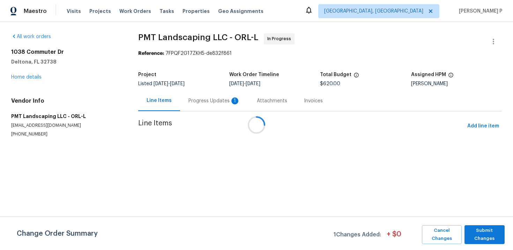
click at [200, 104] on div at bounding box center [256, 125] width 513 height 250
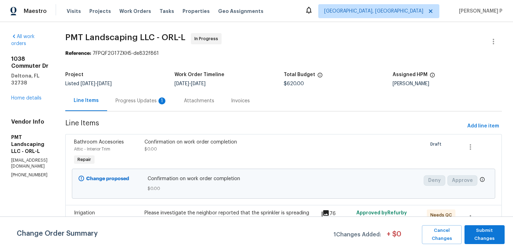
click at [167, 98] on div "Progress Updates 1" at bounding box center [141, 100] width 52 height 7
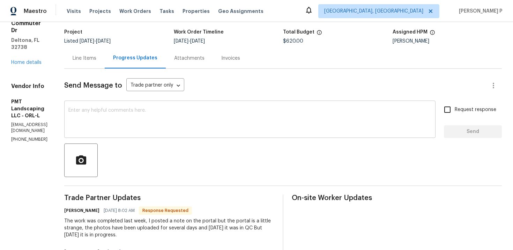
scroll to position [37, 0]
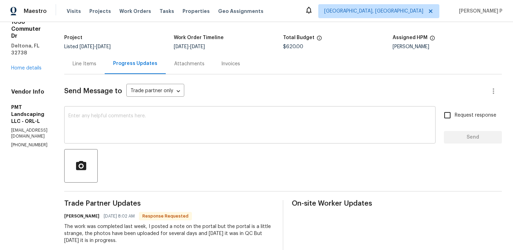
click at [153, 116] on textarea at bounding box center [249, 125] width 363 height 24
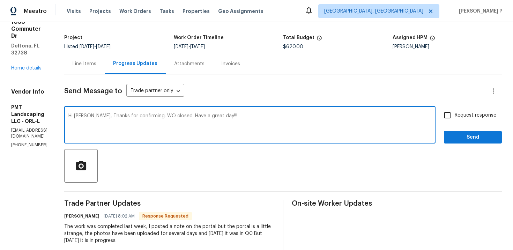
type textarea "Hi [PERSON_NAME], Thanks for confirming. WO closed. Have a great day!!!"
click at [460, 137] on span "Send" at bounding box center [472, 137] width 47 height 9
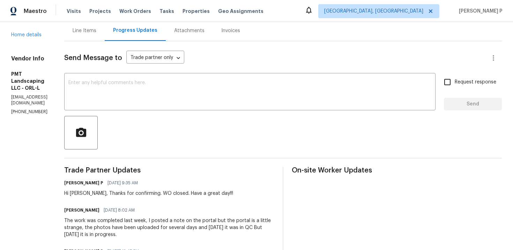
scroll to position [50, 0]
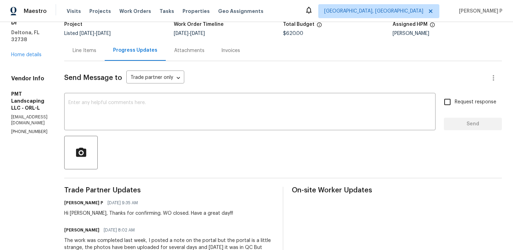
click at [96, 53] on div "Line Items" at bounding box center [85, 50] width 24 height 7
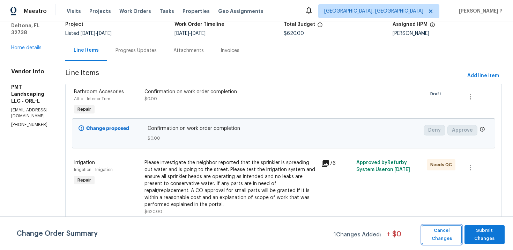
click at [448, 228] on span "Cancel Changes" at bounding box center [441, 234] width 33 height 16
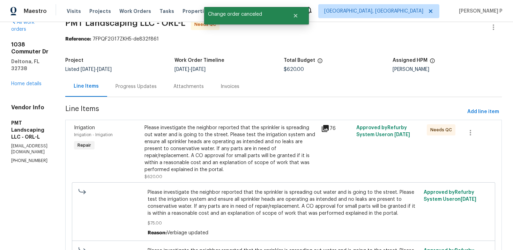
scroll to position [23, 0]
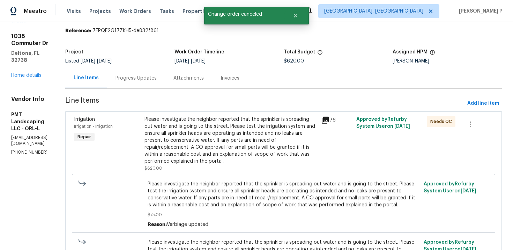
click at [247, 144] on div "Please investigate the neighbor reported that the sprinkler is spreading out wa…" at bounding box center [230, 140] width 172 height 49
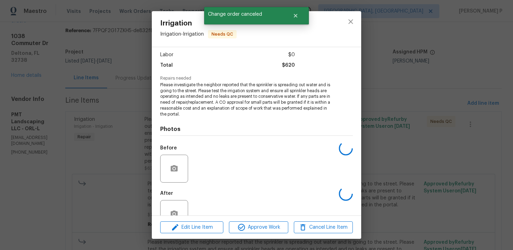
scroll to position [66, 0]
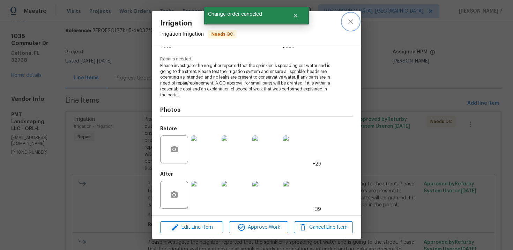
click at [351, 21] on icon "close" at bounding box center [350, 21] width 8 height 8
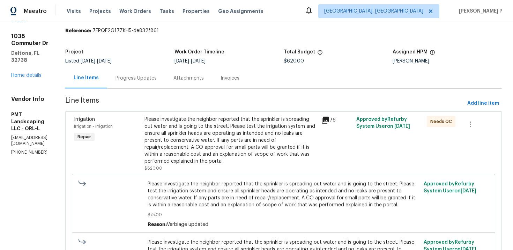
scroll to position [0, 0]
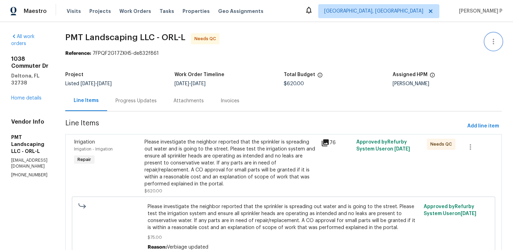
click at [496, 41] on icon "button" at bounding box center [493, 41] width 8 height 8
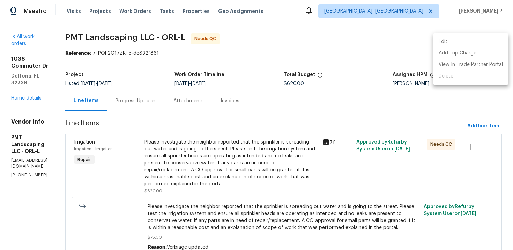
click at [443, 42] on li "Edit" at bounding box center [470, 42] width 75 height 12
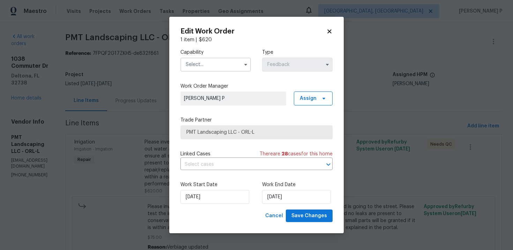
click at [210, 65] on input "text" at bounding box center [215, 65] width 70 height 14
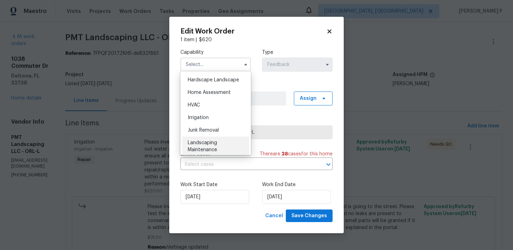
scroll to position [398, 0]
click at [203, 143] on div "Landscaping Maintenance" at bounding box center [215, 144] width 67 height 20
type input "Landscaping Maintenance"
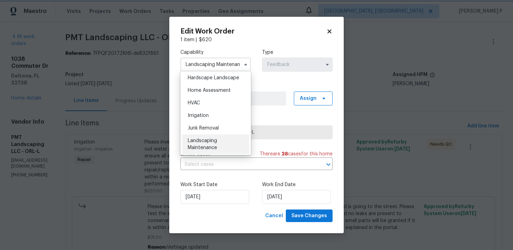
scroll to position [418, 0]
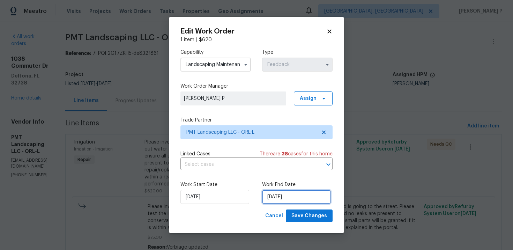
click at [281, 198] on input "[DATE]" at bounding box center [296, 197] width 69 height 14
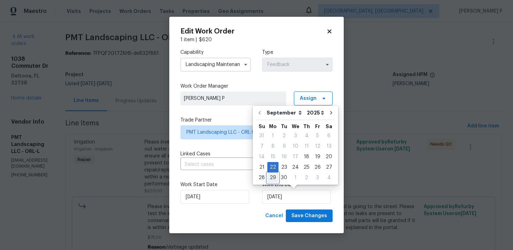
click at [273, 175] on div "29" at bounding box center [272, 178] width 11 height 10
type input "[DATE]"
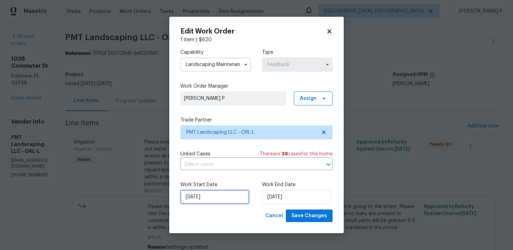
click at [213, 199] on input "[DATE]" at bounding box center [214, 197] width 69 height 14
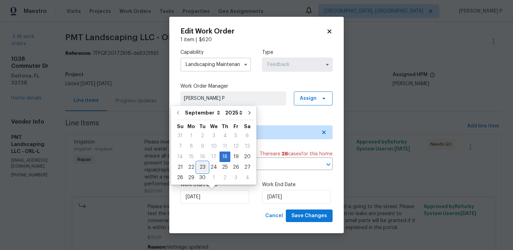
click at [201, 166] on div "23" at bounding box center [202, 167] width 11 height 10
type input "[DATE]"
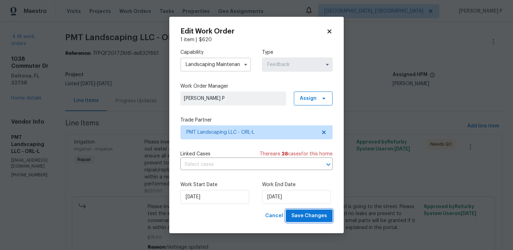
click at [315, 213] on span "Save Changes" at bounding box center [309, 215] width 36 height 9
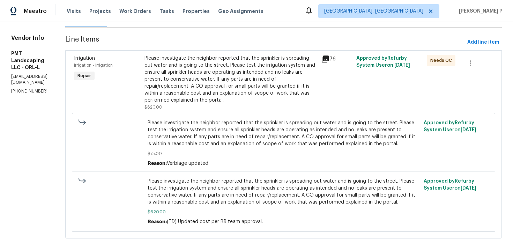
scroll to position [74, 0]
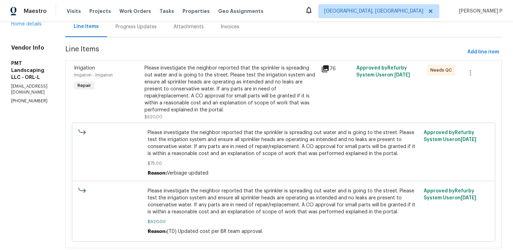
click at [236, 83] on div "Please investigate the neighbor reported that the sprinkler is spreading out wa…" at bounding box center [230, 89] width 172 height 49
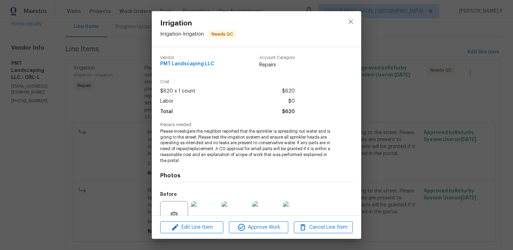
scroll to position [66, 0]
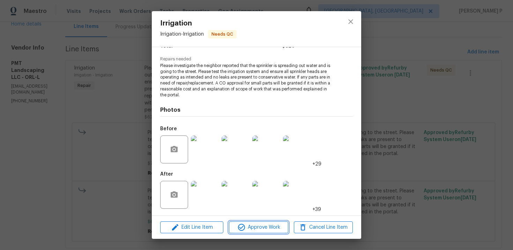
click at [253, 228] on span "Approve Work" at bounding box center [258, 227] width 55 height 9
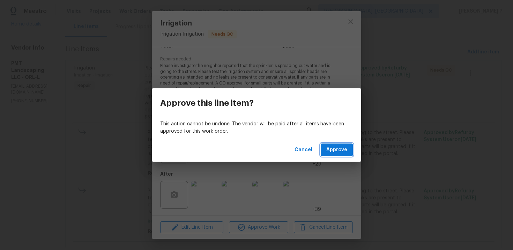
click at [338, 156] on button "Approve" at bounding box center [337, 149] width 32 height 13
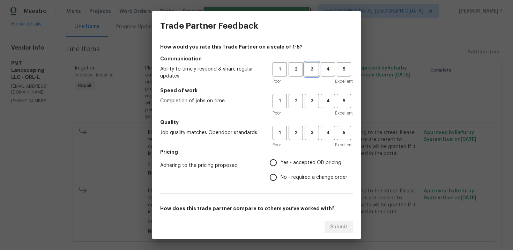
click at [314, 70] on span "3" at bounding box center [311, 69] width 13 height 8
click at [314, 101] on span "3" at bounding box center [311, 101] width 13 height 8
click at [314, 144] on div "Poor Excellent" at bounding box center [312, 144] width 80 height 7
click at [312, 130] on span "3" at bounding box center [311, 133] width 13 height 8
click at [288, 176] on span "No - required a change order" at bounding box center [313, 177] width 67 height 7
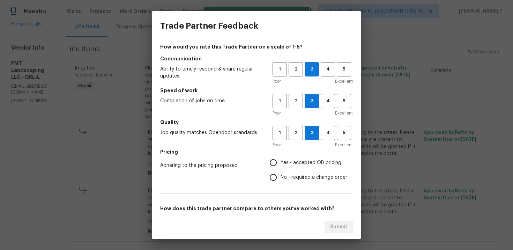
click at [280, 176] on input "No - required a change order" at bounding box center [273, 177] width 15 height 15
radio input "true"
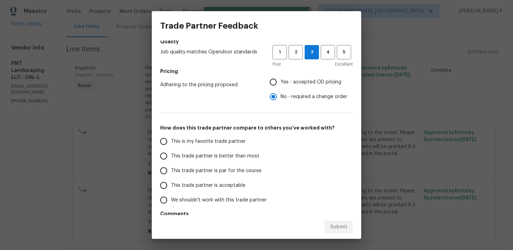
scroll to position [104, 0]
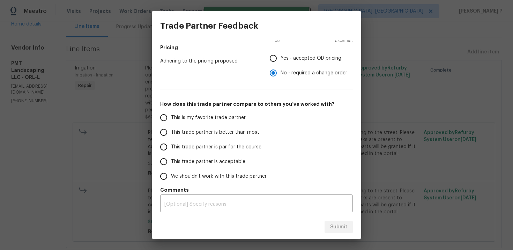
click at [211, 147] on span "This trade partner is par for the course" at bounding box center [216, 146] width 90 height 7
click at [171, 147] on input "This trade partner is par for the course" at bounding box center [163, 147] width 15 height 15
click at [340, 225] on span "Submit" at bounding box center [338, 227] width 17 height 9
radio input "true"
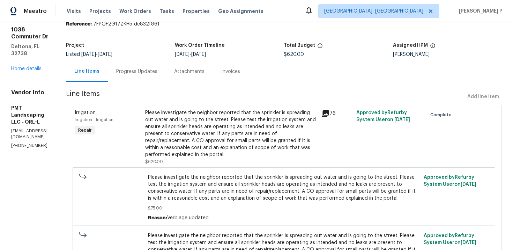
scroll to position [0, 0]
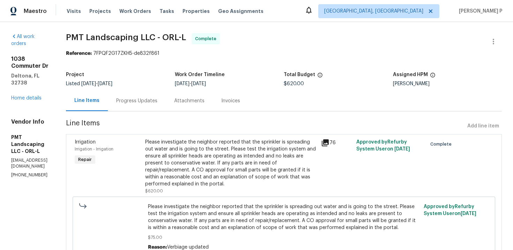
click at [157, 102] on div "Progress Updates" at bounding box center [136, 100] width 41 height 7
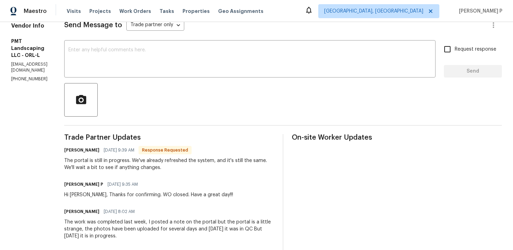
scroll to position [93, 0]
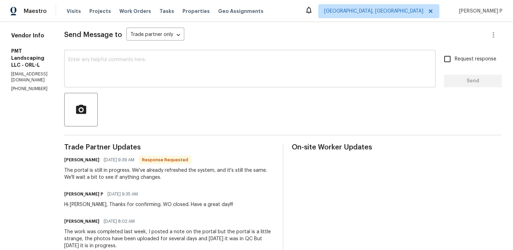
click at [146, 67] on textarea at bounding box center [249, 69] width 363 height 24
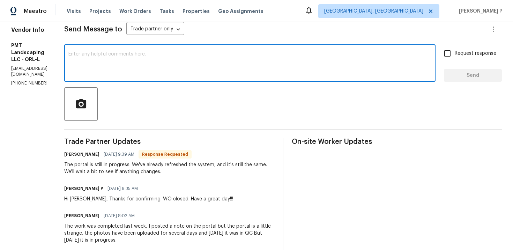
scroll to position [69, 0]
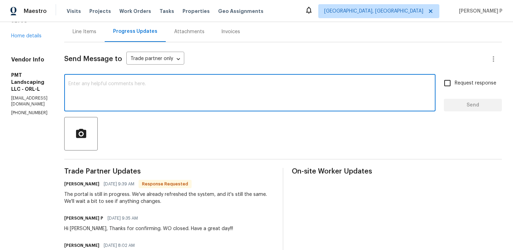
click at [132, 103] on textarea at bounding box center [249, 93] width 363 height 24
type textarea "A"
drag, startPoint x: 130, startPoint y: 82, endPoint x: 87, endPoint y: 82, distance: 42.9
click at [87, 82] on div "Is it closed now? x ​" at bounding box center [249, 94] width 371 height 36
type textarea "Please check again. Thanks"
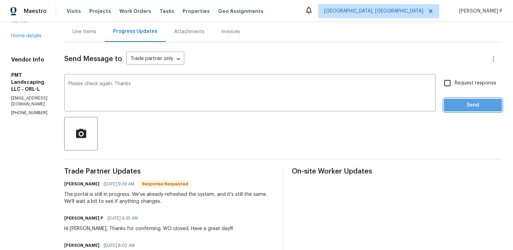
click at [468, 103] on span "Send" at bounding box center [472, 105] width 47 height 9
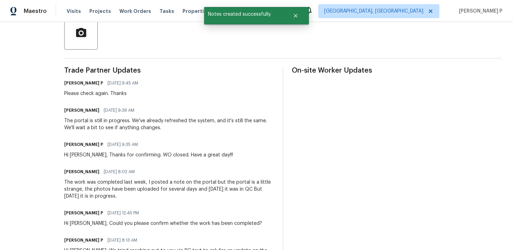
scroll to position [170, 0]
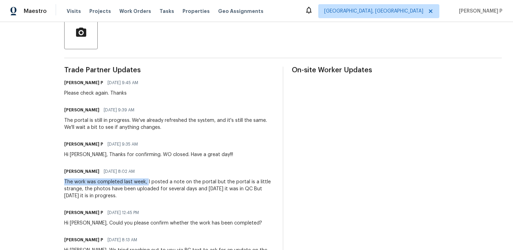
drag, startPoint x: 85, startPoint y: 181, endPoint x: 167, endPoint y: 180, distance: 82.7
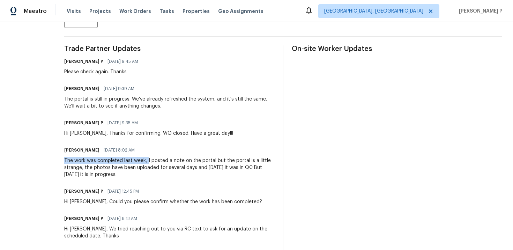
scroll to position [190, 0]
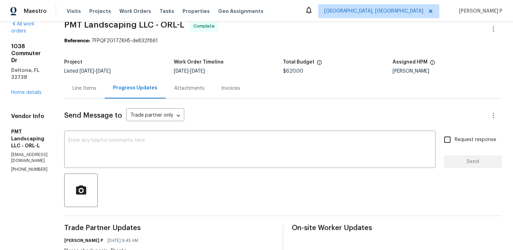
scroll to position [0, 0]
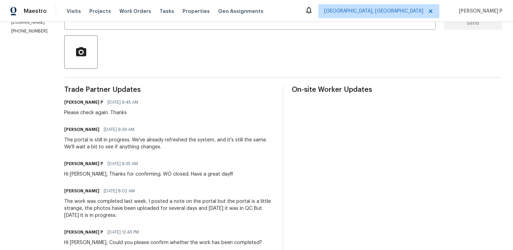
scroll to position [152, 0]
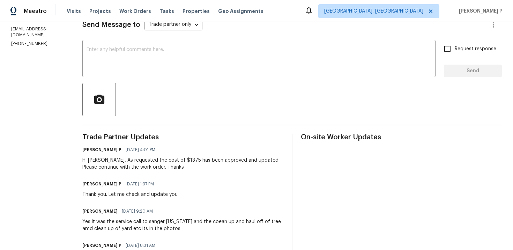
scroll to position [92, 0]
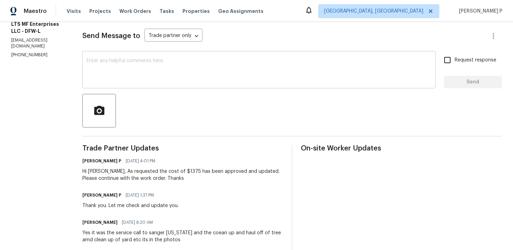
click at [173, 75] on textarea at bounding box center [258, 70] width 345 height 24
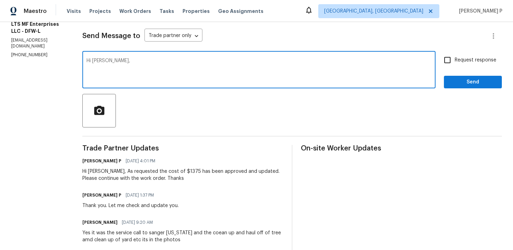
paste textarea "Could you please provide us with an update on the status of the work order?"
type textarea "Hi [PERSON_NAME], Could you please provide us with an update on the status of t…"
click at [432, 61] on div "Hi [PERSON_NAME], Could you please provide us with an update on the status of t…" at bounding box center [258, 71] width 353 height 36
click at [446, 60] on input "Request response" at bounding box center [447, 60] width 15 height 15
checkbox input "true"
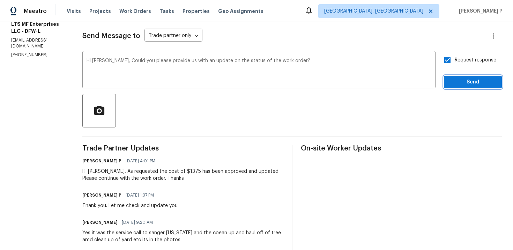
click at [462, 81] on span "Send" at bounding box center [472, 82] width 47 height 9
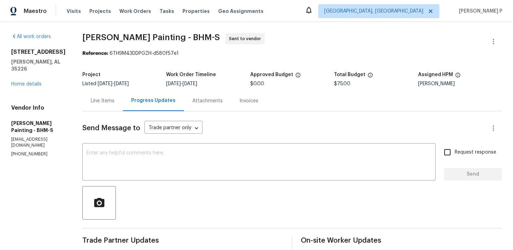
click at [123, 94] on div "Line Items" at bounding box center [102, 100] width 40 height 21
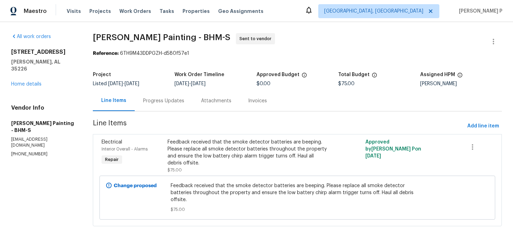
click at [184, 101] on div "Progress Updates" at bounding box center [163, 100] width 41 height 7
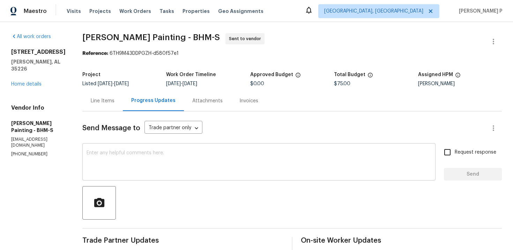
click at [145, 164] on textarea at bounding box center [258, 162] width 345 height 24
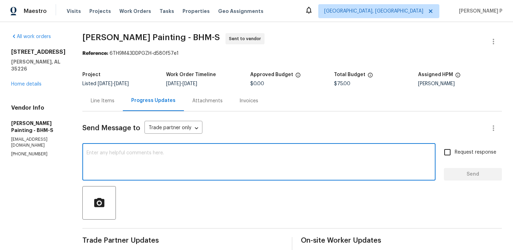
paste textarea "We regret to inform you that the work order has been reassigned as it was not a…"
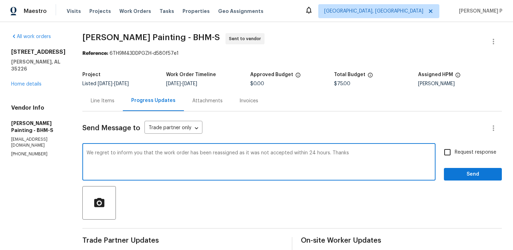
type textarea "We regret to inform you that the work order has been reassigned as it was not a…"
click at [450, 180] on button "Send" at bounding box center [473, 174] width 58 height 13
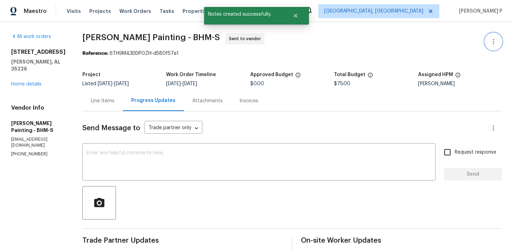
click at [496, 35] on button "button" at bounding box center [493, 41] width 17 height 17
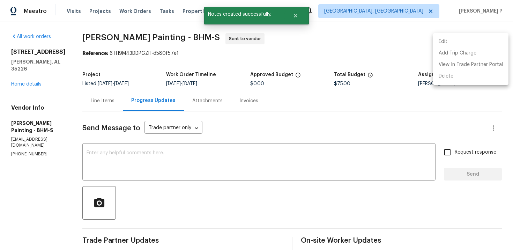
click at [467, 39] on li "Edit" at bounding box center [470, 42] width 75 height 12
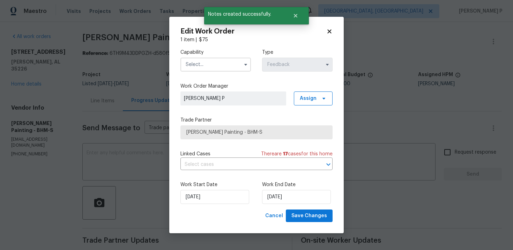
click at [197, 71] on div "Capability Type Feedback" at bounding box center [256, 60] width 152 height 34
click at [210, 64] on input "text" at bounding box center [215, 65] width 70 height 14
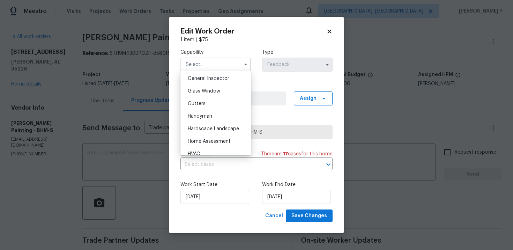
scroll to position [349, 0]
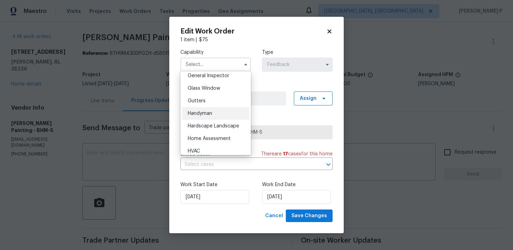
click at [202, 117] on div "Handyman" at bounding box center [215, 113] width 67 height 13
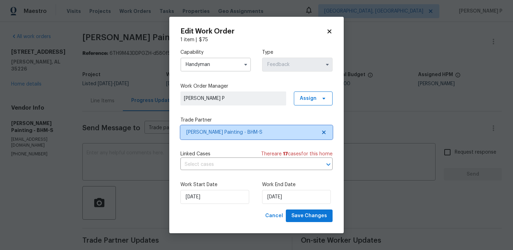
click at [206, 134] on span "Perez Painting - BHM-S" at bounding box center [251, 132] width 130 height 7
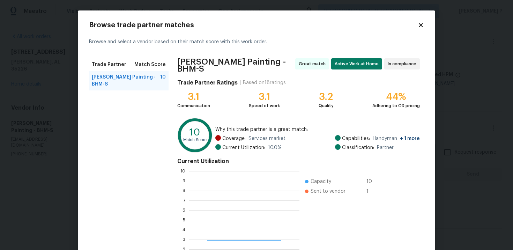
scroll to position [98, 111]
click at [426, 22] on div "Browse trade partner matches Browse and select a vendor based on their match sc…" at bounding box center [256, 155] width 357 height 290
click at [415, 27] on h2 "Browse trade partner matches" at bounding box center [253, 25] width 329 height 7
click at [420, 25] on icon at bounding box center [421, 25] width 4 height 4
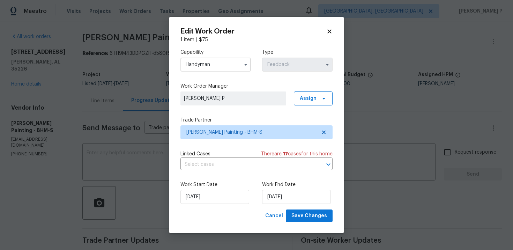
click at [218, 61] on input "Handyman" at bounding box center [215, 65] width 70 height 14
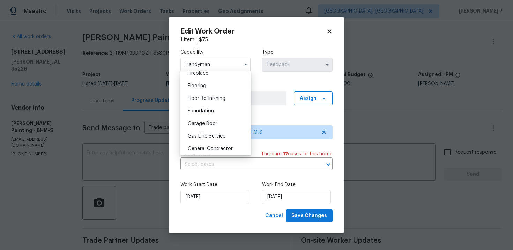
scroll to position [291, 0]
click at [209, 126] on div "General Contractor" at bounding box center [215, 122] width 67 height 13
type input "General Contractor"
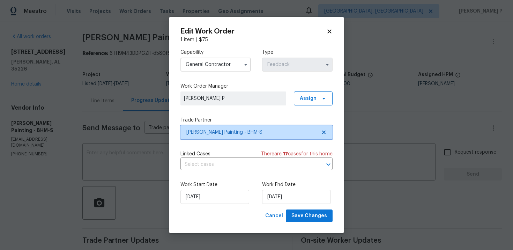
click at [220, 129] on span "Perez Painting - BHM-S" at bounding box center [251, 132] width 130 height 7
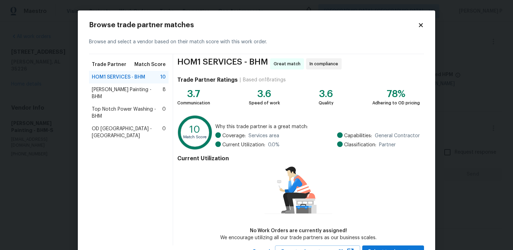
click at [120, 106] on span "Top Notch Power Washing - BHM" at bounding box center [127, 113] width 70 height 14
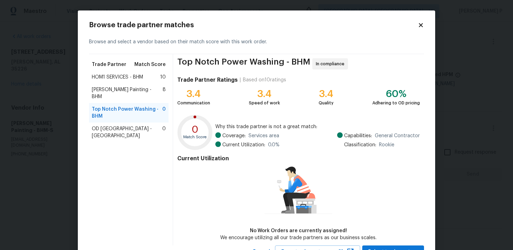
click at [120, 75] on span "HOM1 SERVICES - BHM" at bounding box center [117, 77] width 51 height 7
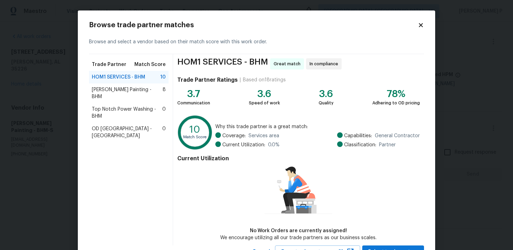
scroll to position [29, 0]
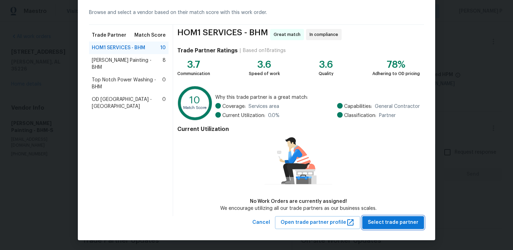
click at [382, 220] on span "Select trade partner" at bounding box center [393, 222] width 51 height 9
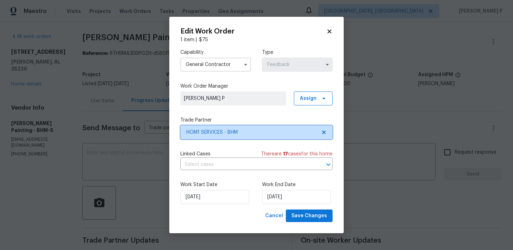
scroll to position [0, 0]
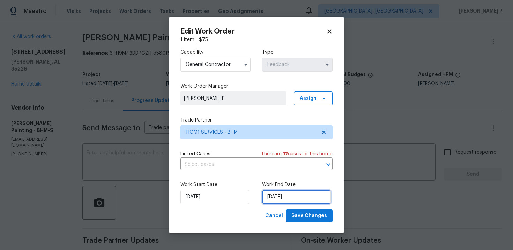
click at [272, 201] on input "9/30/2025" at bounding box center [296, 197] width 69 height 14
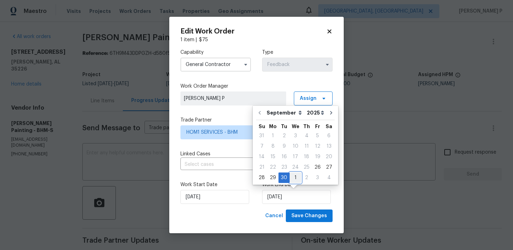
click at [291, 177] on div "1" at bounding box center [295, 178] width 12 height 10
type input "10/1/2025"
select select "9"
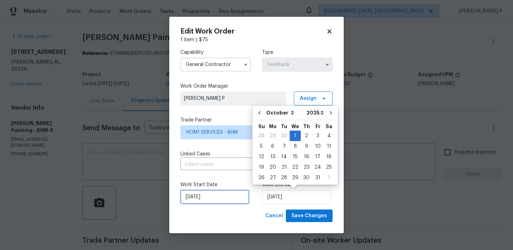
click at [208, 198] on input "9/26/2025" at bounding box center [214, 197] width 69 height 14
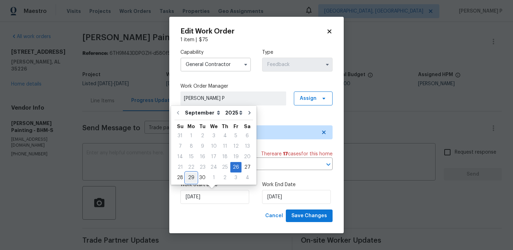
click at [190, 177] on div "29" at bounding box center [191, 178] width 11 height 10
type input "9/29/2025"
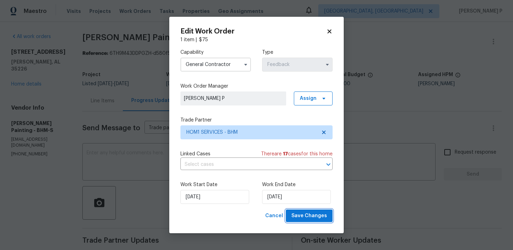
click at [309, 216] on span "Save Changes" at bounding box center [309, 215] width 36 height 9
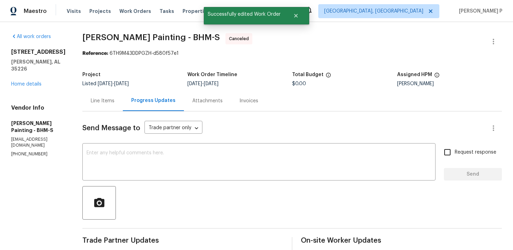
click at [37, 73] on div "2625 Montauk Rd Hoover, AL 35226 Home details" at bounding box center [38, 67] width 54 height 39
click at [35, 82] on link "Home details" at bounding box center [26, 84] width 30 height 5
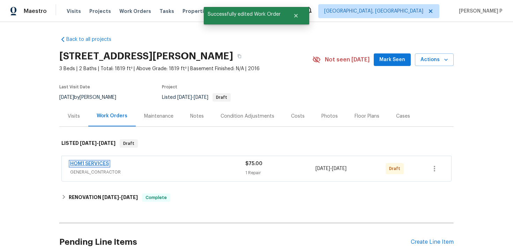
click at [98, 163] on link "HOM1 SERVICES" at bounding box center [89, 163] width 39 height 5
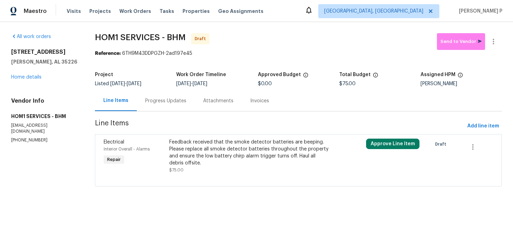
click at [106, 37] on span "HOM1 SERVICES - BHM" at bounding box center [140, 37] width 91 height 8
drag, startPoint x: 97, startPoint y: 37, endPoint x: 188, endPoint y: 37, distance: 91.7
click at [188, 37] on span "HOM1 SERVICES - BHM Draft" at bounding box center [266, 41] width 342 height 17
copy span "HOM1 SERVICES - BHM"
click at [167, 101] on div "Progress Updates" at bounding box center [165, 100] width 41 height 7
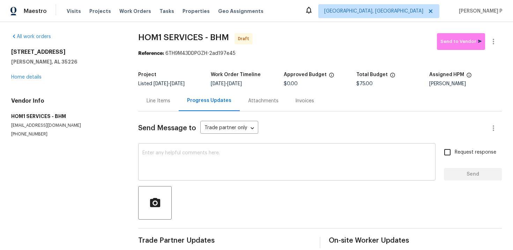
click at [170, 167] on textarea at bounding box center [286, 162] width 289 height 24
paste textarea "Hi, this is Ramyasri with Opendoor. I’m confirming you received the WO for the …"
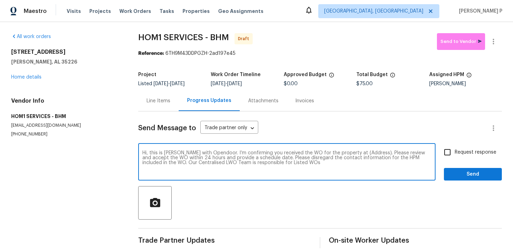
drag, startPoint x: 350, startPoint y: 151, endPoint x: 371, endPoint y: 151, distance: 20.9
click at [371, 151] on textarea "Hi, this is Ramyasri with Opendoor. I’m confirming you received the WO for the …" at bounding box center [286, 162] width 289 height 24
drag, startPoint x: 349, startPoint y: 151, endPoint x: 365, endPoint y: 154, distance: 16.3
click at [365, 154] on textarea "Hi, this is Ramyasri with Opendoor. I’m confirming you received the WO for the …" at bounding box center [286, 162] width 289 height 24
click at [349, 154] on textarea "Hi, this is Ramyasri with Opendoor. I’m confirming you received the WO for the …" at bounding box center [286, 162] width 289 height 24
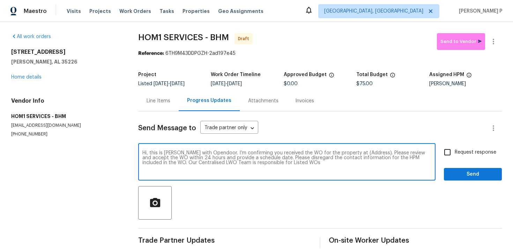
drag, startPoint x: 350, startPoint y: 152, endPoint x: 372, endPoint y: 152, distance: 22.0
click at [372, 152] on textarea "Hi, this is Ramyasri with Opendoor. I’m confirming you received the WO for the …" at bounding box center [286, 162] width 289 height 24
paste textarea "2625 Montauk Rd, Hoover, AL 35226"
type textarea "Hi, this is Ramyasri with Opendoor. I’m confirming you received the WO for the …"
click at [457, 158] on label "Request response" at bounding box center [468, 152] width 56 height 15
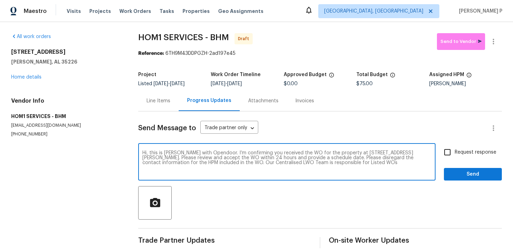
click at [454, 158] on input "Request response" at bounding box center [447, 152] width 15 height 15
checkbox input "true"
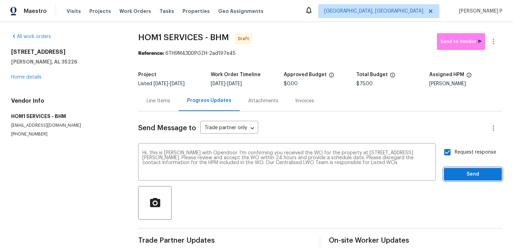
click at [457, 176] on span "Send" at bounding box center [472, 174] width 47 height 9
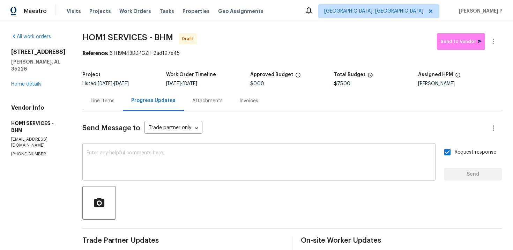
click at [188, 166] on textarea at bounding box center [258, 162] width 345 height 24
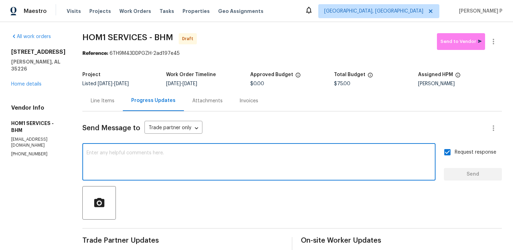
paste textarea "Attention All Work Orders must include before-photos (both close-up and wide-an…"
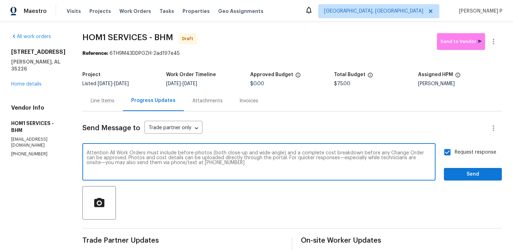
type textarea "Attention All Work Orders must include before-photos (both close-up and wide-an…"
click at [466, 172] on span "Send" at bounding box center [472, 174] width 47 height 9
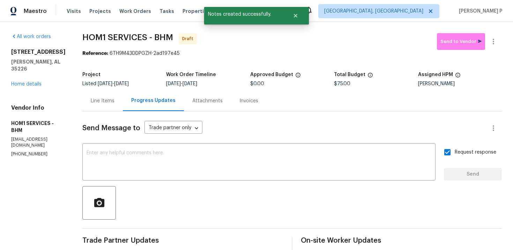
click at [208, 196] on div at bounding box center [291, 202] width 419 height 33
click at [496, 43] on icon "button" at bounding box center [493, 41] width 8 height 8
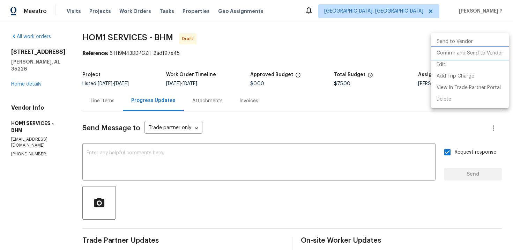
click at [463, 55] on li "Confirm and Send to Vendor" at bounding box center [470, 53] width 78 height 12
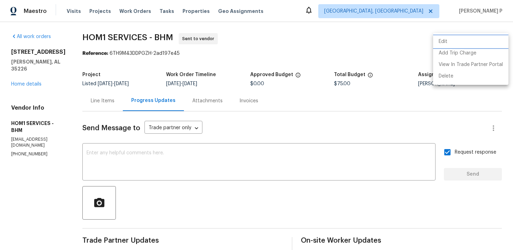
click at [445, 39] on li "Edit" at bounding box center [470, 42] width 75 height 12
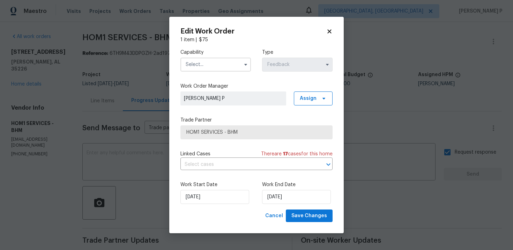
click at [238, 68] on input "text" at bounding box center [215, 65] width 70 height 14
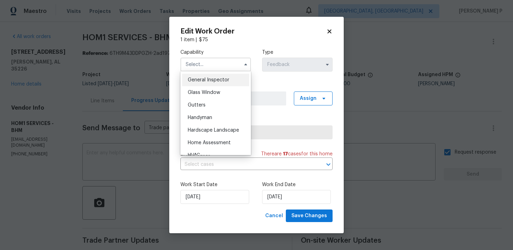
scroll to position [337, 0]
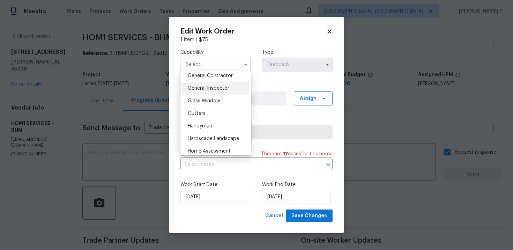
click at [206, 86] on span "General Inspector" at bounding box center [209, 88] width 42 height 5
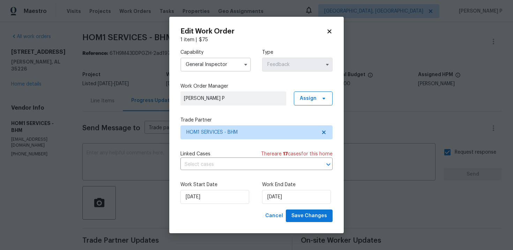
click at [223, 59] on input "General Inspector" at bounding box center [215, 65] width 70 height 14
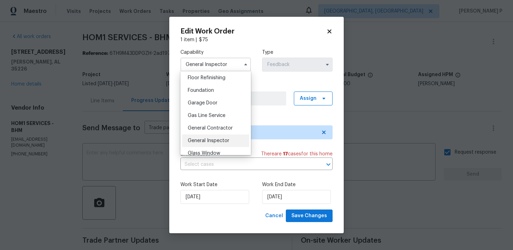
scroll to position [293, 0]
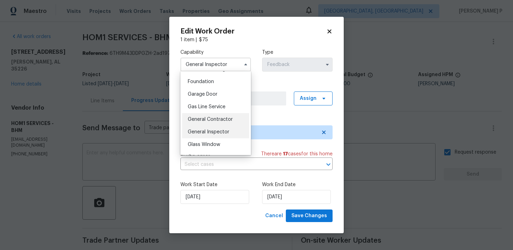
click at [211, 122] on div "General Contractor" at bounding box center [215, 119] width 67 height 13
type input "General Contractor"
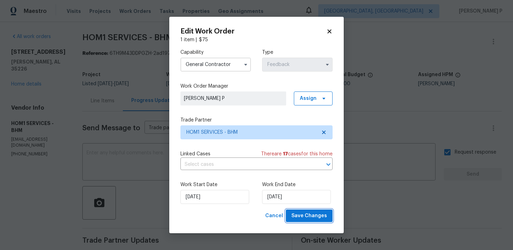
click at [300, 217] on span "Save Changes" at bounding box center [309, 215] width 36 height 9
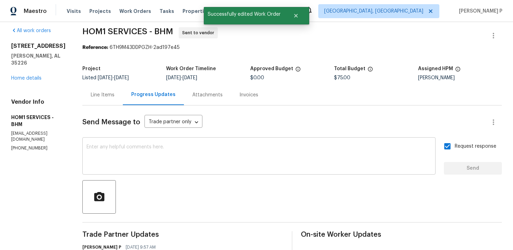
scroll to position [0, 0]
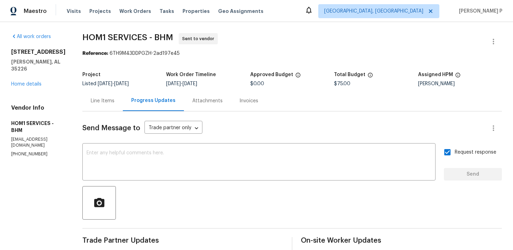
click at [114, 55] on div "Reference: 6TH9M43DDPGZH-2ad197e45" at bounding box center [291, 53] width 419 height 7
drag, startPoint x: 108, startPoint y: 53, endPoint x: 218, endPoint y: 53, distance: 109.9
click at [218, 53] on div "Reference: 6TH9M43DDPGZH-2ad197e45" at bounding box center [291, 53] width 419 height 7
copy div "6TH9M43DDPGZH-2ad197e45"
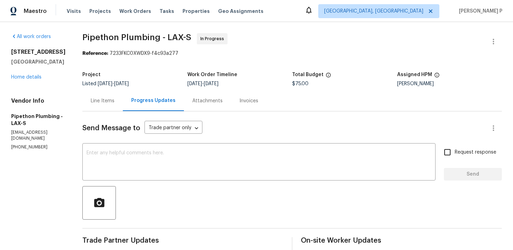
click at [128, 140] on div "Send Message to Trade partner only Trade partner only ​ x ​ Request response Se…" at bounding box center [291, 231] width 419 height 240
click at [128, 156] on textarea at bounding box center [258, 162] width 345 height 24
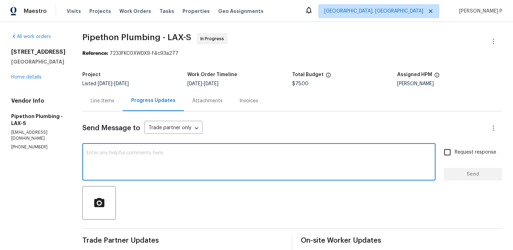
paste textarea "Thank you for accepting the work order. Could you please provide us with an upd…"
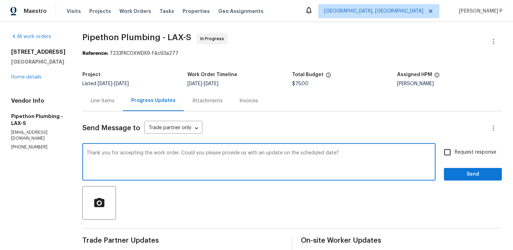
type textarea "Thank you for accepting the work order. Could you please provide us with an upd…"
click at [458, 155] on span "Request response" at bounding box center [475, 152] width 42 height 7
click at [454, 155] on input "Request response" at bounding box center [447, 152] width 15 height 15
checkbox input "true"
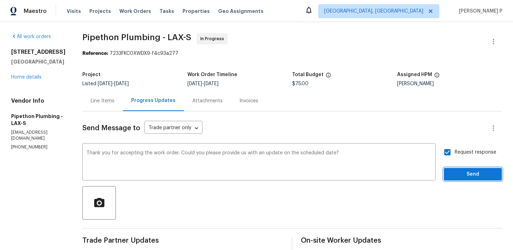
click at [456, 174] on span "Send" at bounding box center [472, 174] width 47 height 9
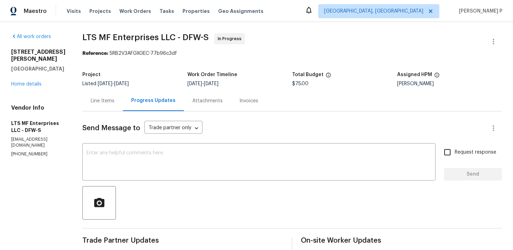
click at [211, 203] on div at bounding box center [291, 202] width 419 height 33
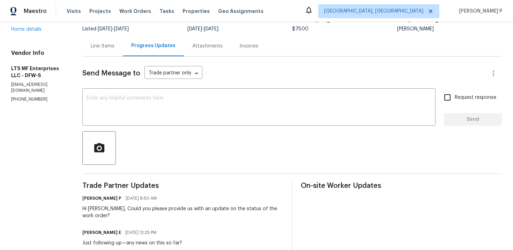
scroll to position [46, 0]
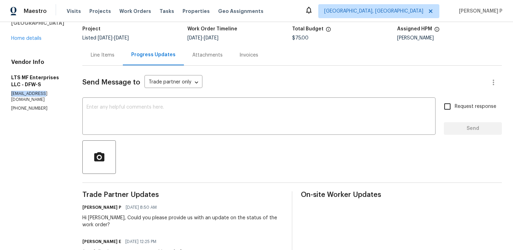
drag, startPoint x: 43, startPoint y: 93, endPoint x: 9, endPoint y: 93, distance: 33.5
click at [9, 93] on div "All work orders [STREET_ADDRESS][PERSON_NAME] Home details Vendor Info LTS MF E…" at bounding box center [256, 207] width 513 height 463
copy p "[EMAIL_ADDRESS][DOMAIN_NAME]"
click at [41, 105] on p "[PHONE_NUMBER]" at bounding box center [38, 108] width 54 height 6
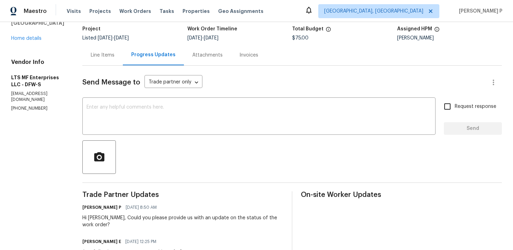
click at [42, 89] on div "Vendor Info LTS MF Enterprises LLC - DFW-S [EMAIL_ADDRESS][DOMAIN_NAME] [PHONE_…" at bounding box center [38, 85] width 54 height 53
drag, startPoint x: 42, startPoint y: 93, endPoint x: 11, endPoint y: 93, distance: 30.7
click at [11, 93] on p "[EMAIL_ADDRESS][DOMAIN_NAME]" at bounding box center [38, 97] width 54 height 12
copy p "[EMAIL_ADDRESS][DOMAIN_NAME]"
click at [127, 106] on textarea at bounding box center [258, 117] width 345 height 24
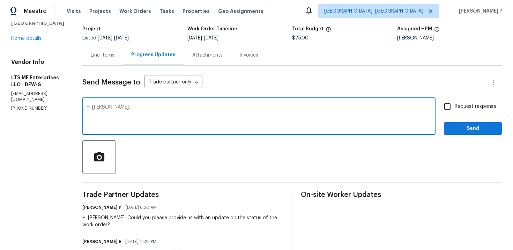
paste textarea "We attempted to contact you via email to request"
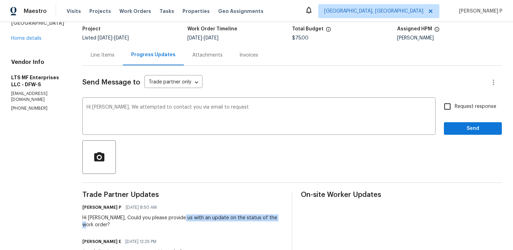
drag, startPoint x: 173, startPoint y: 217, endPoint x: 267, endPoint y: 216, distance: 93.8
click at [267, 216] on div "Hi [PERSON_NAME], Could you please provide us with an update on the status of t…" at bounding box center [182, 221] width 201 height 14
copy div "an update on the status of the work order"
click at [226, 112] on textarea "Hi [PERSON_NAME], We attempted to contact you via email to request" at bounding box center [258, 117] width 345 height 24
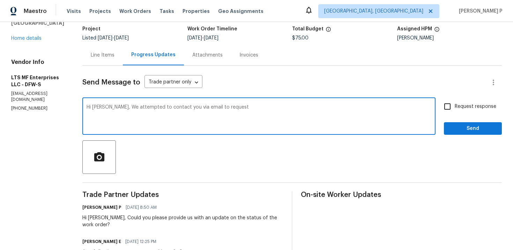
paste textarea "an update on the status of the work order"
click at [211, 105] on textarea "Hi [PERSON_NAME], We attempted to contact you via email to requestan update on …" at bounding box center [258, 117] width 345 height 24
click at [212, 106] on textarea "Hi [PERSON_NAME], We attempted to contact you via email to requestan update on …" at bounding box center [258, 117] width 345 height 24
drag, startPoint x: 99, startPoint y: 106, endPoint x: 419, endPoint y: 110, distance: 319.8
click at [418, 110] on textarea "Hi [PERSON_NAME], We attempted to contact you via email to request an update on…" at bounding box center [258, 117] width 345 height 24
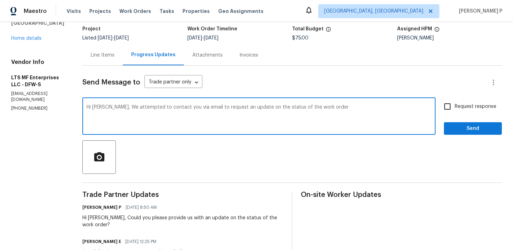
paste textarea "tried contacting you via email to request an update on the status of the work o…"
type textarea "Hi [PERSON_NAME], We tried contacting you via email to request an update on the…"
click at [453, 106] on input "Request response" at bounding box center [447, 106] width 15 height 15
checkbox input "true"
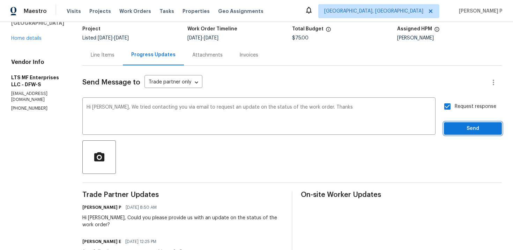
click at [458, 125] on span "Send" at bounding box center [472, 128] width 47 height 9
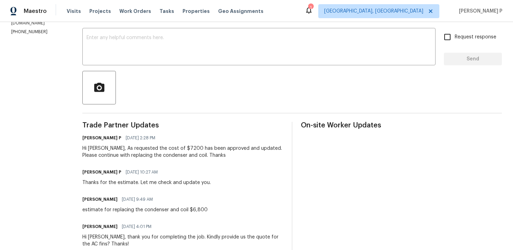
scroll to position [87, 0]
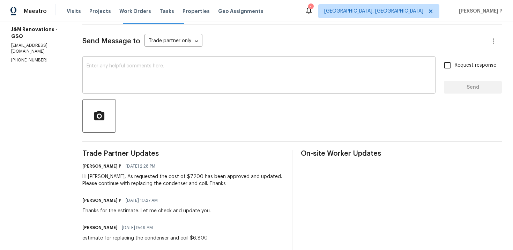
click at [112, 77] on textarea at bounding box center [258, 75] width 345 height 24
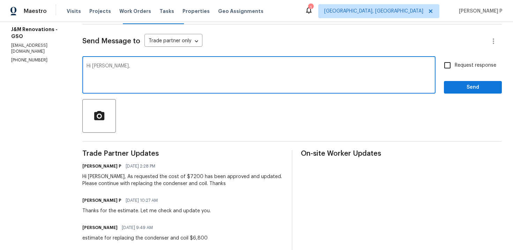
paste textarea "Could you please provide us with an update on the status of the work order?"
type textarea "Hi Joselyn, Could you please provide us with an update on the status of the wor…"
click at [454, 67] on input "Request response" at bounding box center [447, 65] width 15 height 15
checkbox input "true"
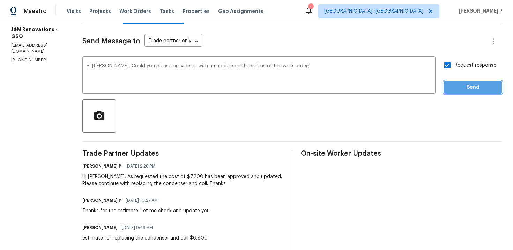
click at [459, 87] on span "Send" at bounding box center [472, 87] width 47 height 9
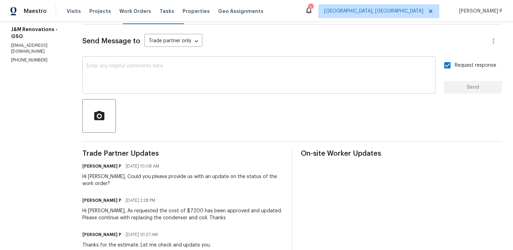
scroll to position [0, 0]
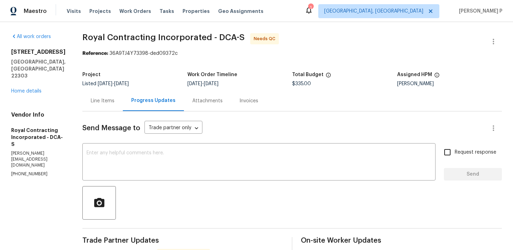
click at [104, 99] on div "Line Items" at bounding box center [103, 100] width 24 height 7
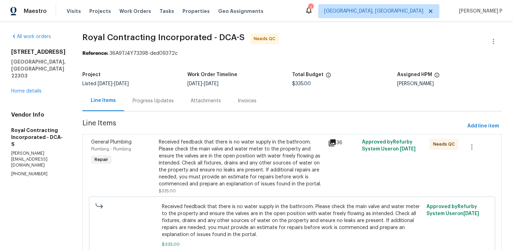
click at [207, 155] on div "Received feedback that there is no water supply in the bathroom. Please check t…" at bounding box center [241, 162] width 165 height 49
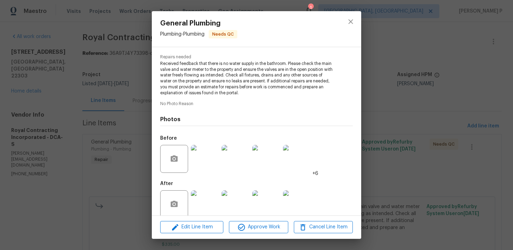
scroll to position [77, 0]
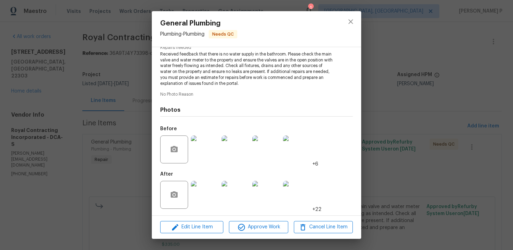
click at [209, 196] on img at bounding box center [205, 195] width 28 height 28
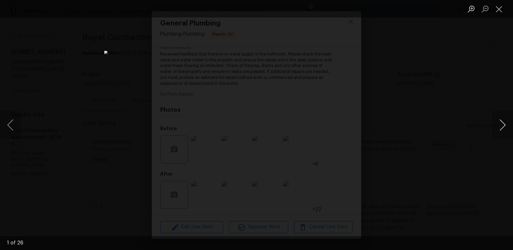
click at [503, 124] on button "Next image" at bounding box center [502, 125] width 21 height 28
click at [505, 123] on button "Next image" at bounding box center [502, 125] width 21 height 28
click at [505, 126] on button "Next image" at bounding box center [502, 125] width 21 height 28
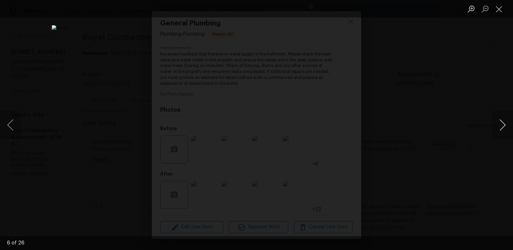
click at [505, 126] on button "Next image" at bounding box center [502, 125] width 21 height 28
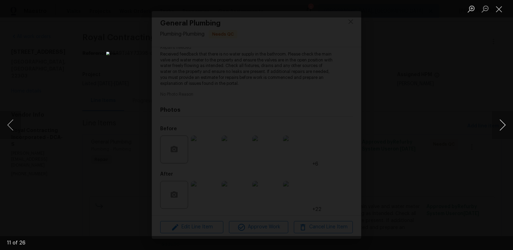
click at [505, 126] on button "Next image" at bounding box center [502, 125] width 21 height 28
click at [500, 10] on button "Close lightbox" at bounding box center [499, 9] width 14 height 12
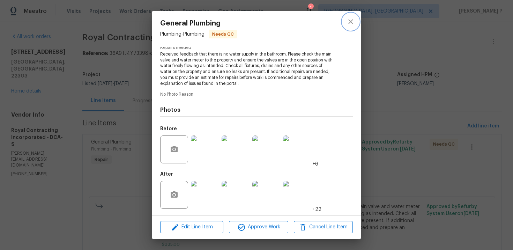
click at [357, 18] on button "close" at bounding box center [350, 21] width 17 height 17
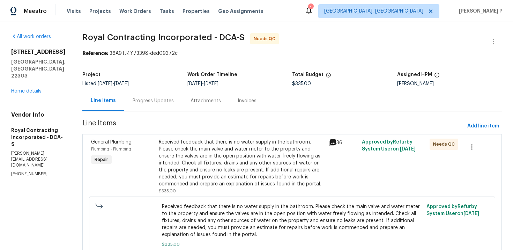
click at [162, 99] on div "Progress Updates" at bounding box center [153, 100] width 41 height 7
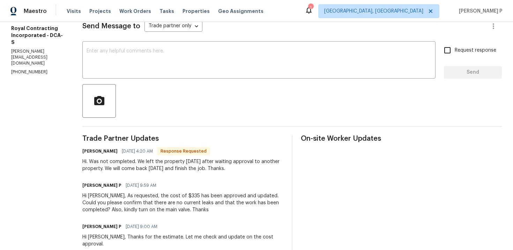
scroll to position [99, 0]
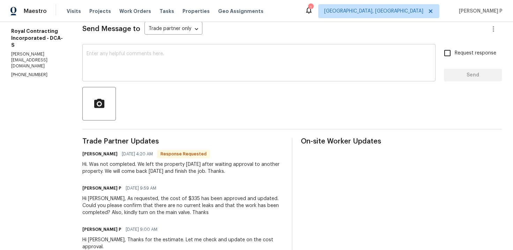
click at [160, 81] on div "x ​" at bounding box center [258, 64] width 353 height 36
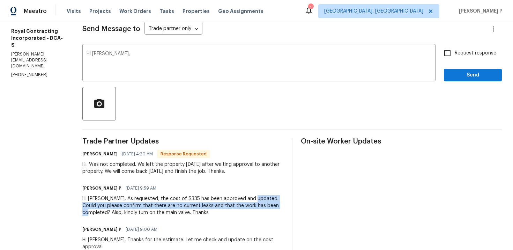
drag, startPoint x: 259, startPoint y: 197, endPoint x: 288, endPoint y: 203, distance: 29.2
copy div "Could you please confirm that there are no current leaks and that the work has …"
click at [130, 50] on div "Hi Robin, x ​" at bounding box center [258, 64] width 353 height 36
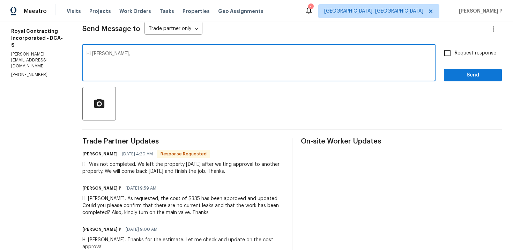
paste textarea "Could you please confirm that there are no current leaks and that the work has …"
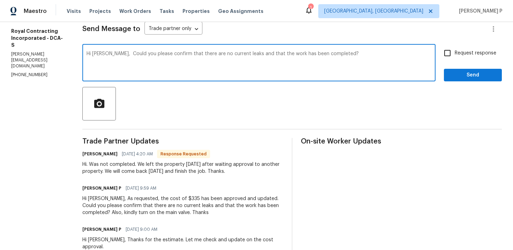
type textarea "Hi Robin, Could you please confirm that there are no current leaks and that the…"
click at [454, 56] on input "Request response" at bounding box center [447, 53] width 15 height 15
checkbox input "true"
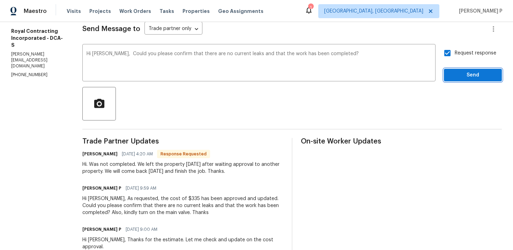
click at [461, 73] on span "Send" at bounding box center [472, 75] width 47 height 9
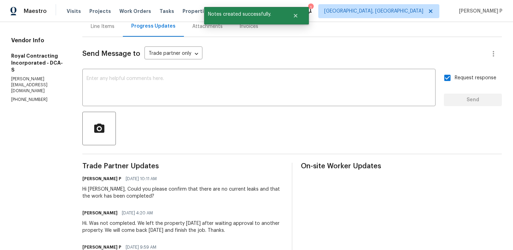
scroll to position [29, 0]
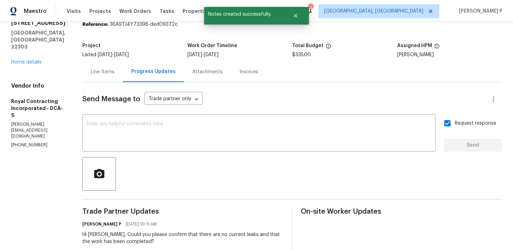
click at [106, 70] on div "Line Items" at bounding box center [103, 71] width 24 height 7
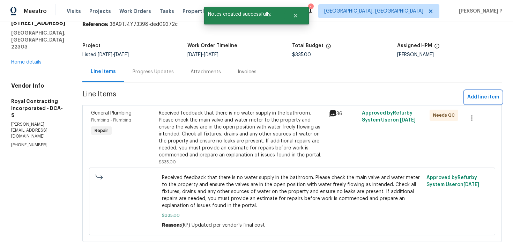
click at [477, 96] on span "Add line item" at bounding box center [483, 97] width 32 height 9
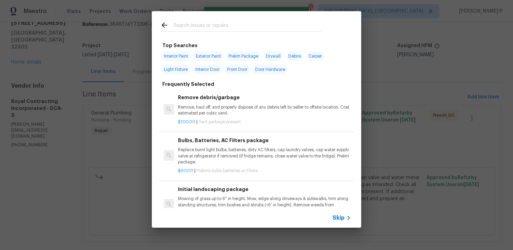
click at [341, 218] on span "Skip" at bounding box center [338, 217] width 12 height 7
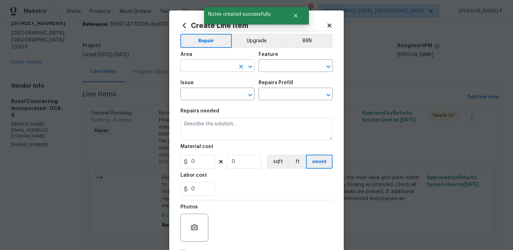
click at [225, 68] on input "text" at bounding box center [207, 66] width 54 height 11
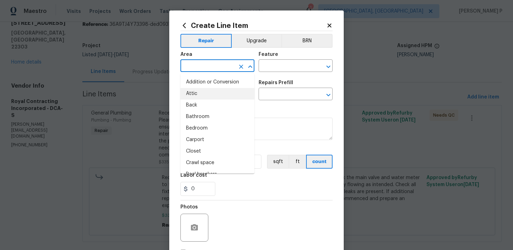
click at [204, 94] on li "Attic" at bounding box center [217, 94] width 74 height 12
type input "Attic"
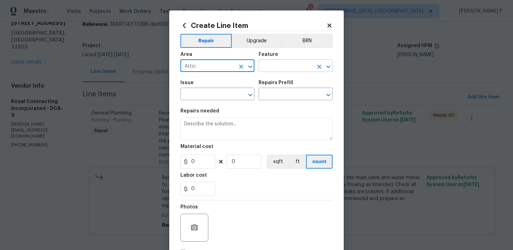
click at [272, 66] on input "text" at bounding box center [285, 66] width 54 height 11
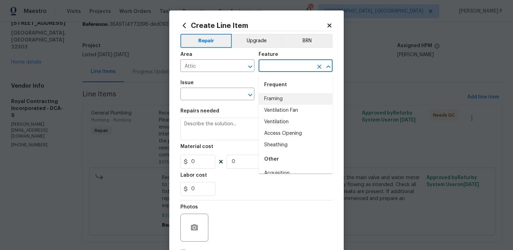
click at [269, 99] on li "Framing" at bounding box center [295, 99] width 74 height 12
type input "Framing"
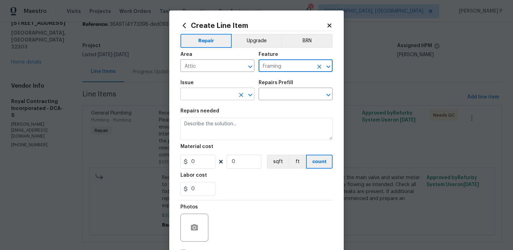
click at [221, 96] on input "text" at bounding box center [207, 94] width 54 height 11
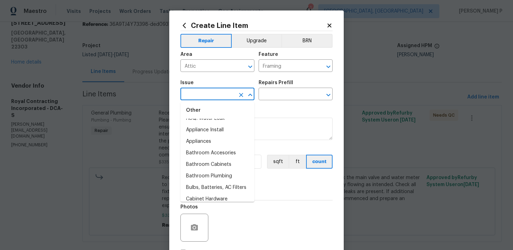
scroll to position [114, 0]
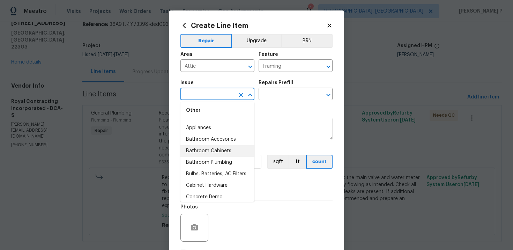
click at [206, 152] on li "Bathroom Cabinets" at bounding box center [217, 151] width 74 height 12
type input "Bathroom Cabinets"
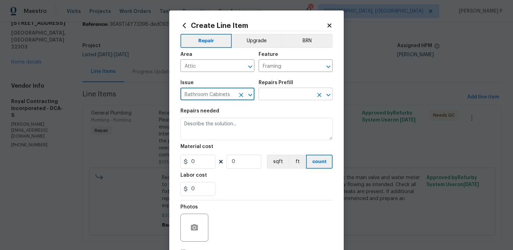
click at [265, 99] on input "text" at bounding box center [285, 94] width 54 height 11
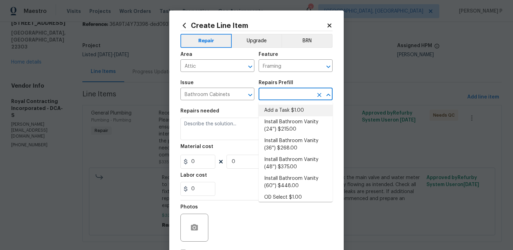
click at [265, 110] on li "Add a Task $1.00" at bounding box center [295, 111] width 74 height 12
type input "Cabinets"
type input "Add a Task $1.00"
type textarea "HPM to detail"
type input "1"
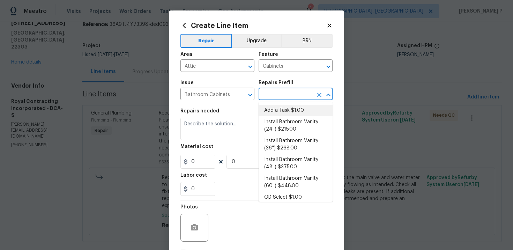
type input "1"
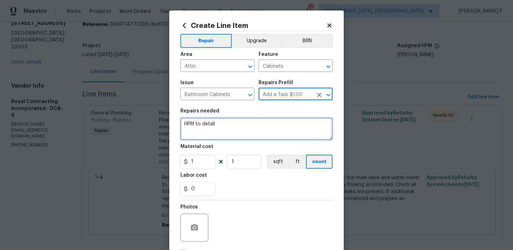
click at [226, 122] on textarea "HPM to detail" at bounding box center [256, 129] width 152 height 22
type textarea "Checking on leak"
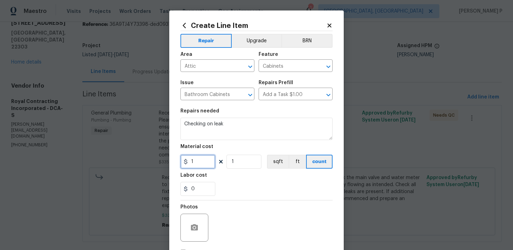
click at [199, 158] on input "1" at bounding box center [197, 162] width 35 height 14
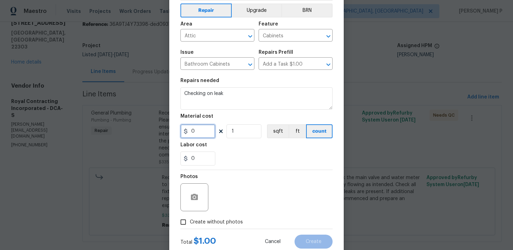
scroll to position [51, 0]
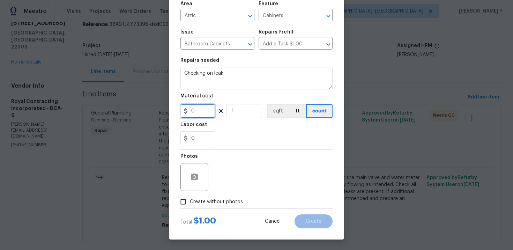
type input "0"
click at [184, 203] on input "Create without photos" at bounding box center [182, 201] width 13 height 13
checkbox input "true"
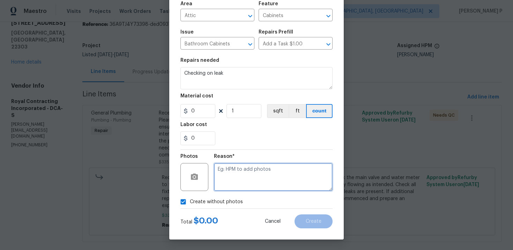
click at [251, 176] on textarea at bounding box center [273, 177] width 119 height 28
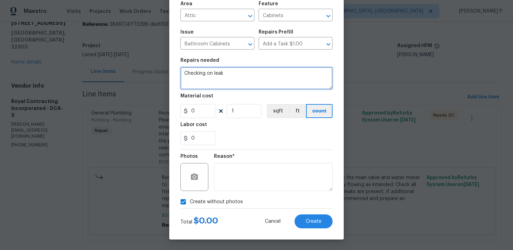
click at [236, 74] on textarea "Checking on leak" at bounding box center [256, 78] width 152 height 22
type textarea "Checking on leak update"
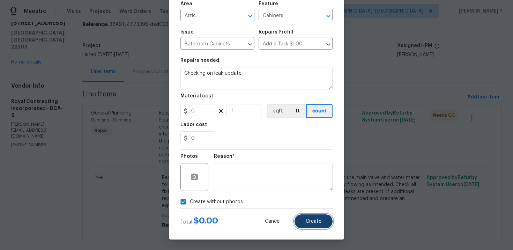
click at [316, 222] on span "Create" at bounding box center [314, 221] width 16 height 5
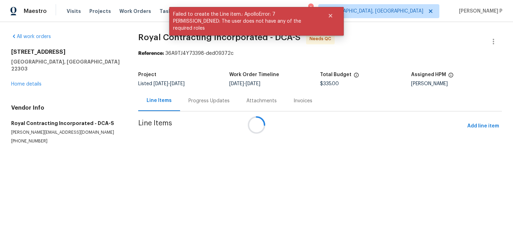
scroll to position [0, 0]
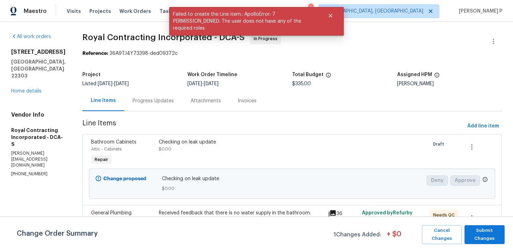
click at [164, 101] on div "Progress Updates" at bounding box center [153, 100] width 41 height 7
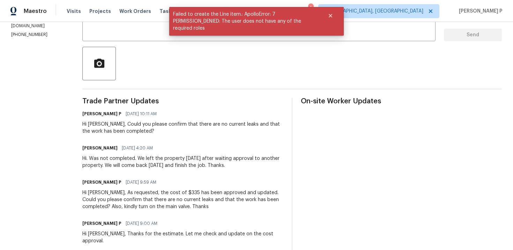
scroll to position [140, 0]
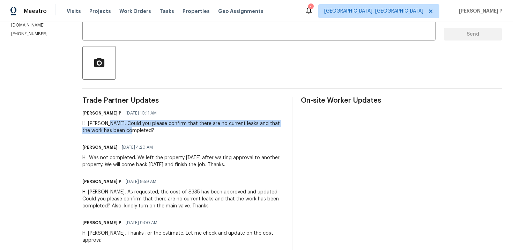
drag, startPoint x: 112, startPoint y: 123, endPoint x: 140, endPoint y: 129, distance: 28.1
click at [140, 129] on div "Hi Robin, Could you please confirm that there are no current leaks and that the…" at bounding box center [182, 127] width 201 height 14
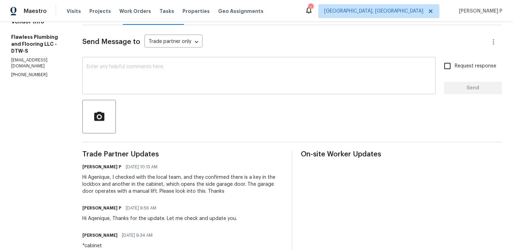
scroll to position [82, 0]
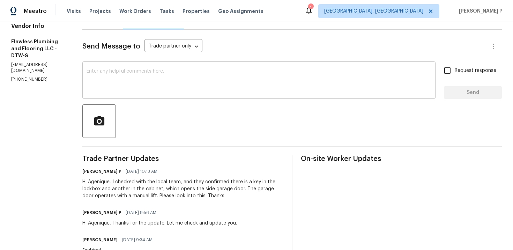
click at [123, 85] on textarea at bounding box center [258, 81] width 345 height 24
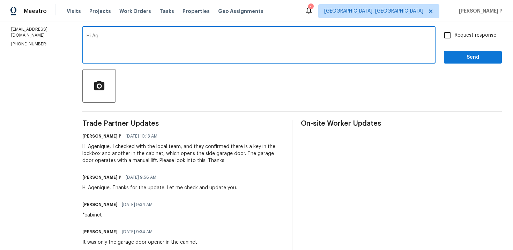
scroll to position [118, 0]
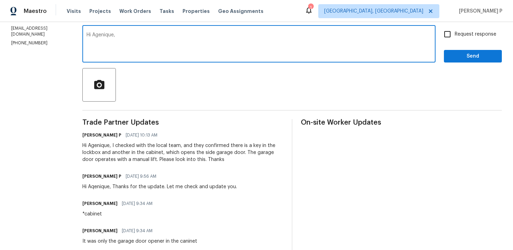
paste textarea "Could you please provide us with an update on the status of the work order?"
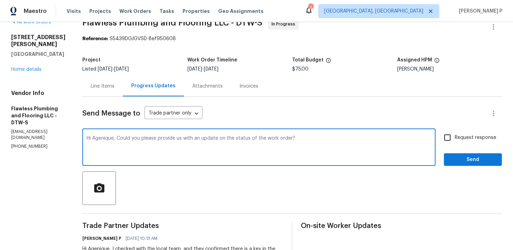
type textarea "Hi Agenique, Could you please provide us with an update on the status of the wo…"
click at [472, 137] on span "Request response" at bounding box center [475, 137] width 42 height 7
click at [454, 137] on input "Request response" at bounding box center [447, 137] width 15 height 15
checkbox input "true"
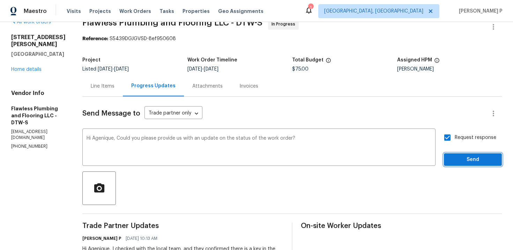
click at [467, 163] on span "Send" at bounding box center [472, 159] width 47 height 9
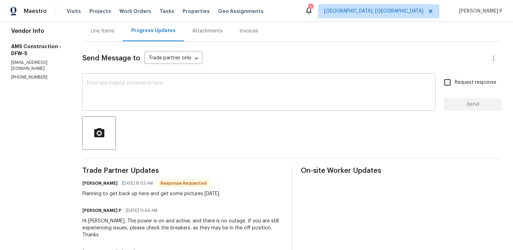
scroll to position [76, 0]
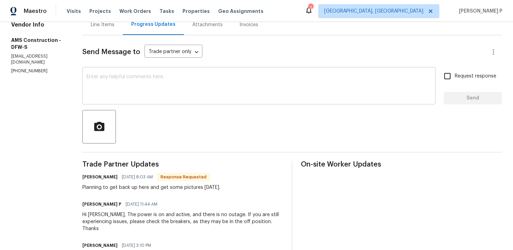
click at [147, 93] on textarea at bounding box center [258, 86] width 345 height 24
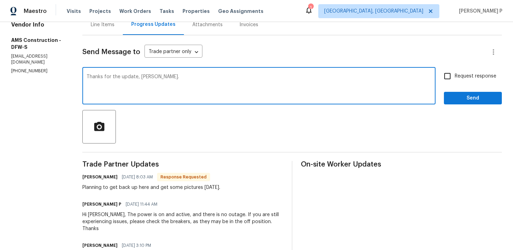
type textarea "Thanks for the update, [PERSON_NAME]."
click at [470, 100] on span "Send" at bounding box center [472, 98] width 47 height 9
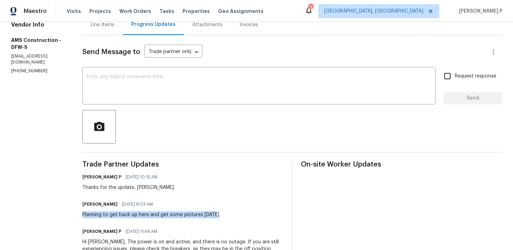
drag, startPoint x: 80, startPoint y: 213, endPoint x: 211, endPoint y: 213, distance: 131.5
click at [211, 213] on div "Planning to get back up here and get some pictures [DATE]." at bounding box center [151, 214] width 138 height 7
copy div "Planning to get back up here and get some pictures [DATE]"
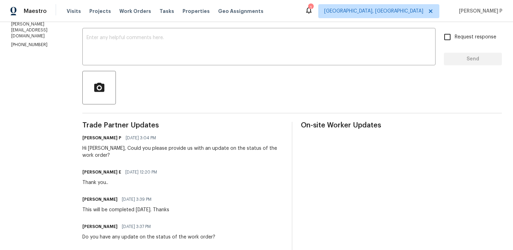
scroll to position [81, 0]
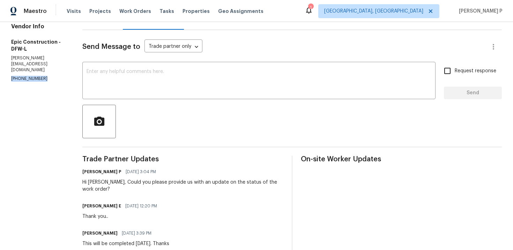
drag, startPoint x: 44, startPoint y: 66, endPoint x: 0, endPoint y: 67, distance: 43.6
click at [0, 67] on div "All work orders [STREET_ADDRESS][PERSON_NAME] Home details Vendor Info Epic Con…" at bounding box center [256, 172] width 513 height 463
copy p "[PHONE_NUMBER]"
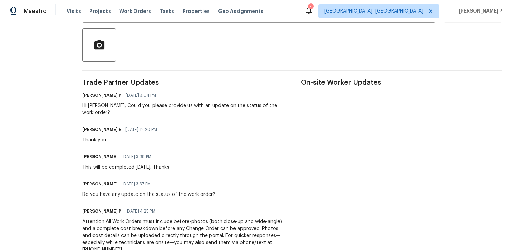
scroll to position [221, 0]
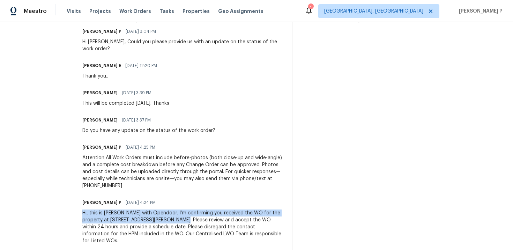
drag, startPoint x: 80, startPoint y: 204, endPoint x: 170, endPoint y: 211, distance: 90.2
click at [170, 211] on div "Hi, this is [PERSON_NAME] with Opendoor. I’m confirming you received the WO for…" at bounding box center [182, 226] width 201 height 35
copy div "Hi, this is [PERSON_NAME] with Opendoor. I’m confirming you received the WO for…"
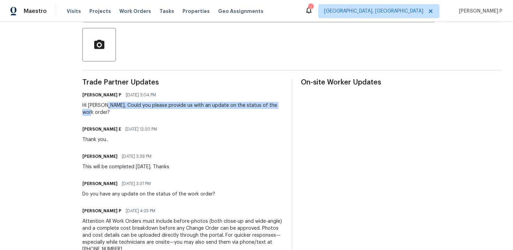
drag, startPoint x: 101, startPoint y: 106, endPoint x: 279, endPoint y: 104, distance: 177.9
click at [279, 104] on div "[PERSON_NAME] P [DATE] 3:04 PM Hi [PERSON_NAME], Could you please provide us wi…" at bounding box center [182, 103] width 201 height 26
copy div "Could you please provide us with an update on the status of the work order?"
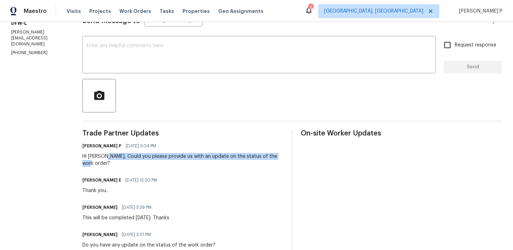
scroll to position [102, 0]
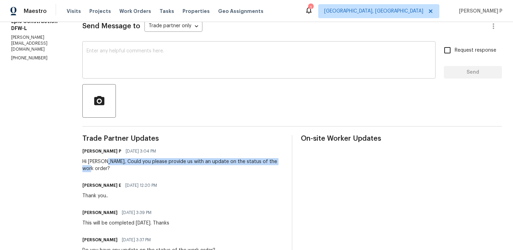
click at [158, 66] on textarea at bounding box center [258, 60] width 345 height 24
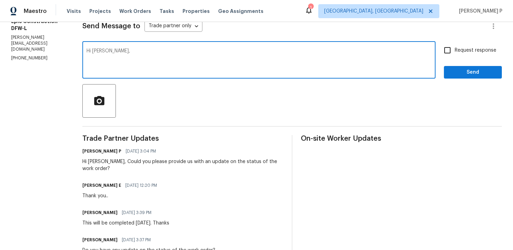
paste textarea "We attempted to reach out to you via RC text to request an update on the status…"
type textarea "Hi [PERSON_NAME], We attempted to reach out to you via RC text to request an up…"
click at [468, 53] on span "Request response" at bounding box center [475, 50] width 42 height 7
click at [454, 53] on input "Request response" at bounding box center [447, 50] width 15 height 15
checkbox input "true"
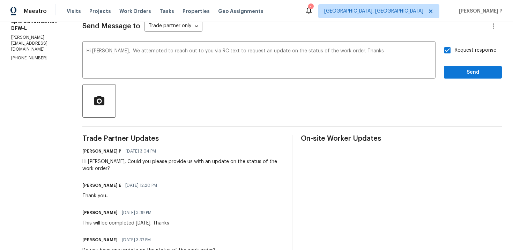
click at [462, 64] on div "Request response Send" at bounding box center [473, 61] width 58 height 36
click at [460, 76] on button "Send" at bounding box center [473, 72] width 58 height 13
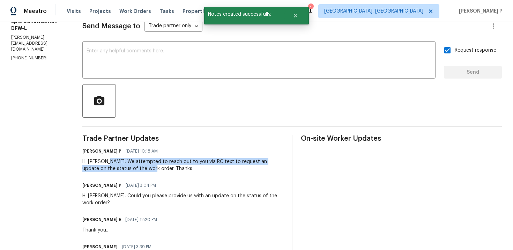
drag, startPoint x: 101, startPoint y: 160, endPoint x: 136, endPoint y: 168, distance: 35.7
click at [136, 168] on div "Hi [PERSON_NAME], We attempted to reach out to you via RC text to request an up…" at bounding box center [182, 165] width 201 height 14
copy div "We attempted to reach out to you via RC text to request an update on the status…"
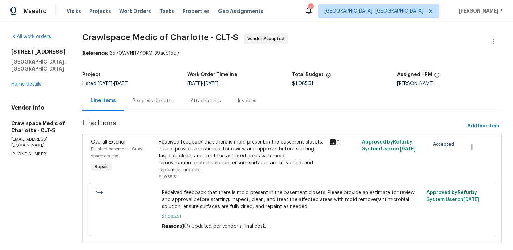
click at [168, 103] on div "Progress Updates" at bounding box center [153, 100] width 41 height 7
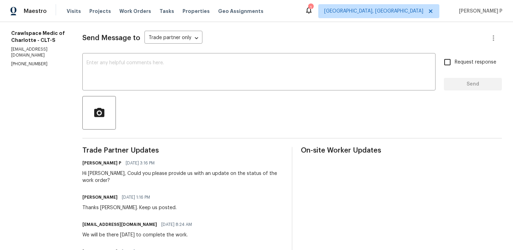
scroll to position [82, 0]
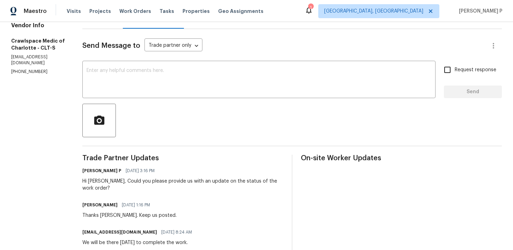
click at [40, 69] on p "[PHONE_NUMBER]" at bounding box center [38, 72] width 54 height 6
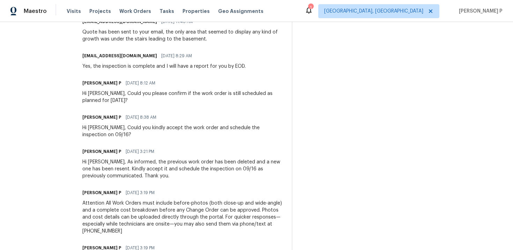
scroll to position [761, 0]
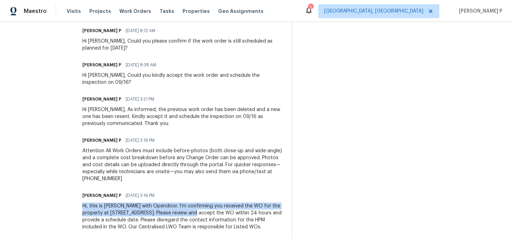
drag, startPoint x: 93, startPoint y: 199, endPoint x: 215, endPoint y: 204, distance: 121.5
click at [215, 204] on div "Hi, this is [PERSON_NAME] with Opendoor. I’m confirming you received the WO for…" at bounding box center [182, 216] width 201 height 28
copy div "Hi, this is [PERSON_NAME] with Opendoor. I’m confirming you received the WO for…"
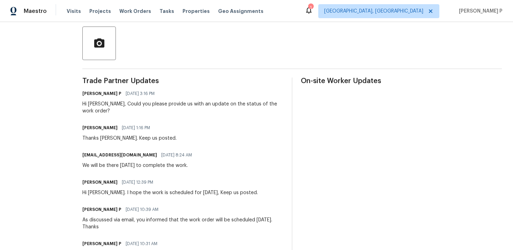
scroll to position [133, 0]
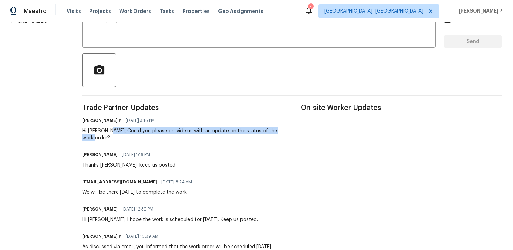
drag, startPoint x: 119, startPoint y: 130, endPoint x: 133, endPoint y: 144, distance: 20.2
copy div "Could you please provide us with an update on the status of the work order?"
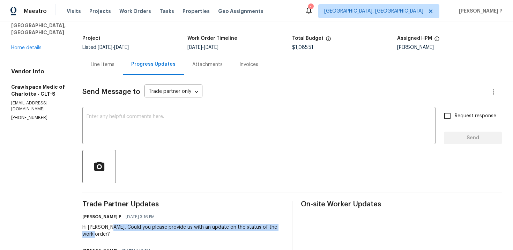
scroll to position [40, 0]
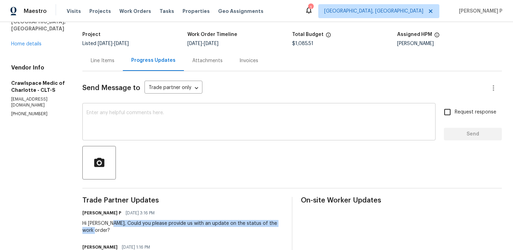
click at [137, 131] on textarea at bounding box center [258, 122] width 345 height 24
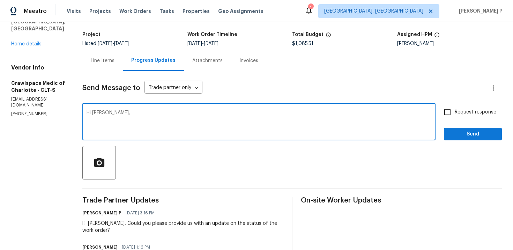
paste textarea "We attempted to reach out to you via RC text to request an update on the status…"
type textarea "Hi [PERSON_NAME], We attempted to reach out to you via RC text to request an up…"
click at [472, 112] on span "Request response" at bounding box center [475, 111] width 42 height 7
click at [454, 112] on input "Request response" at bounding box center [447, 112] width 15 height 15
checkbox input "true"
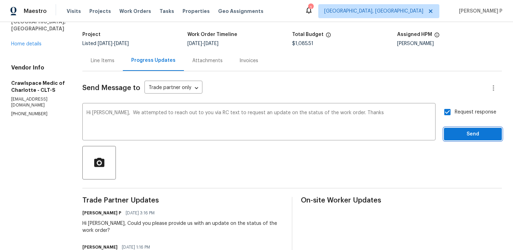
click at [461, 140] on button "Send" at bounding box center [473, 134] width 58 height 13
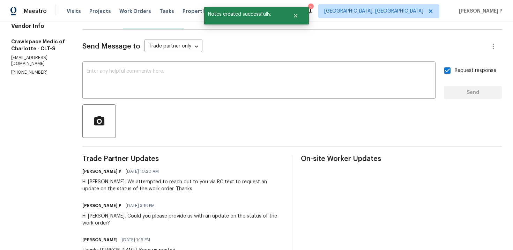
scroll to position [86, 0]
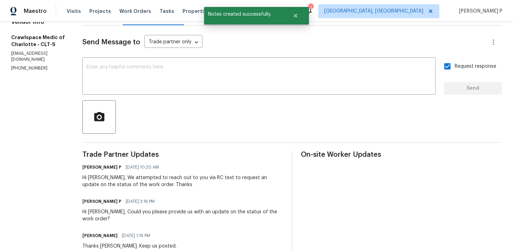
drag, startPoint x: 118, startPoint y: 178, endPoint x: 143, endPoint y: 180, distance: 25.5
click at [143, 180] on div "Hi [PERSON_NAME], We attempted to reach out to you via RC text to request an up…" at bounding box center [182, 181] width 201 height 14
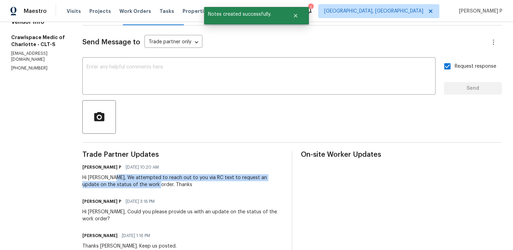
drag, startPoint x: 119, startPoint y: 177, endPoint x: 150, endPoint y: 183, distance: 31.2
click at [150, 183] on div "Hi [PERSON_NAME], We attempted to reach out to you via RC text to request an up…" at bounding box center [182, 181] width 201 height 14
copy div "We attempted to reach out to you via RC text to request an update on the status…"
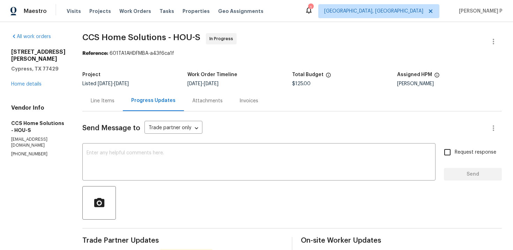
click at [105, 96] on div "Line Items" at bounding box center [102, 100] width 40 height 21
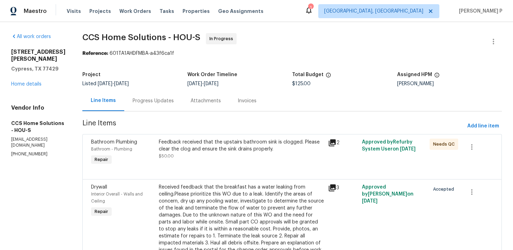
click at [255, 196] on div "Received feedback that the breakfast has a water leaking from ceiling.Please pr…" at bounding box center [241, 221] width 165 height 77
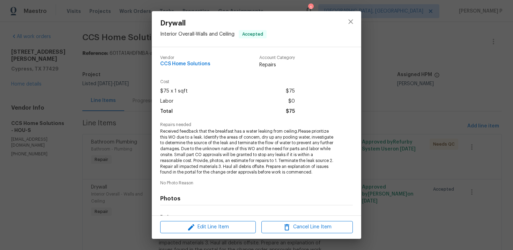
scroll to position [95, 0]
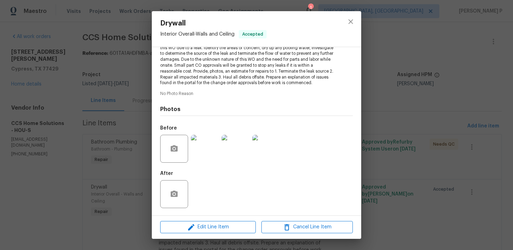
click at [210, 148] on img at bounding box center [205, 149] width 28 height 28
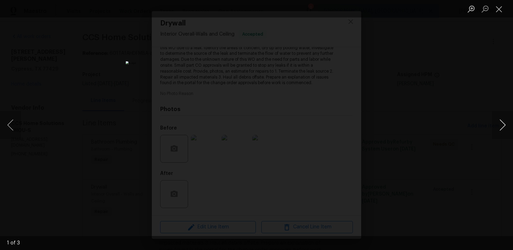
click at [509, 123] on button "Next image" at bounding box center [502, 125] width 21 height 28
click at [502, 123] on button "Next image" at bounding box center [502, 125] width 21 height 28
click at [500, 7] on button "Close lightbox" at bounding box center [499, 9] width 14 height 12
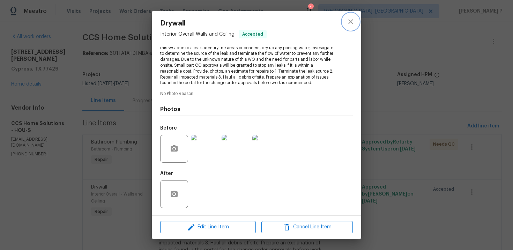
click at [350, 20] on icon "close" at bounding box center [350, 21] width 8 height 8
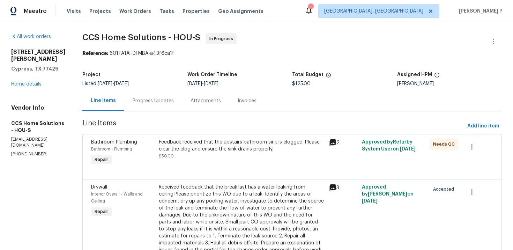
click at [151, 98] on div "Progress Updates" at bounding box center [153, 100] width 41 height 7
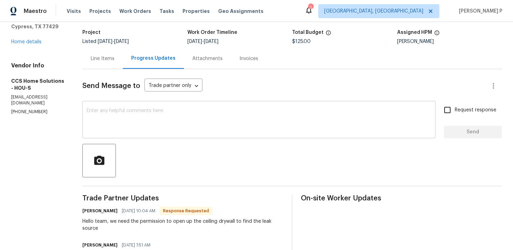
scroll to position [65, 0]
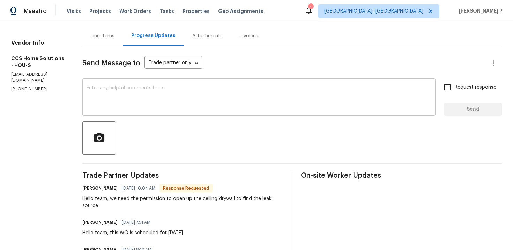
click at [156, 84] on div "x ​" at bounding box center [258, 98] width 353 height 36
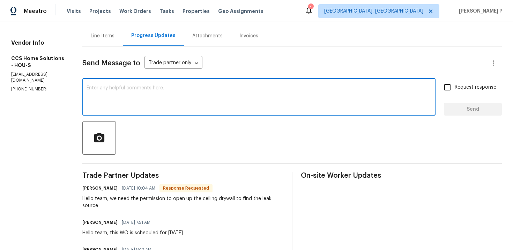
click at [154, 91] on textarea at bounding box center [258, 97] width 345 height 24
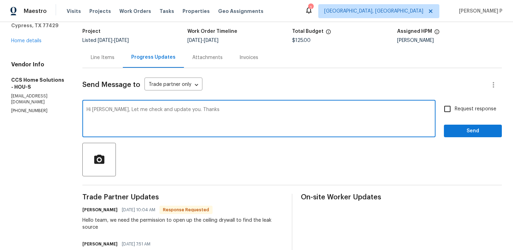
scroll to position [25, 0]
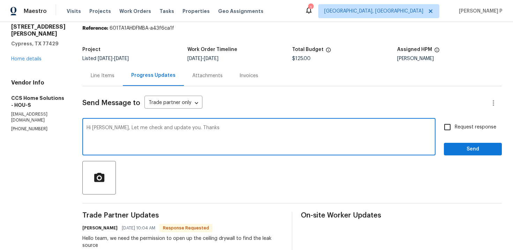
type textarea "Hi [PERSON_NAME], Let me check and update you. Thanks"
click at [459, 153] on button "Send" at bounding box center [473, 149] width 58 height 13
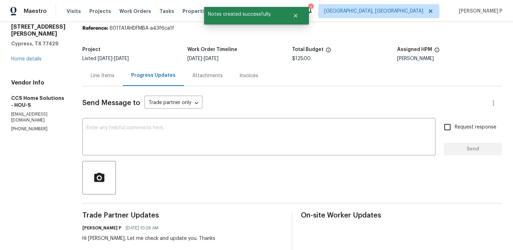
click at [113, 76] on div "Line Items" at bounding box center [103, 75] width 24 height 7
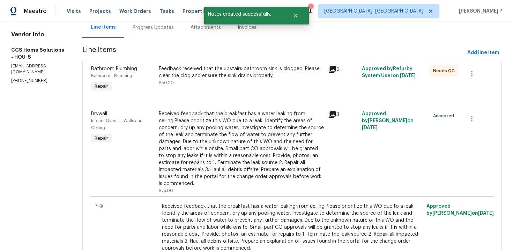
scroll to position [74, 0]
